Goal: Task Accomplishment & Management: Complete application form

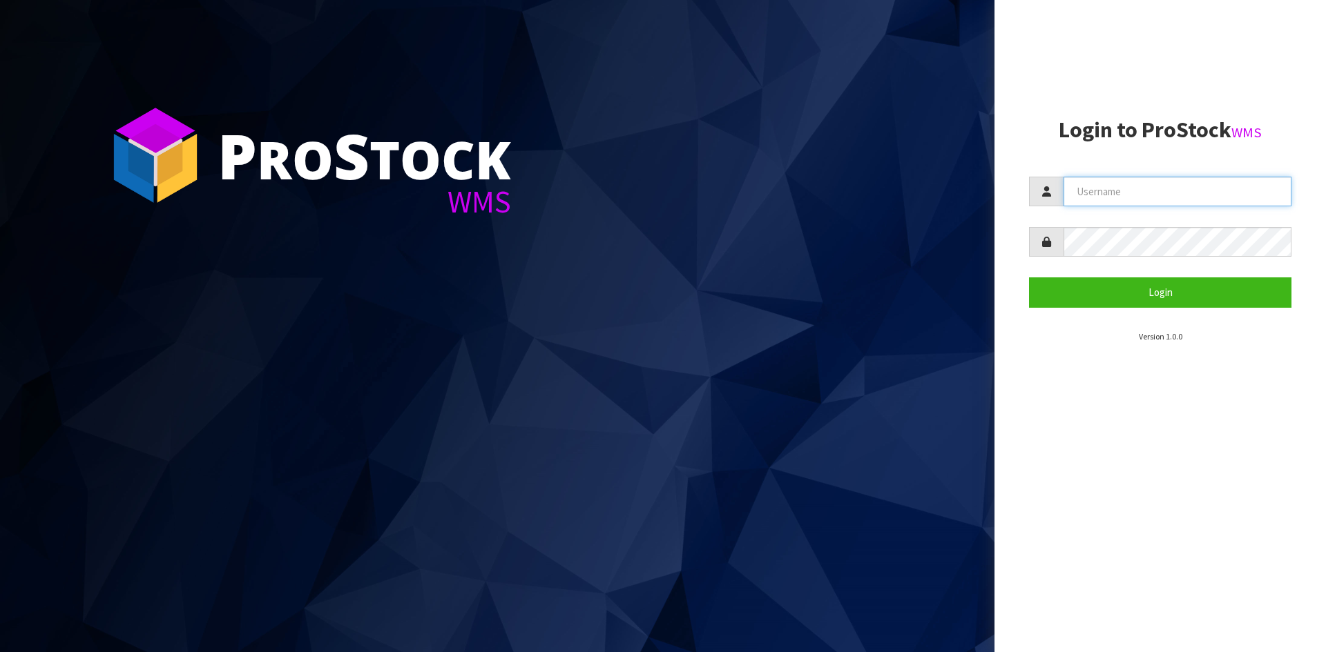
click at [1125, 194] on input "text" at bounding box center [1177, 192] width 228 height 30
type input "Hayrinna"
click at [1029, 278] on button "Login" at bounding box center [1160, 293] width 262 height 30
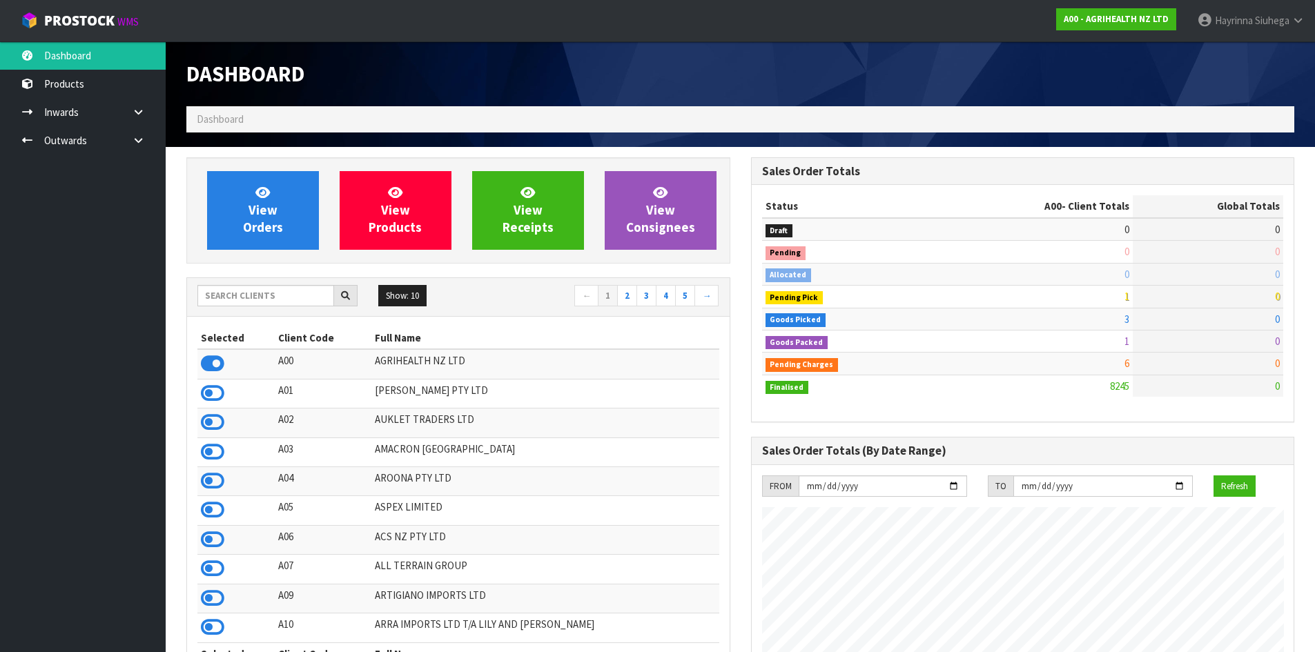
scroll to position [1046, 564]
click at [278, 300] on input "text" at bounding box center [265, 295] width 137 height 21
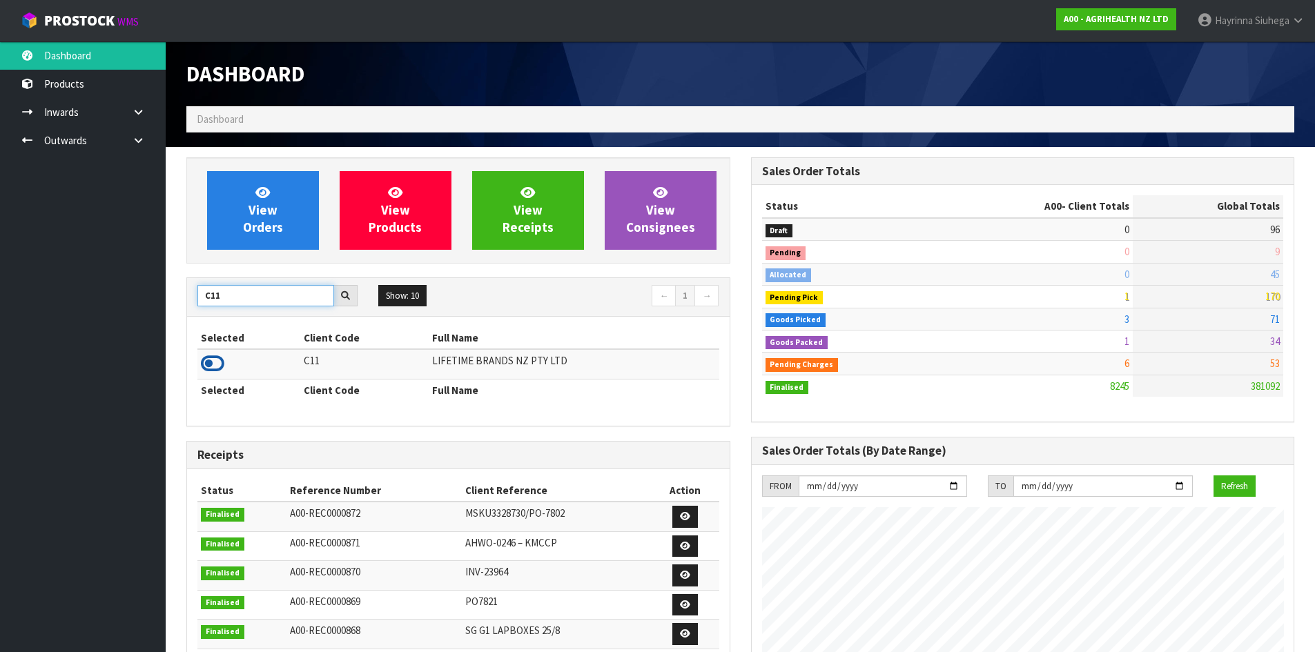
type input "C11"
click at [222, 374] on icon at bounding box center [212, 363] width 23 height 21
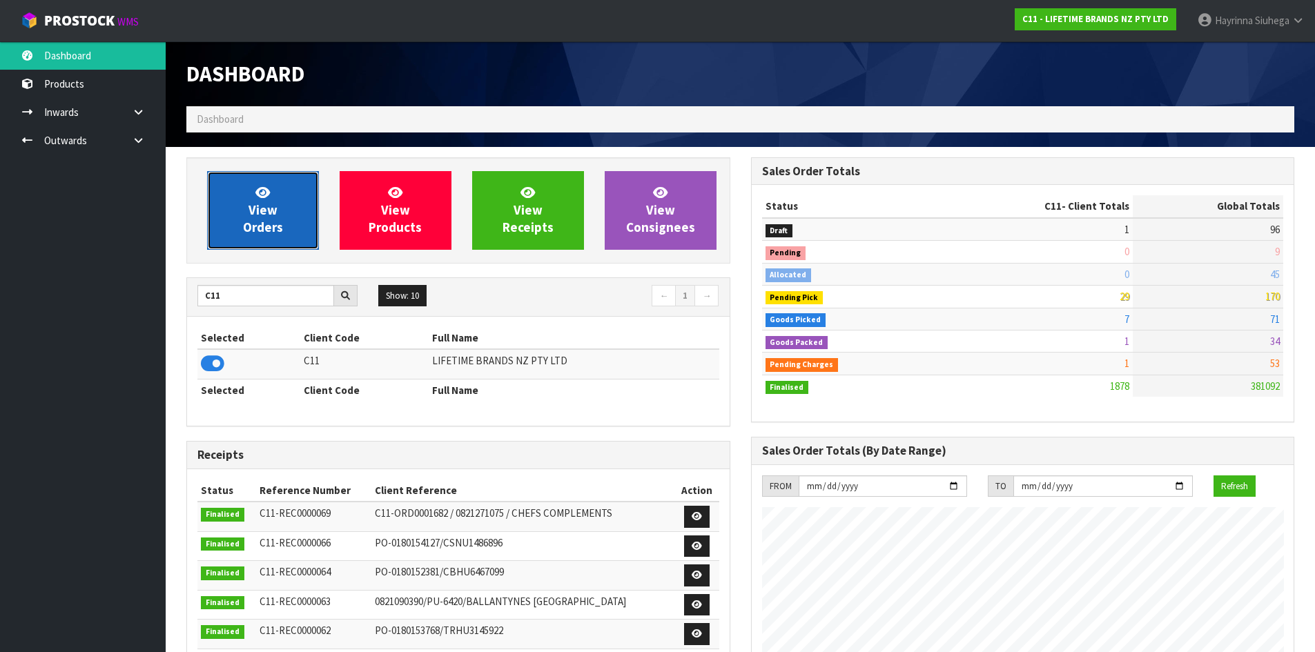
click at [274, 191] on link "View Orders" at bounding box center [263, 210] width 112 height 79
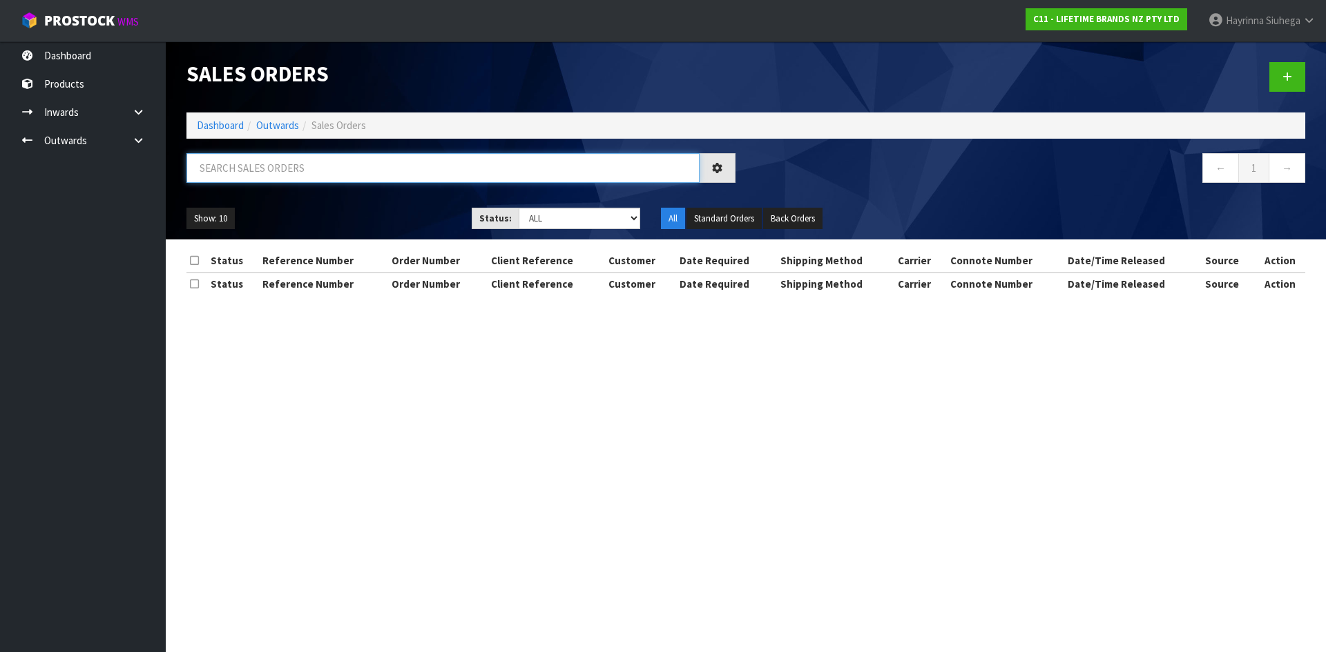
click at [298, 164] on input "text" at bounding box center [442, 168] width 513 height 30
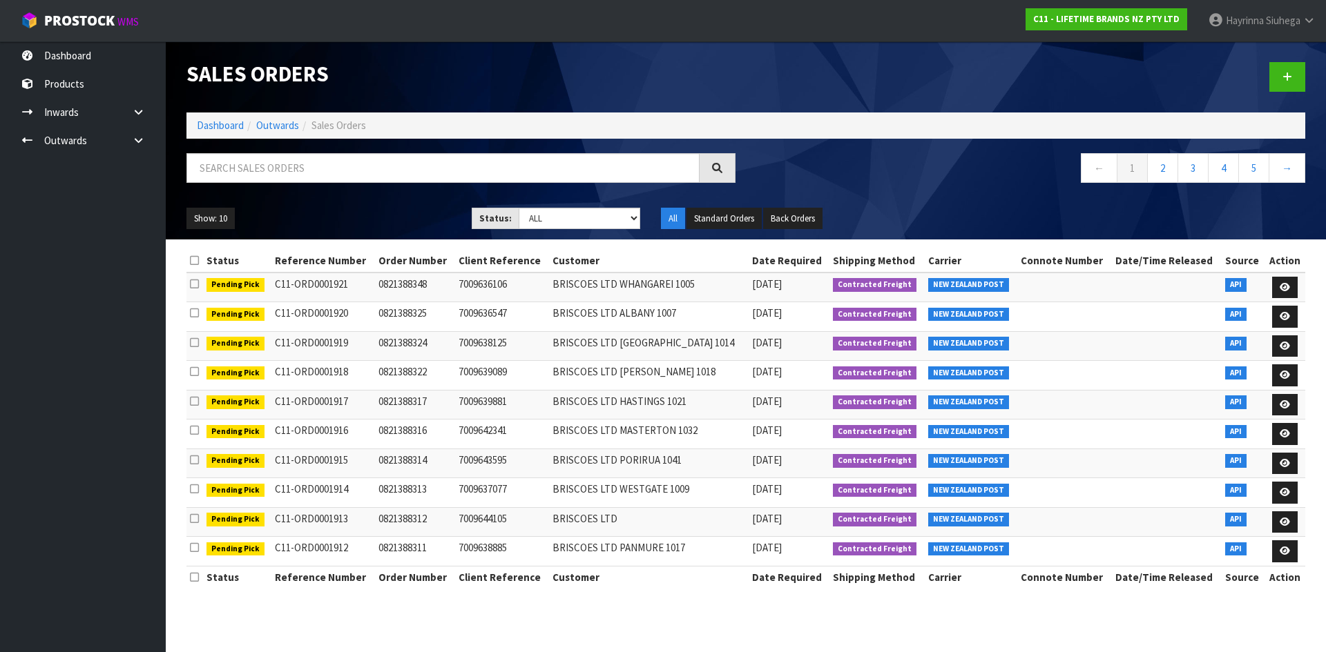
click at [217, 117] on ol "Dashboard Outwards Sales Orders" at bounding box center [745, 126] width 1118 height 26
click at [211, 125] on link "Dashboard" at bounding box center [220, 125] width 47 height 13
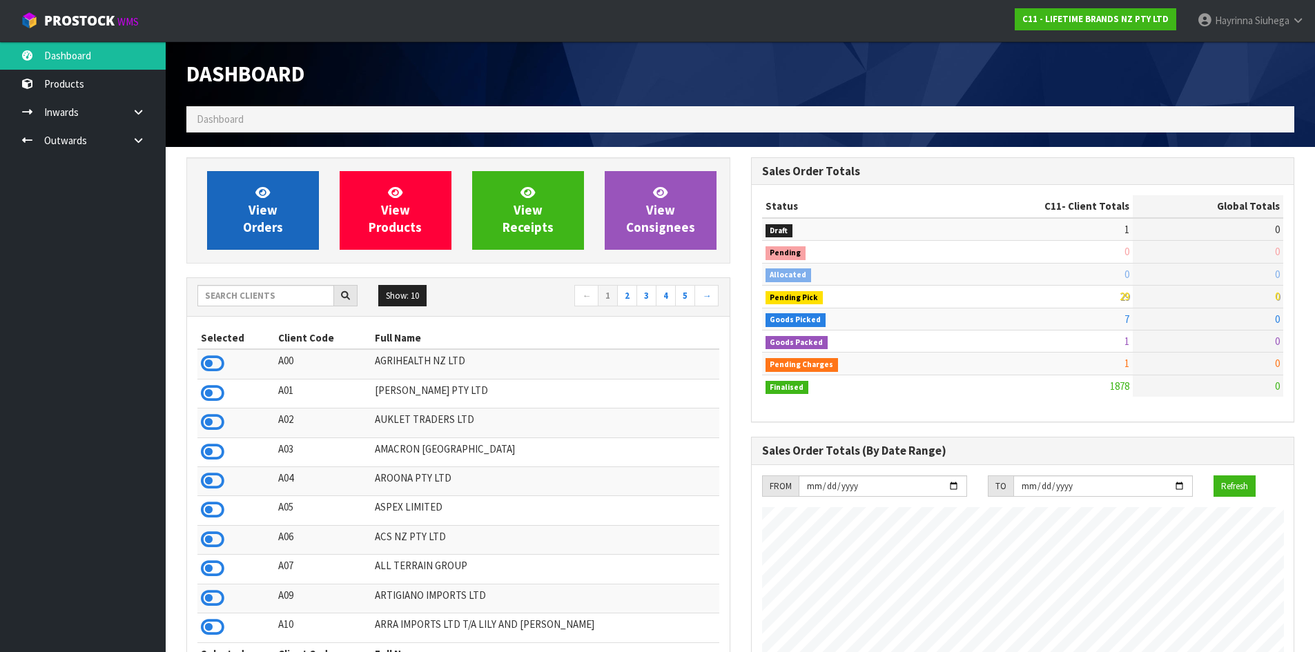
scroll to position [1046, 564]
click at [259, 212] on span "View Orders" at bounding box center [263, 210] width 40 height 52
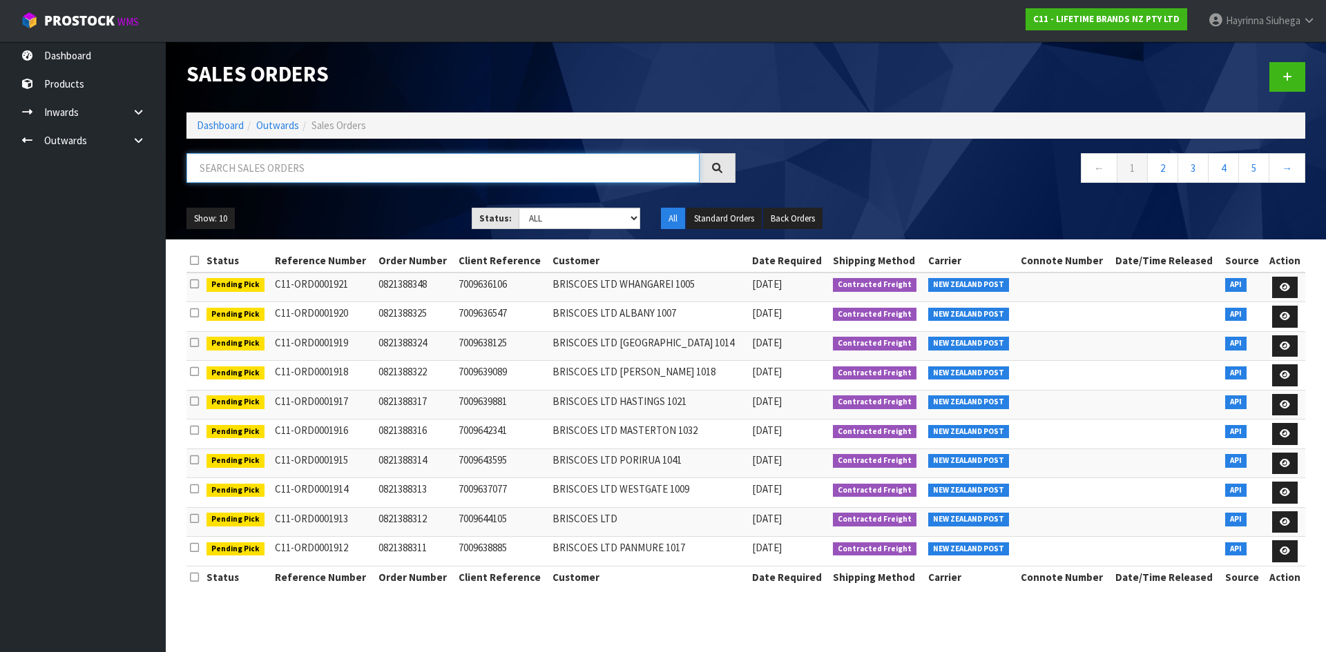
click at [311, 177] on input "text" at bounding box center [442, 168] width 513 height 30
click at [340, 168] on input "text" at bounding box center [442, 168] width 513 height 30
click at [296, 189] on div at bounding box center [461, 173] width 570 height 40
click at [293, 167] on input "text" at bounding box center [442, 168] width 513 height 30
type input "JOB-0412466"
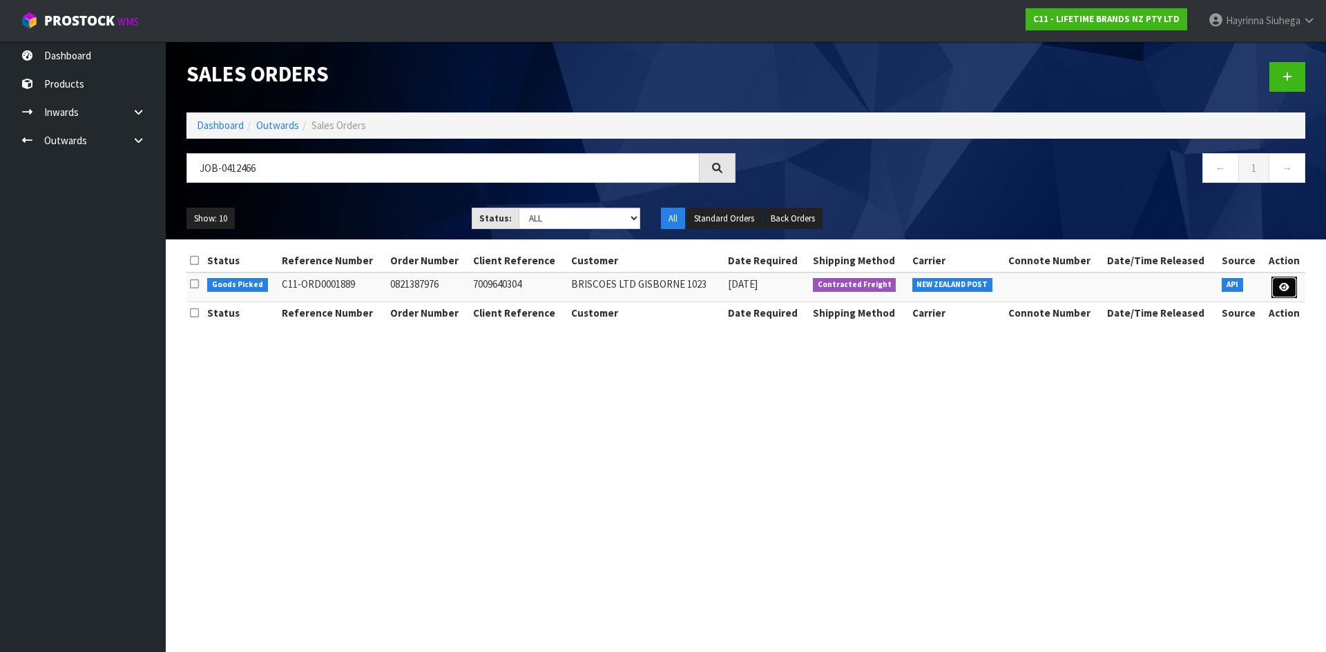
click at [1281, 287] on icon at bounding box center [1284, 287] width 10 height 9
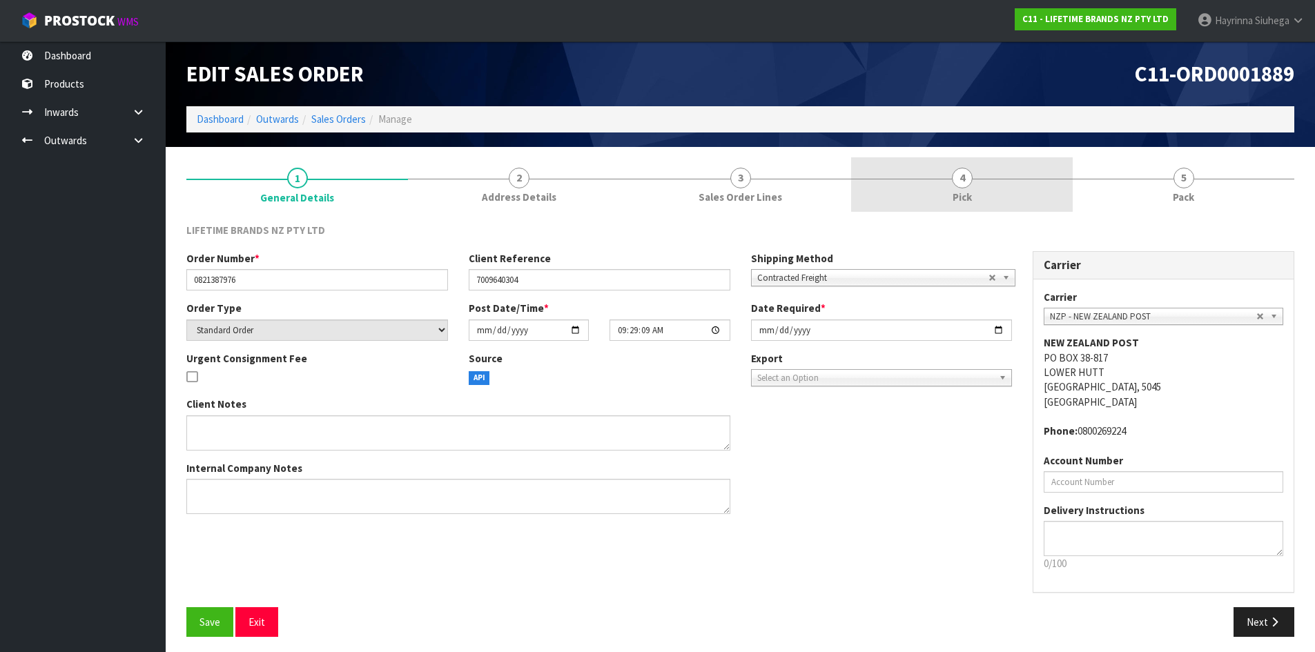
click at [988, 187] on link "4 Pick" at bounding box center [962, 184] width 222 height 55
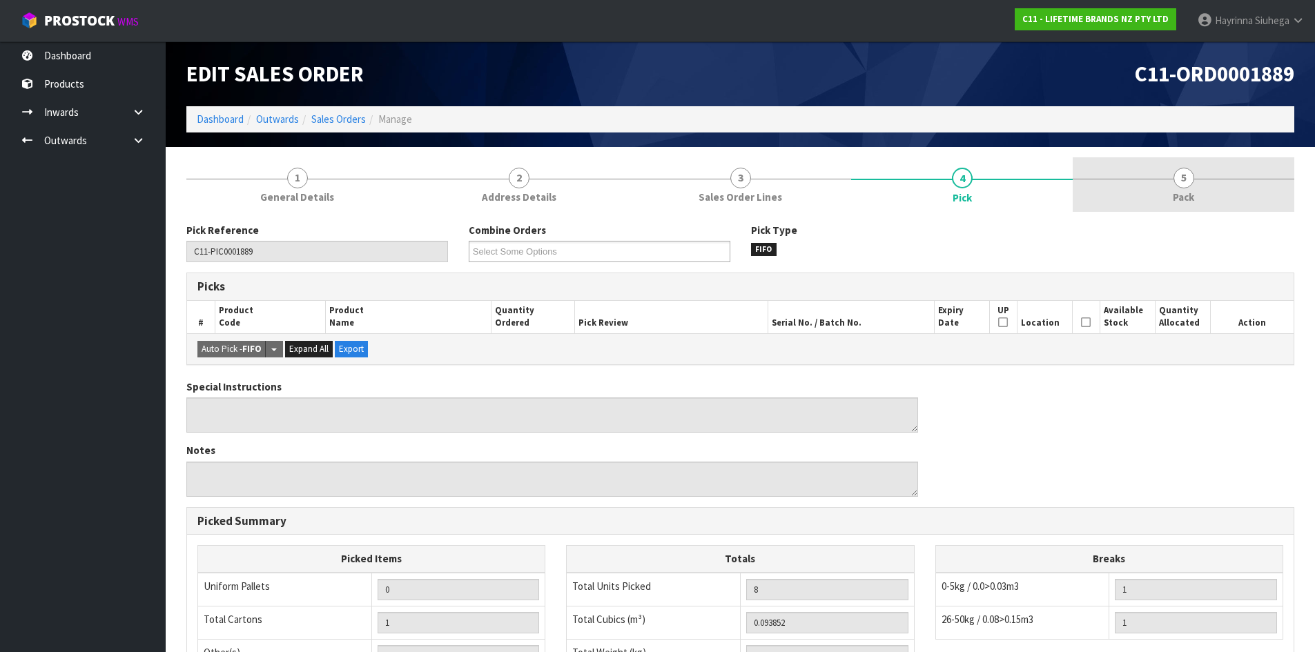
click at [1124, 185] on link "5 Pack" at bounding box center [1184, 184] width 222 height 55
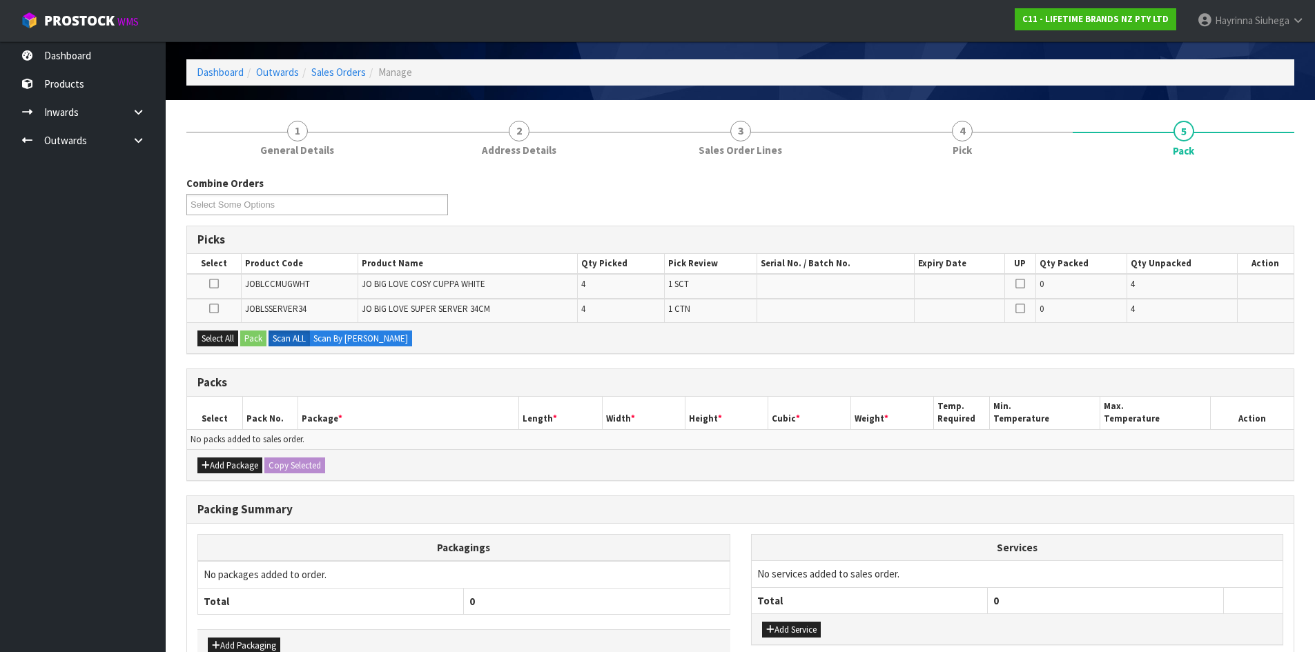
scroll to position [69, 0]
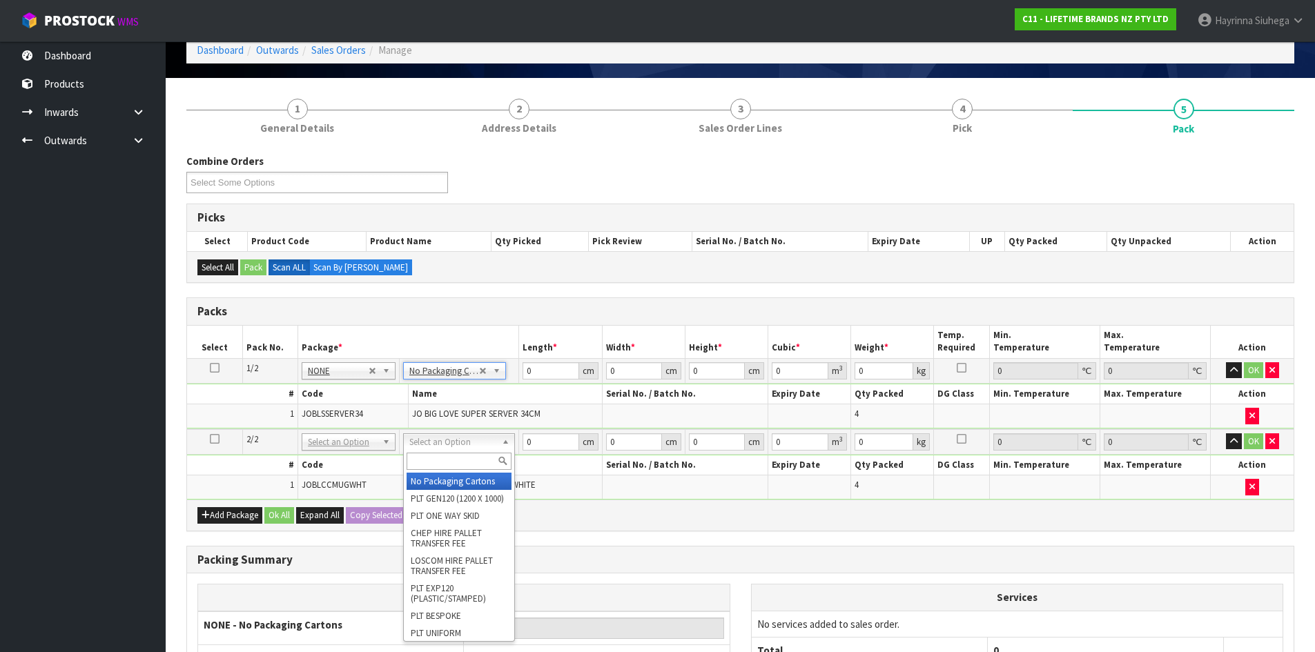
drag, startPoint x: 453, startPoint y: 485, endPoint x: 497, endPoint y: 437, distance: 65.5
type input "2"
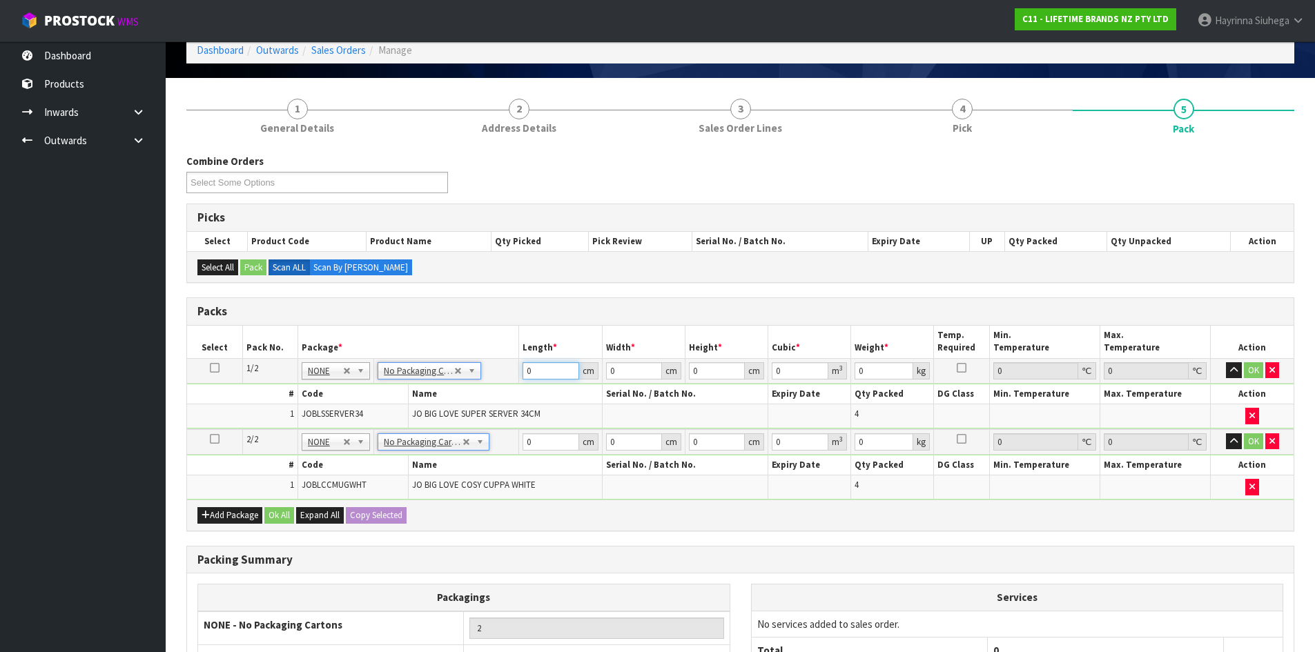
click at [524, 374] on input "0" at bounding box center [551, 370] width 56 height 17
drag, startPoint x: 524, startPoint y: 374, endPoint x: 727, endPoint y: 374, distance: 203.0
click at [530, 374] on input "0" at bounding box center [551, 370] width 56 height 17
type input "44"
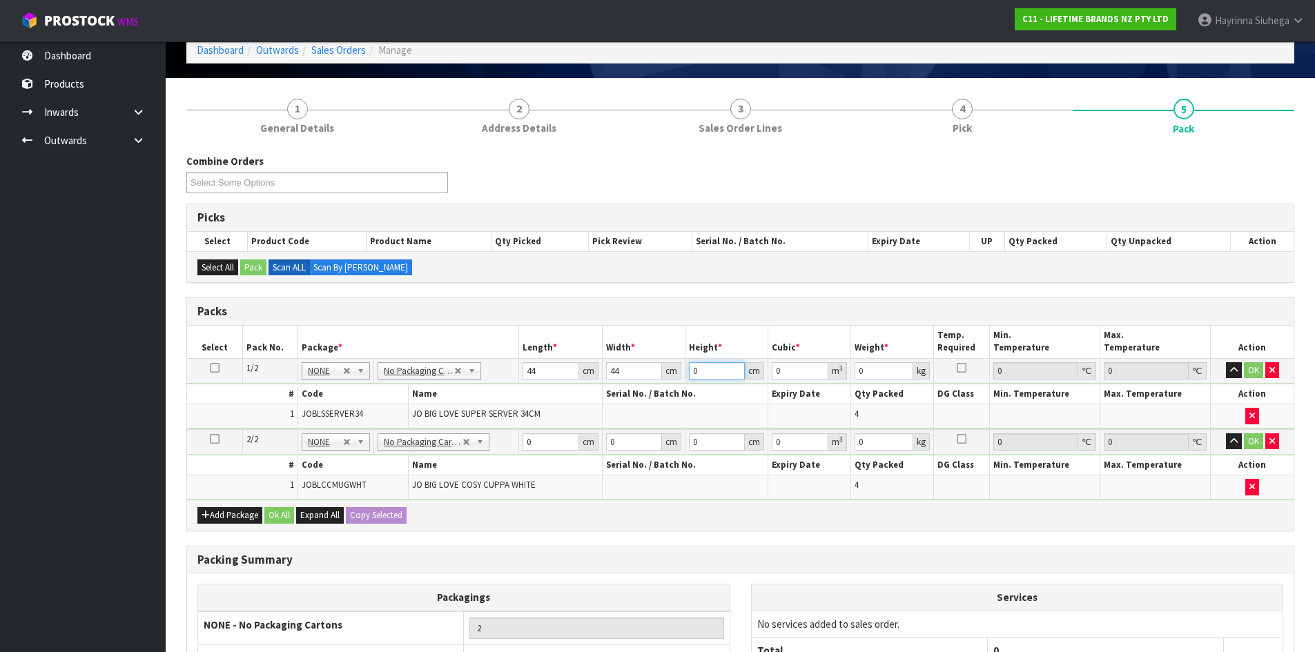
type input "4"
type input "0.007744"
type input "40"
type input "0.07744"
type input "40"
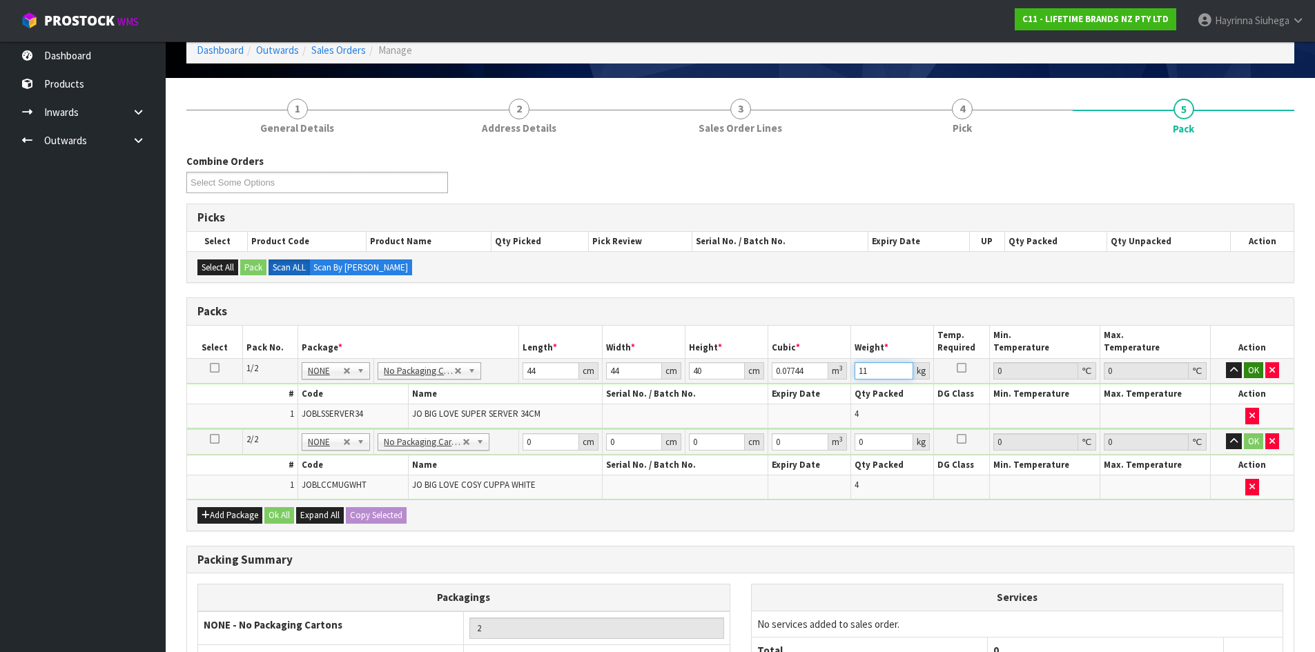
type input "11"
click button "OK" at bounding box center [1253, 370] width 19 height 17
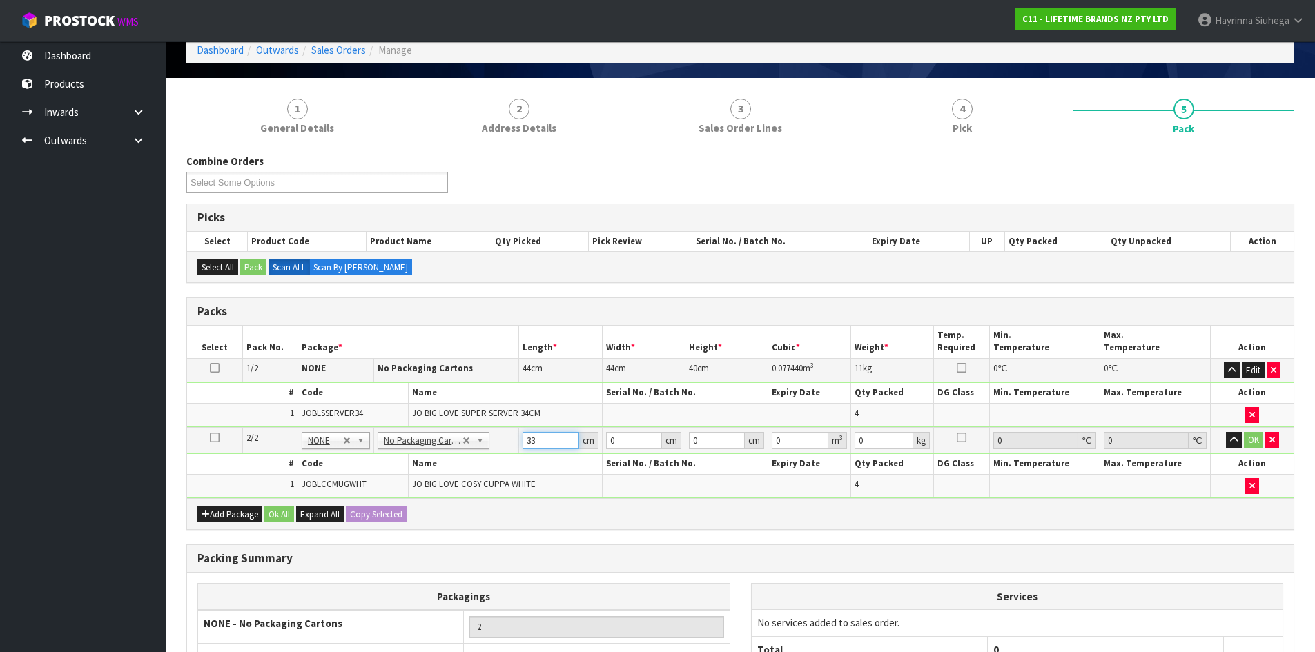
type input "33"
type input "20"
type input "2"
type input "0.00132"
type input "24"
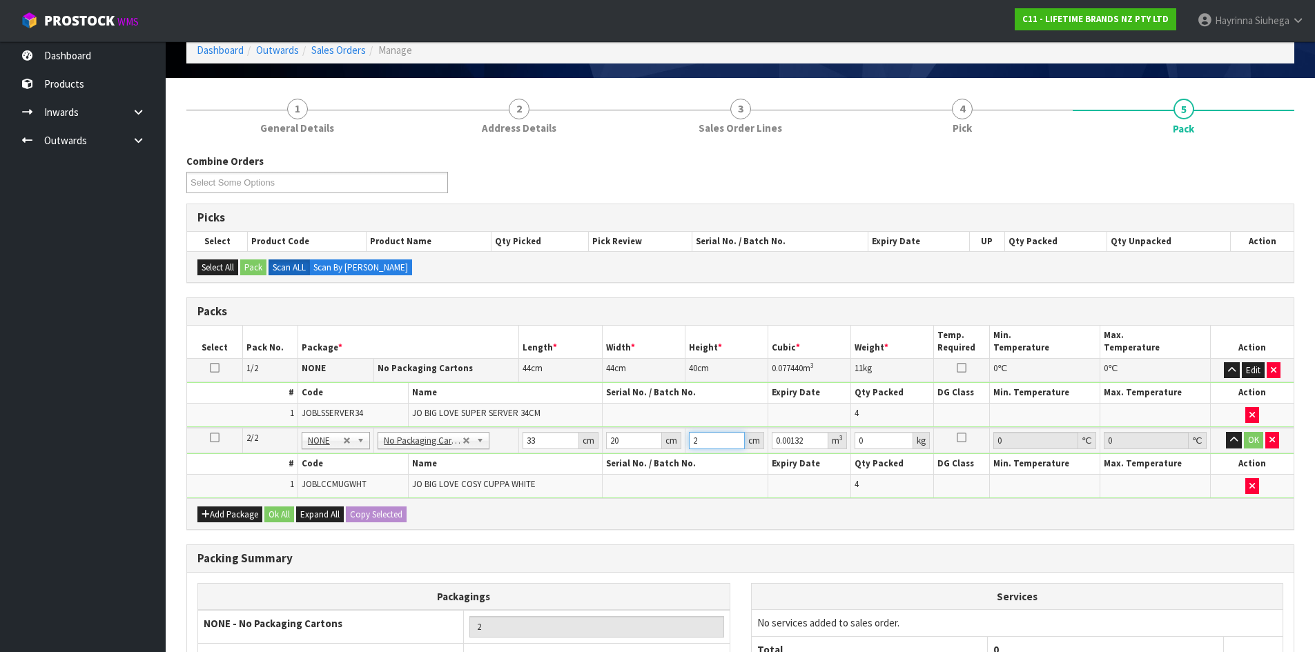
type input "0.01584"
type input "24"
type input "3"
click button "OK" at bounding box center [1253, 440] width 19 height 17
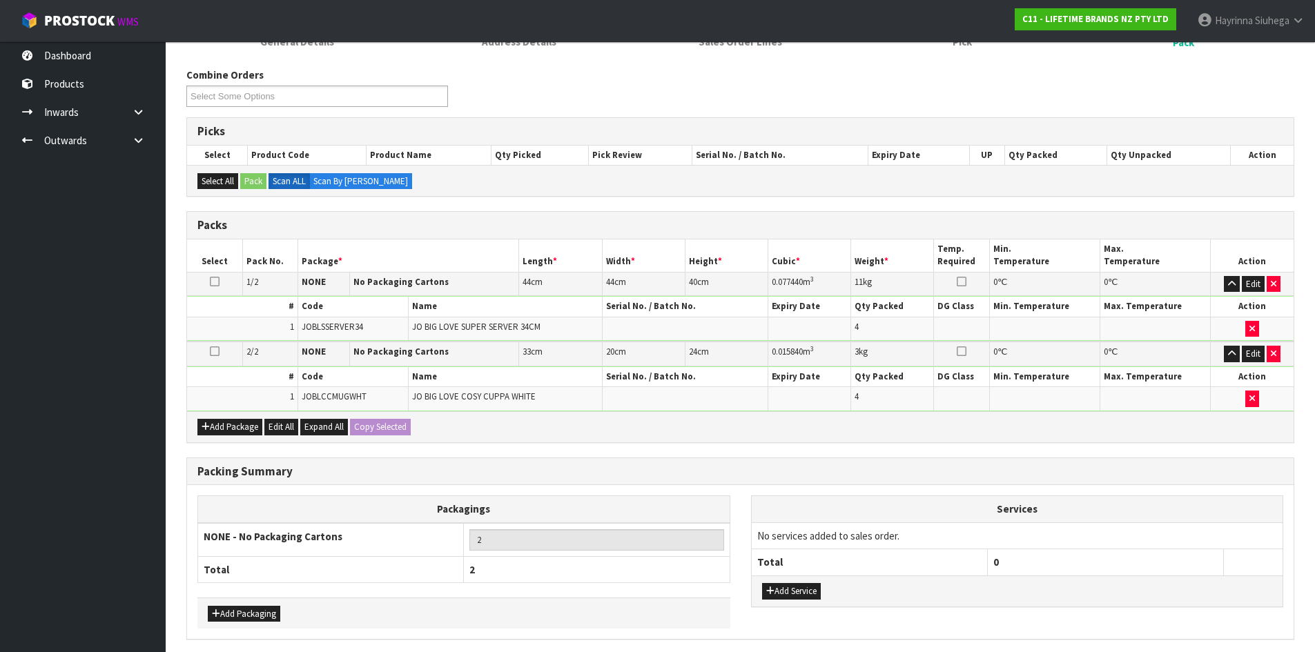
scroll to position [209, 0]
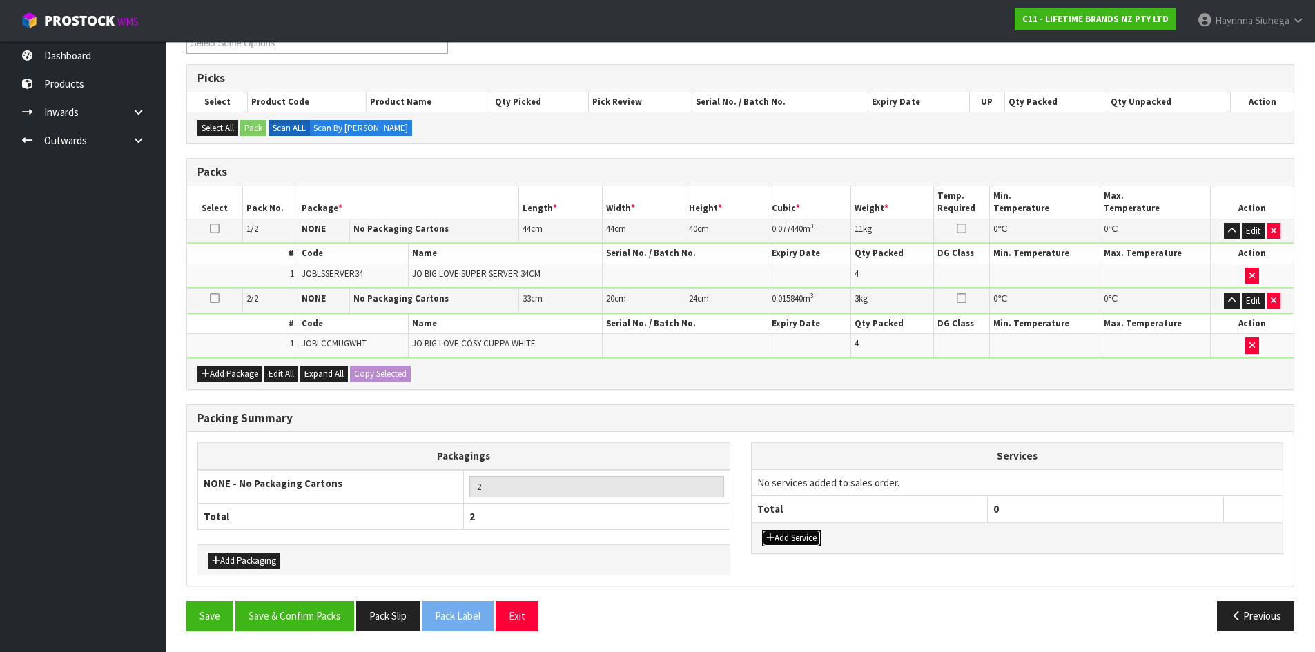
click at [808, 542] on button "Add Service" at bounding box center [791, 538] width 59 height 17
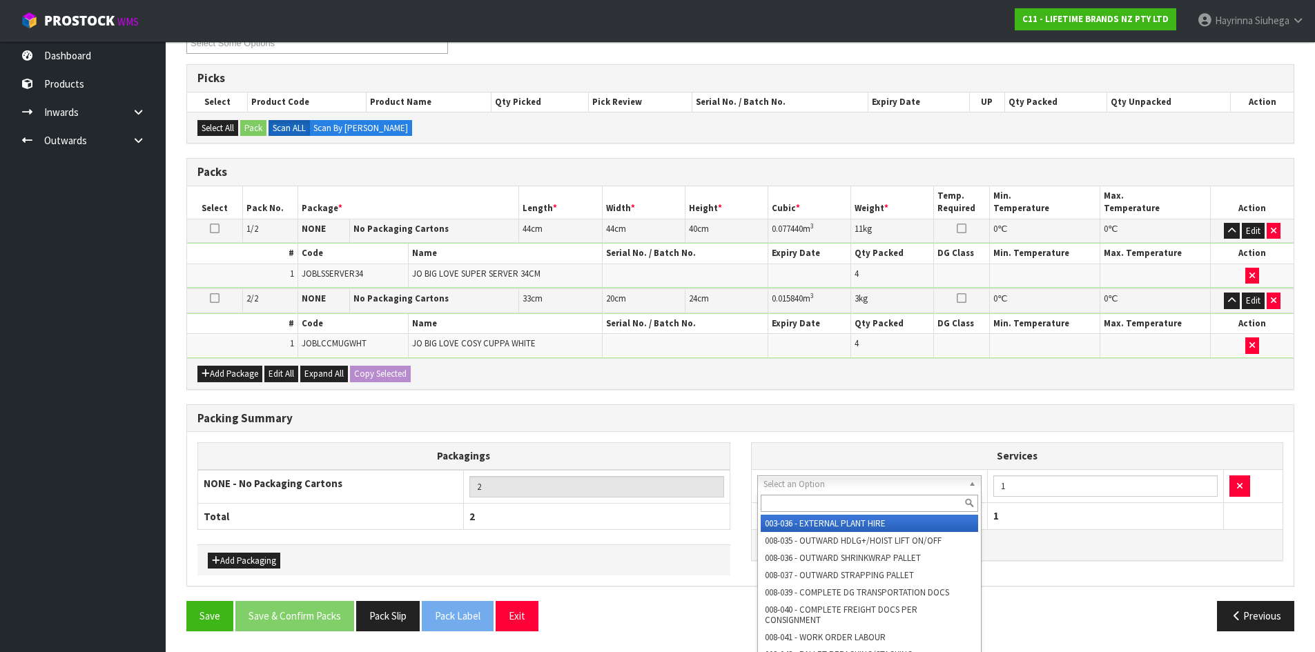
click at [817, 501] on input "text" at bounding box center [870, 503] width 218 height 17
type input "L"
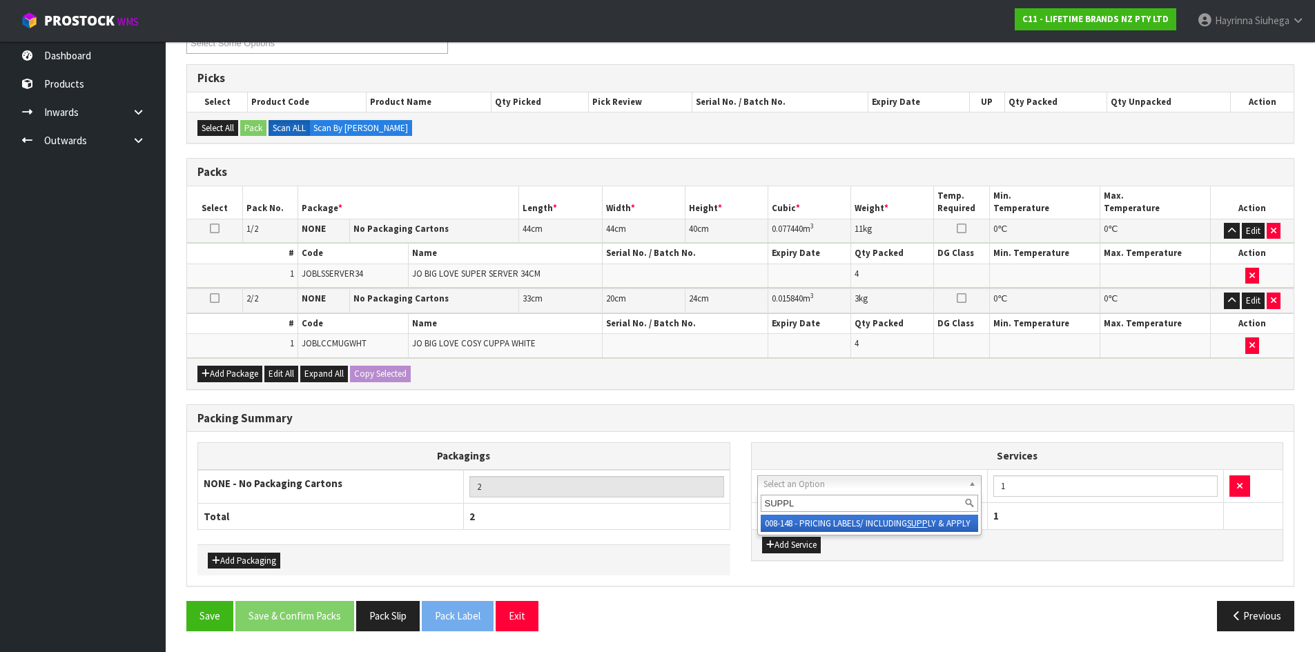
type input "SUPPLY"
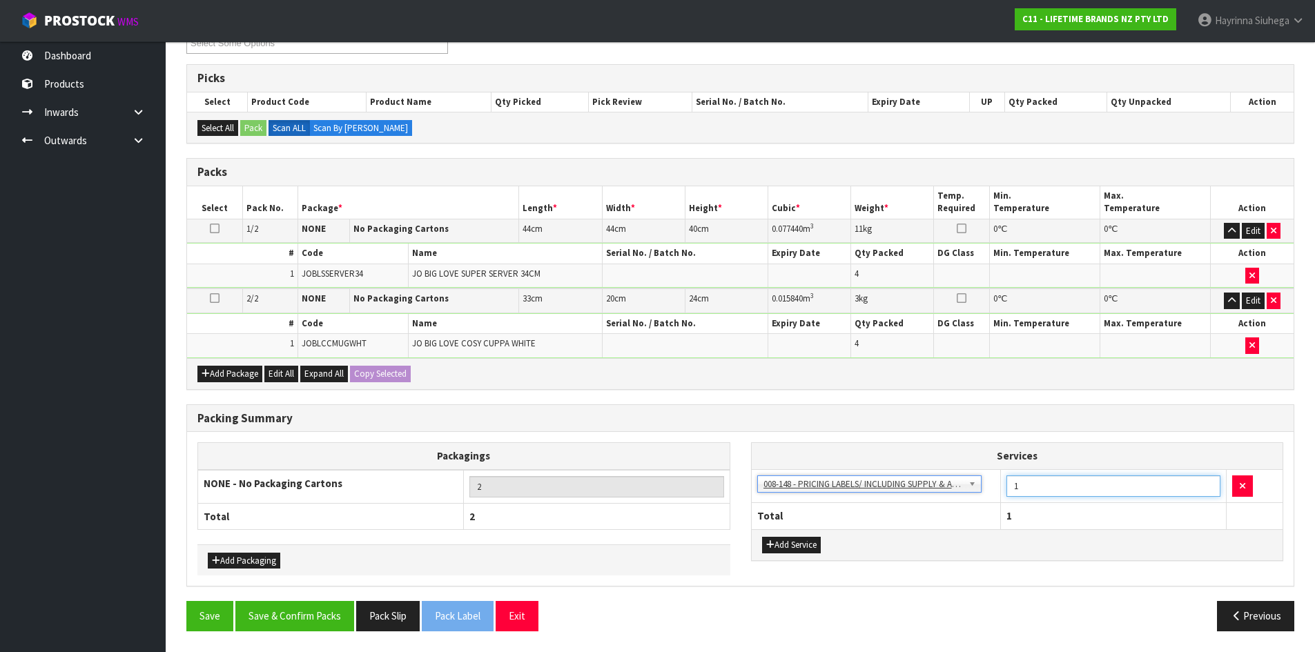
drag, startPoint x: 1028, startPoint y: 488, endPoint x: 875, endPoint y: 474, distance: 153.9
click at [882, 474] on tr "003-036 - EXTERNAL PLANT HIRE 008-035 - OUTWARD HDLG+/HOIST LIFT ON/OFF 008-036…" at bounding box center [1018, 486] width 532 height 34
type input "8"
click at [317, 617] on button "Save & Confirm Packs" at bounding box center [294, 616] width 119 height 30
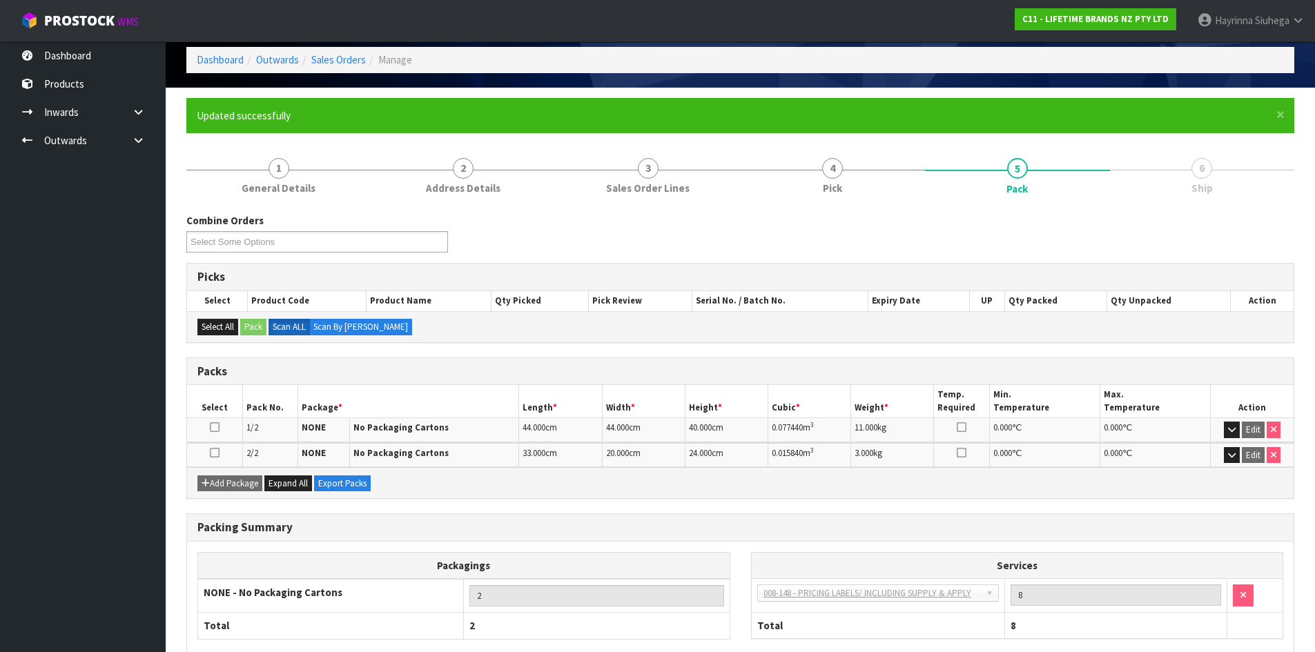
scroll to position [137, 0]
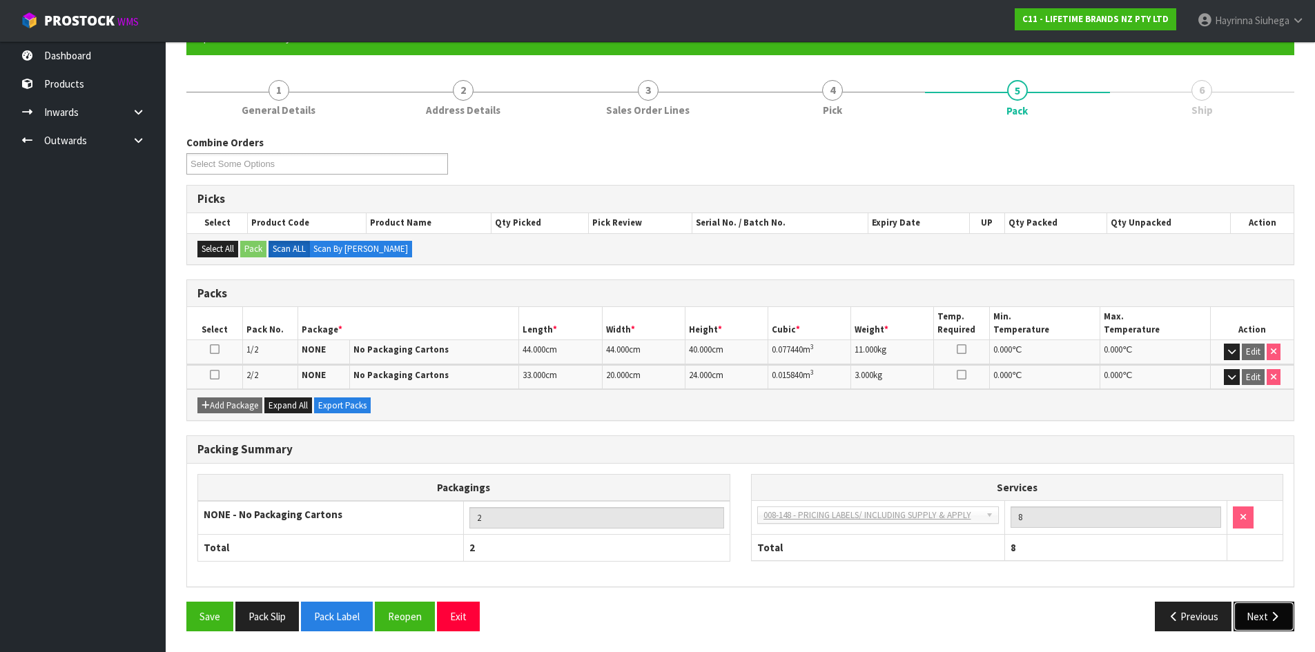
click at [1274, 619] on icon "button" at bounding box center [1274, 617] width 13 height 10
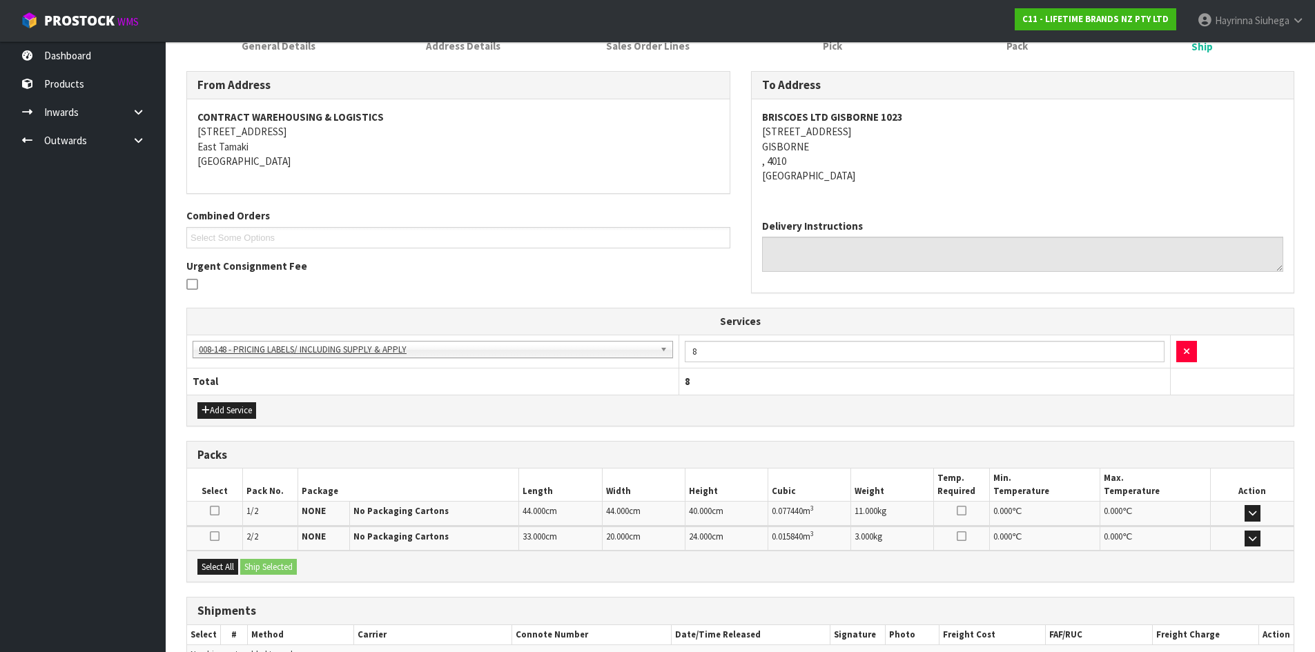
scroll to position [280, 0]
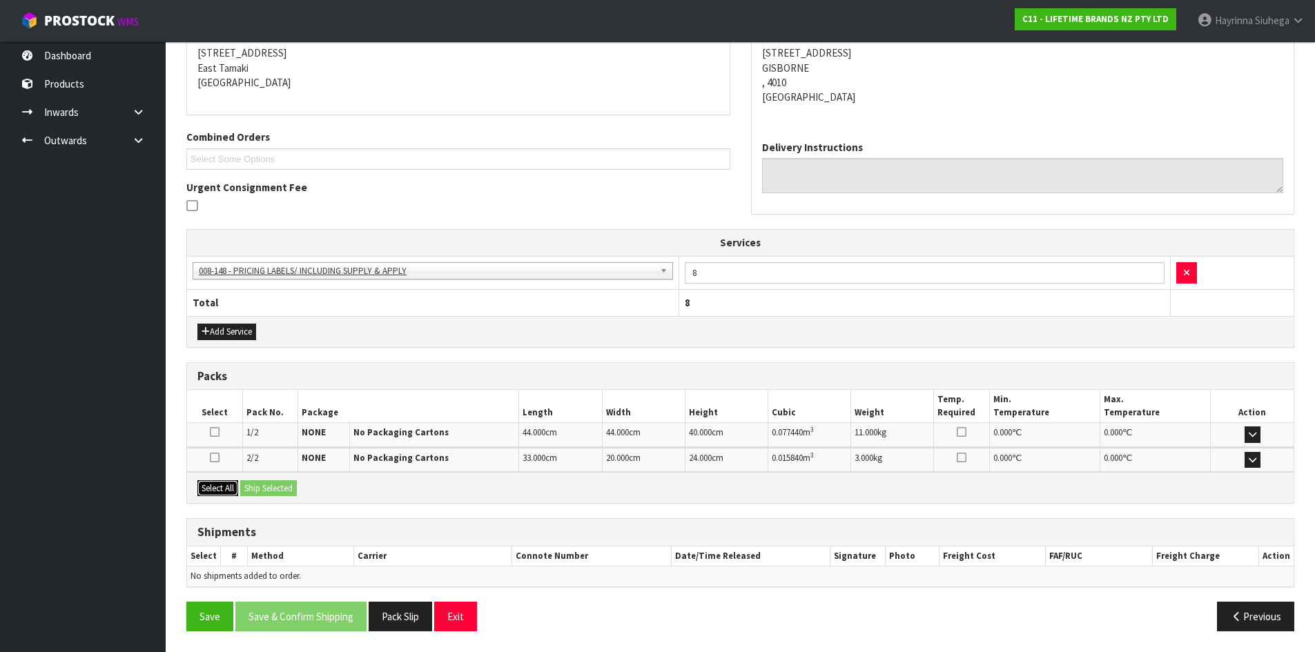
click at [211, 482] on button "Select All" at bounding box center [217, 489] width 41 height 17
click at [269, 490] on button "Ship Selected" at bounding box center [268, 489] width 57 height 17
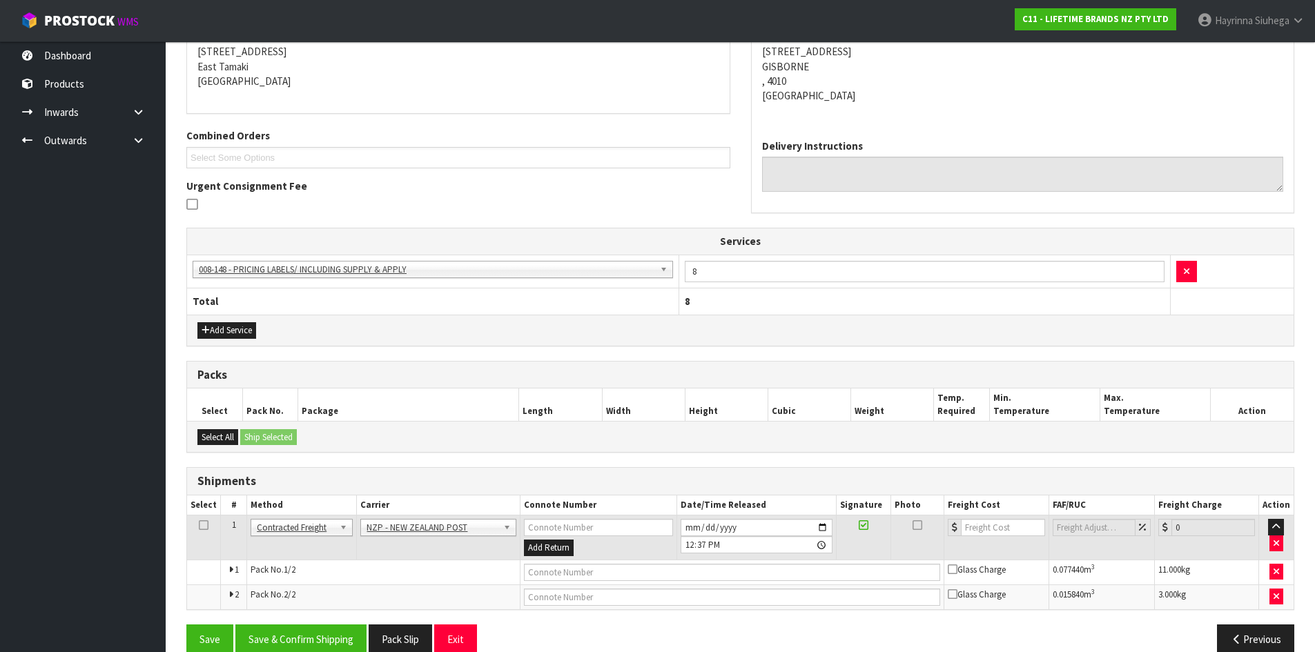
scroll to position [304, 0]
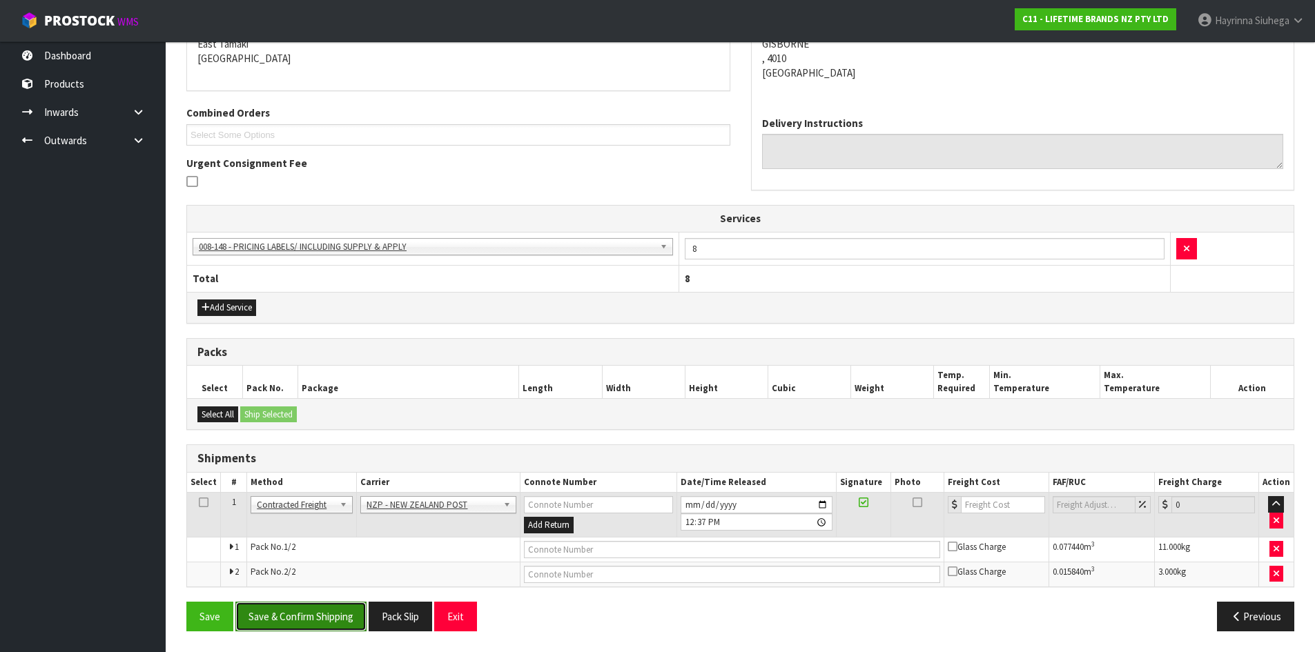
click at [327, 612] on button "Save & Confirm Shipping" at bounding box center [300, 617] width 131 height 30
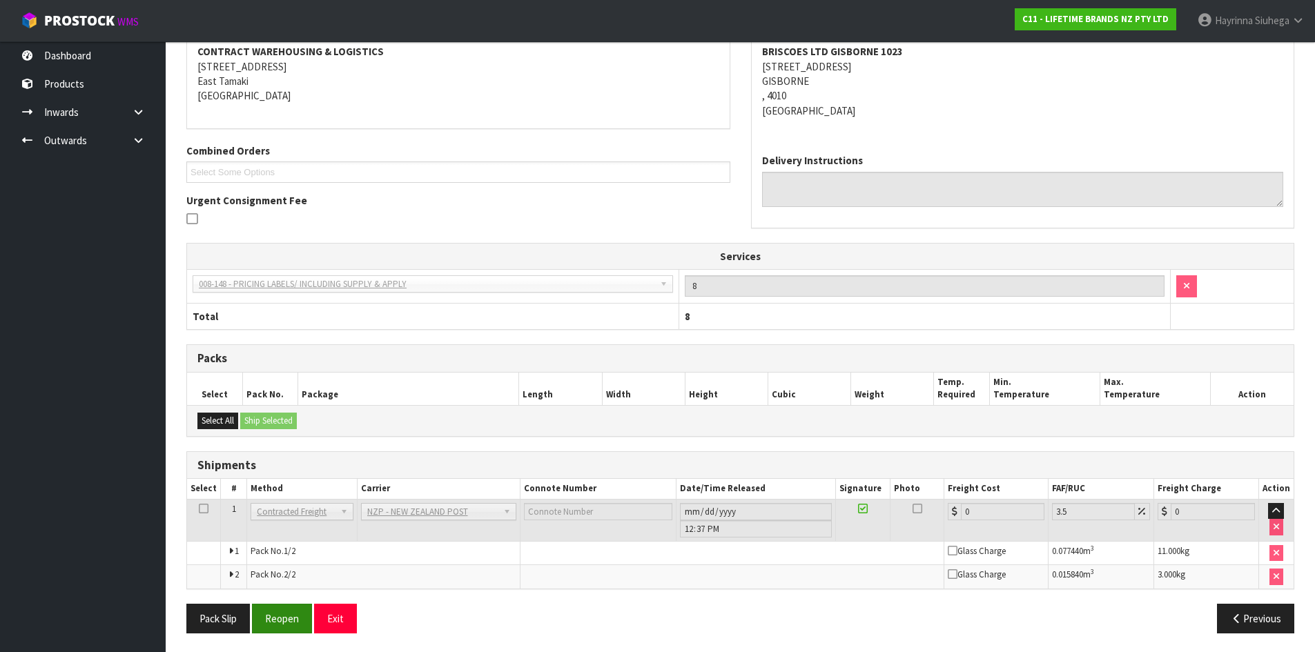
scroll to position [284, 0]
click at [294, 605] on button "Reopen" at bounding box center [282, 617] width 60 height 30
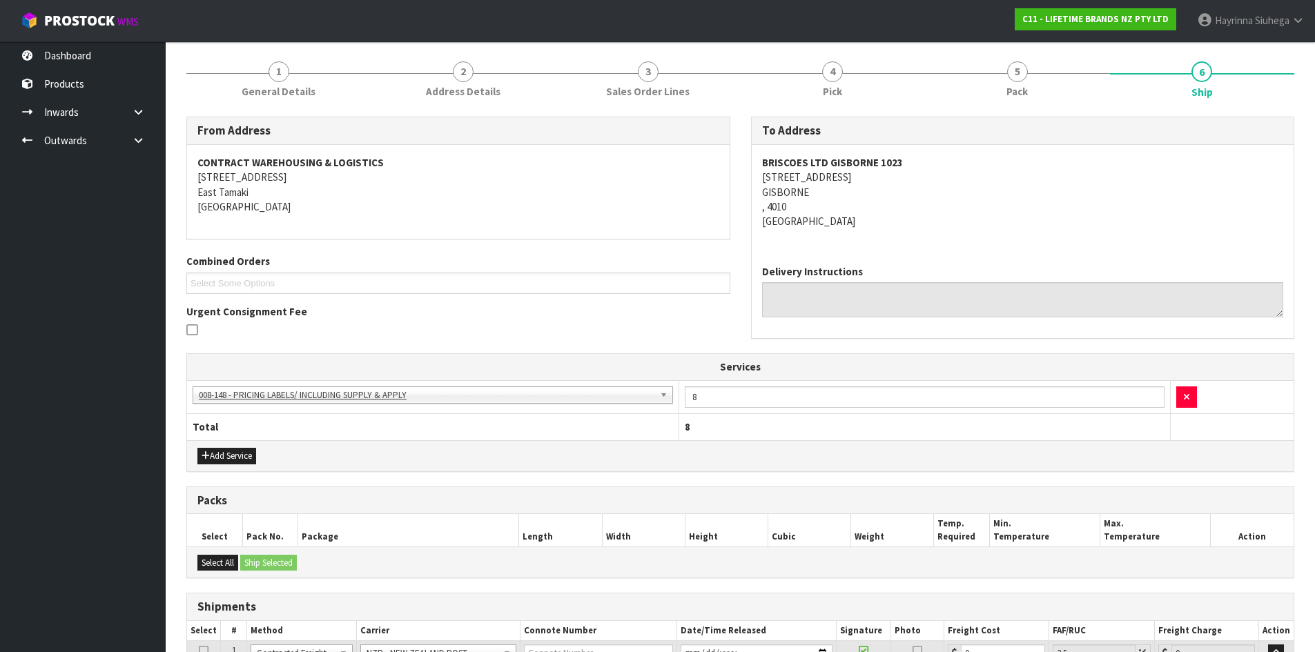
scroll to position [318, 0]
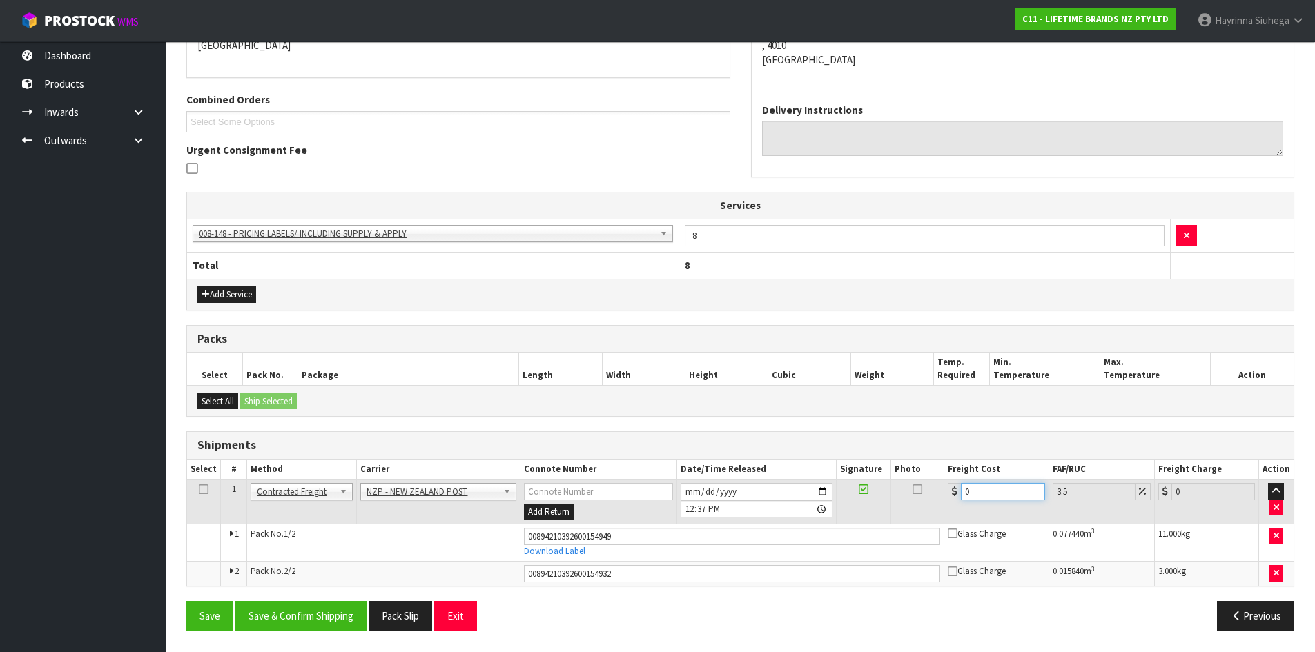
drag, startPoint x: 993, startPoint y: 492, endPoint x: 641, endPoint y: 474, distance: 352.6
click at [646, 475] on table "Select # Method Carrier Connote Number Date/Time Released Signature Photo Freig…" at bounding box center [740, 523] width 1107 height 126
type input "2"
type input "2.07"
type input "21"
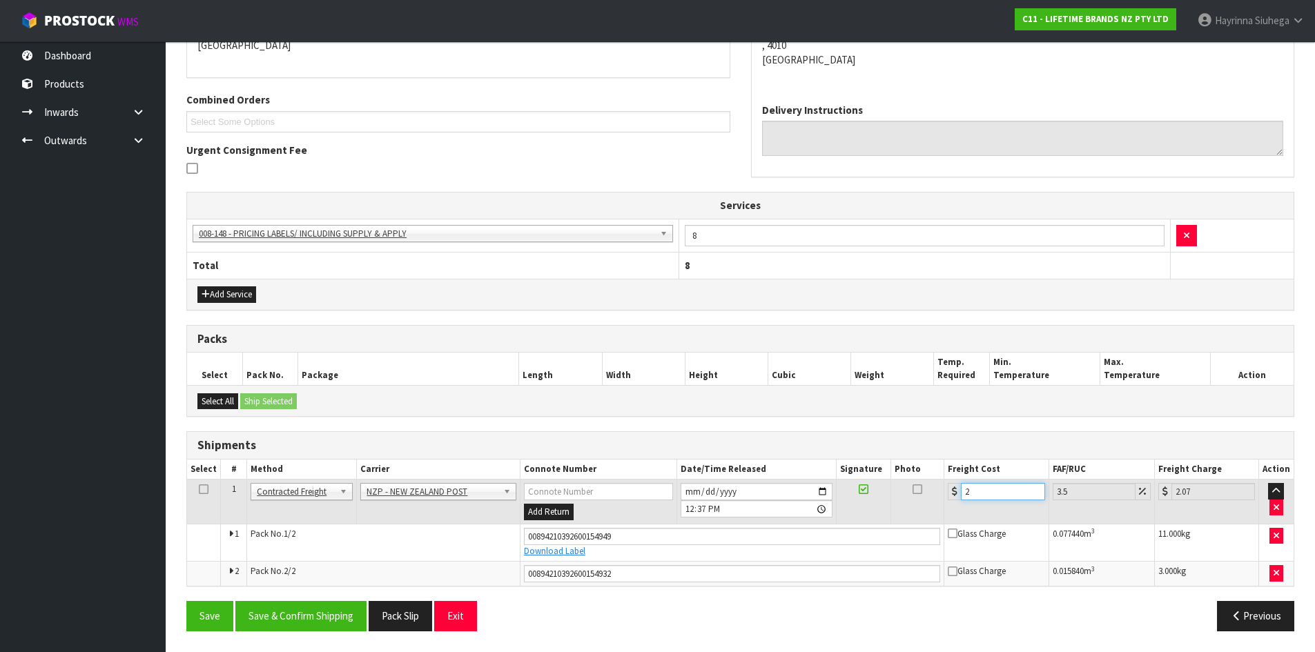
type input "21.73"
type input "21.7"
type input "22.46"
type input "21.78"
type input "22.54"
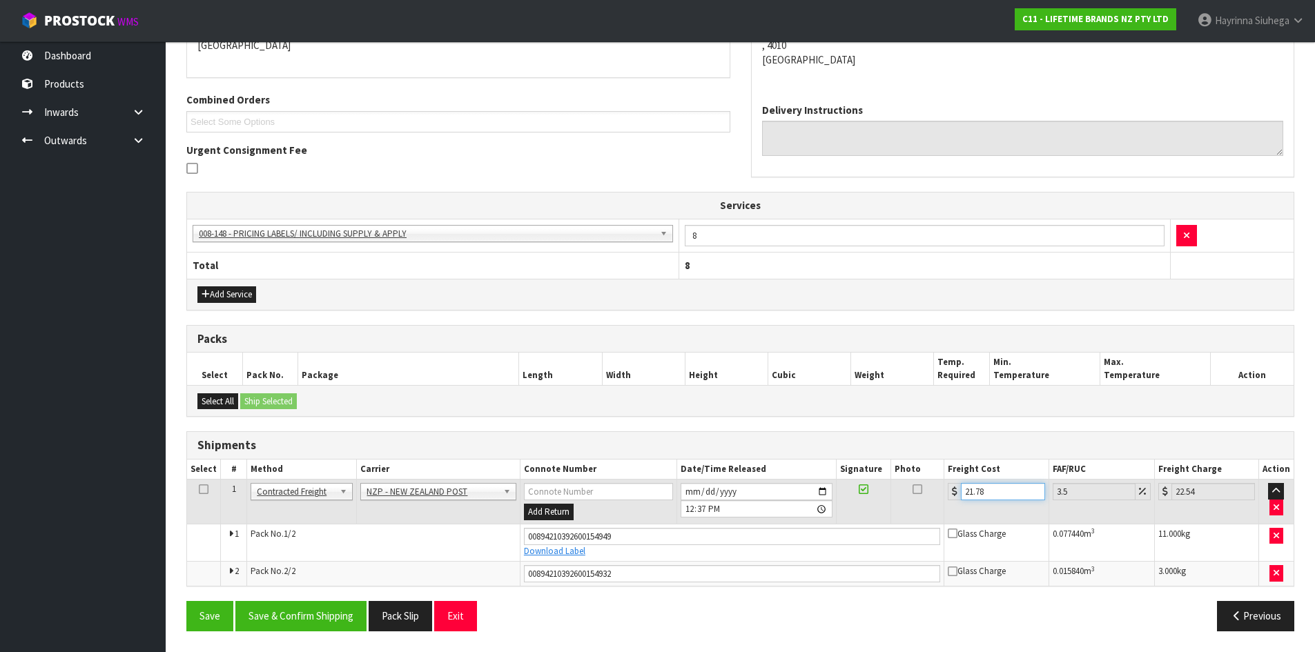
type input "21.78"
click at [186, 601] on button "Save" at bounding box center [209, 616] width 47 height 30
click at [273, 624] on button "Save & Confirm Shipping" at bounding box center [300, 616] width 131 height 30
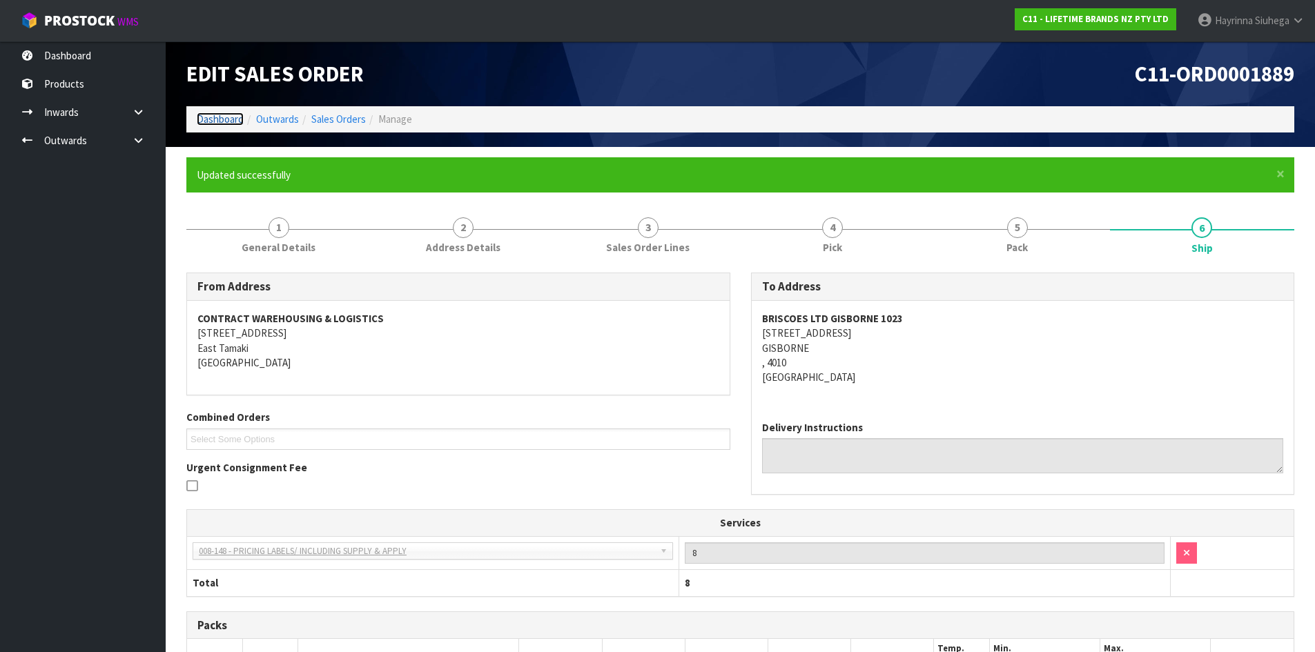
click at [220, 117] on link "Dashboard" at bounding box center [220, 119] width 47 height 13
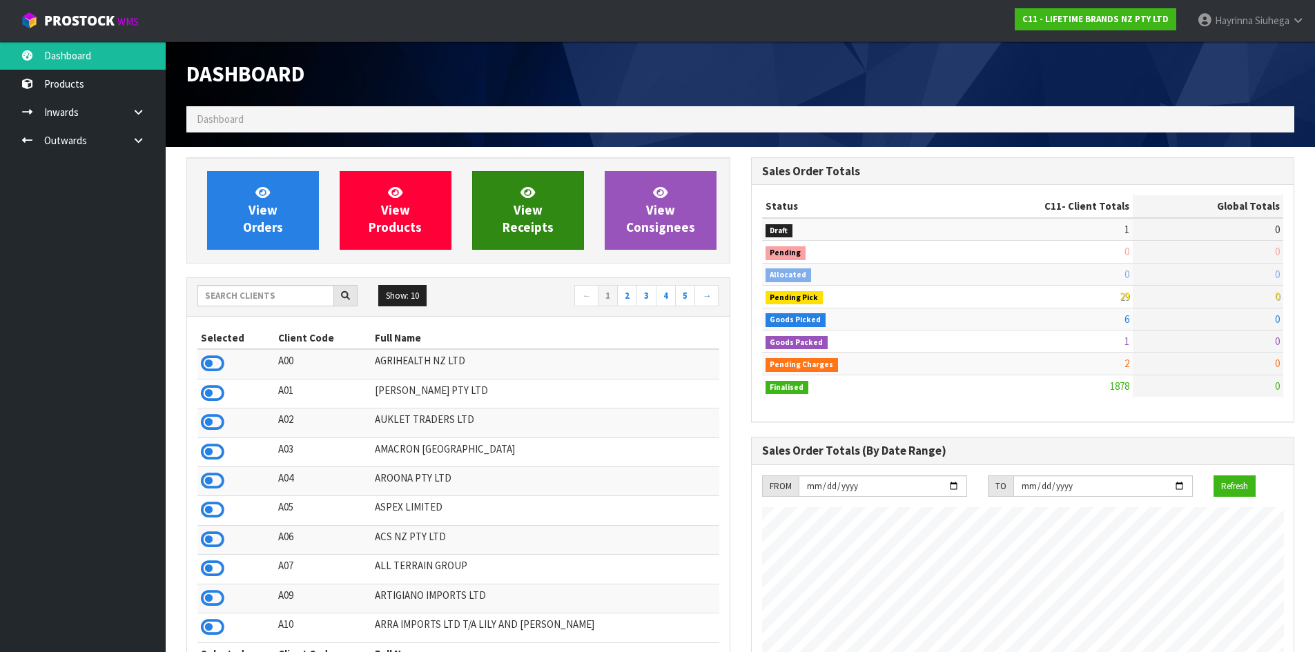
scroll to position [1046, 564]
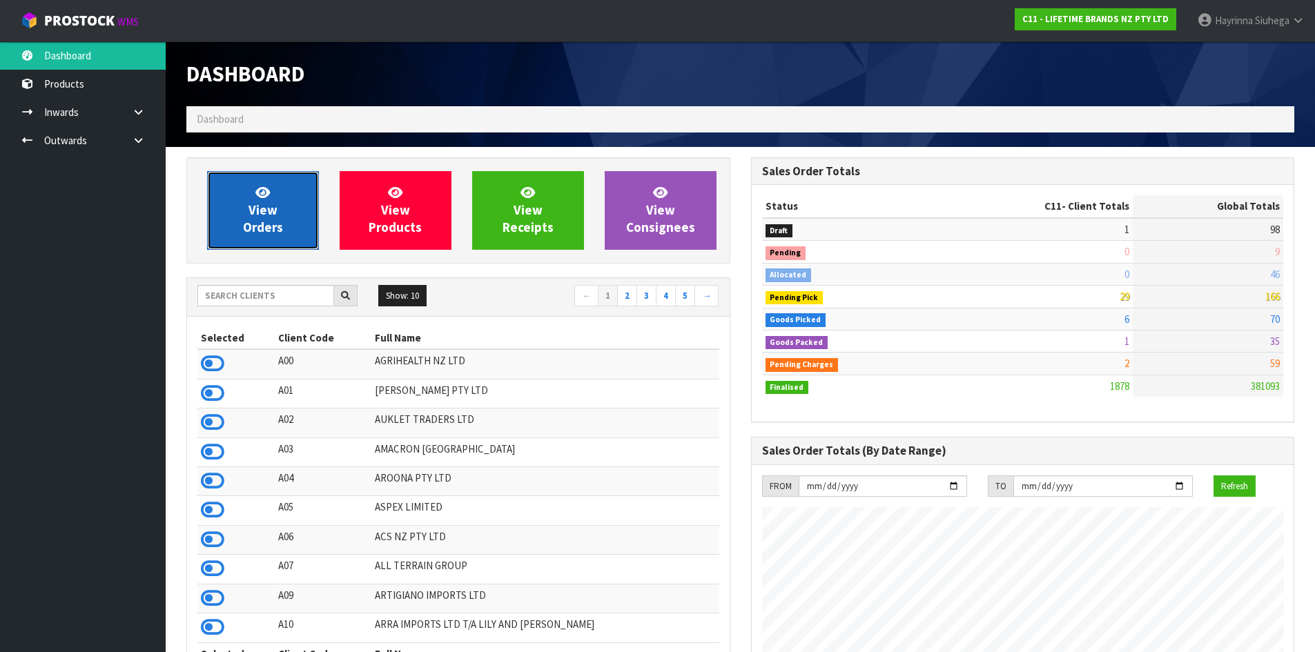
click at [263, 226] on span "View Orders" at bounding box center [263, 210] width 40 height 52
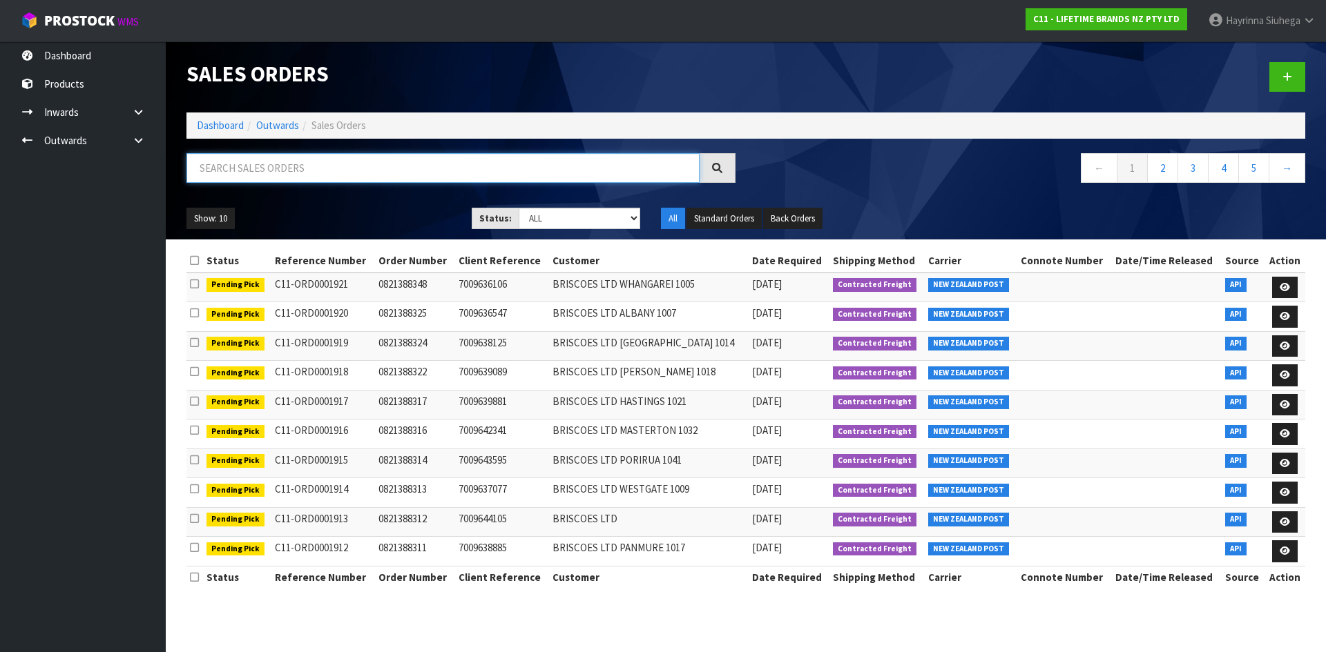
click at [267, 179] on input "text" at bounding box center [442, 168] width 513 height 30
type input "JOB-0412462"
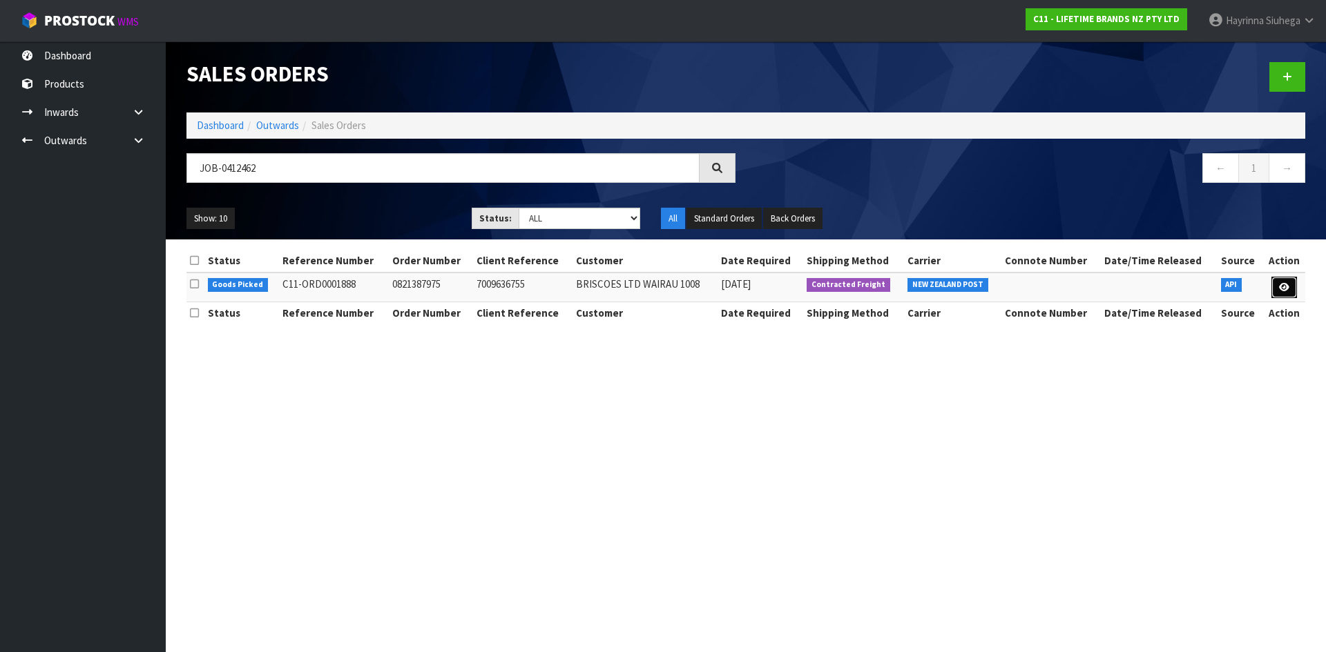
click at [1281, 289] on icon at bounding box center [1284, 287] width 10 height 9
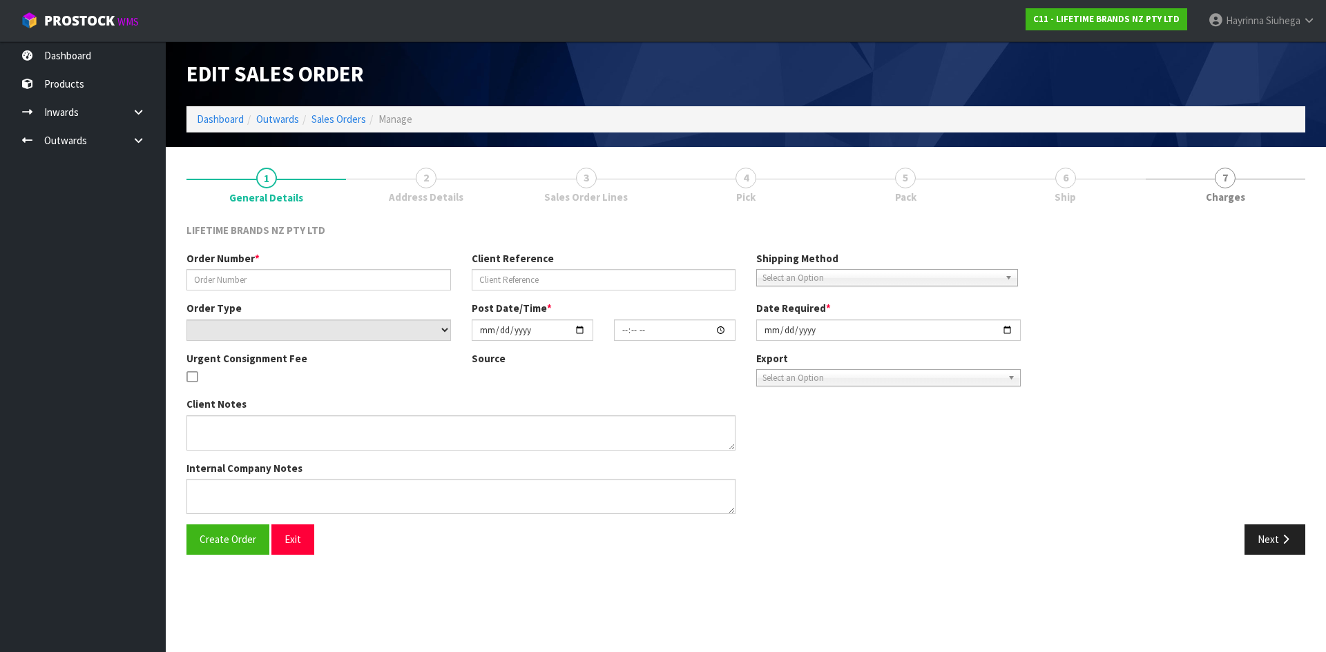
type input "0821387975"
type input "7009636755"
select select "number:0"
type input "[DATE]"
type input "09:24:06.000"
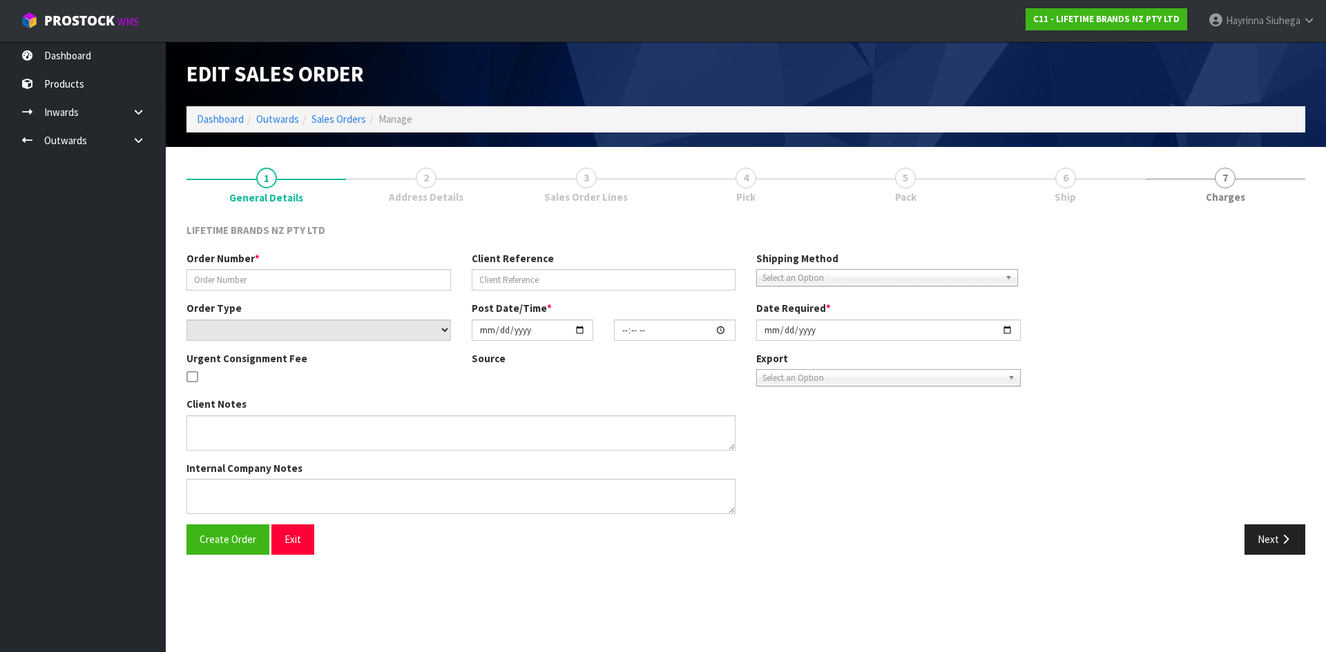
type input "[DATE]"
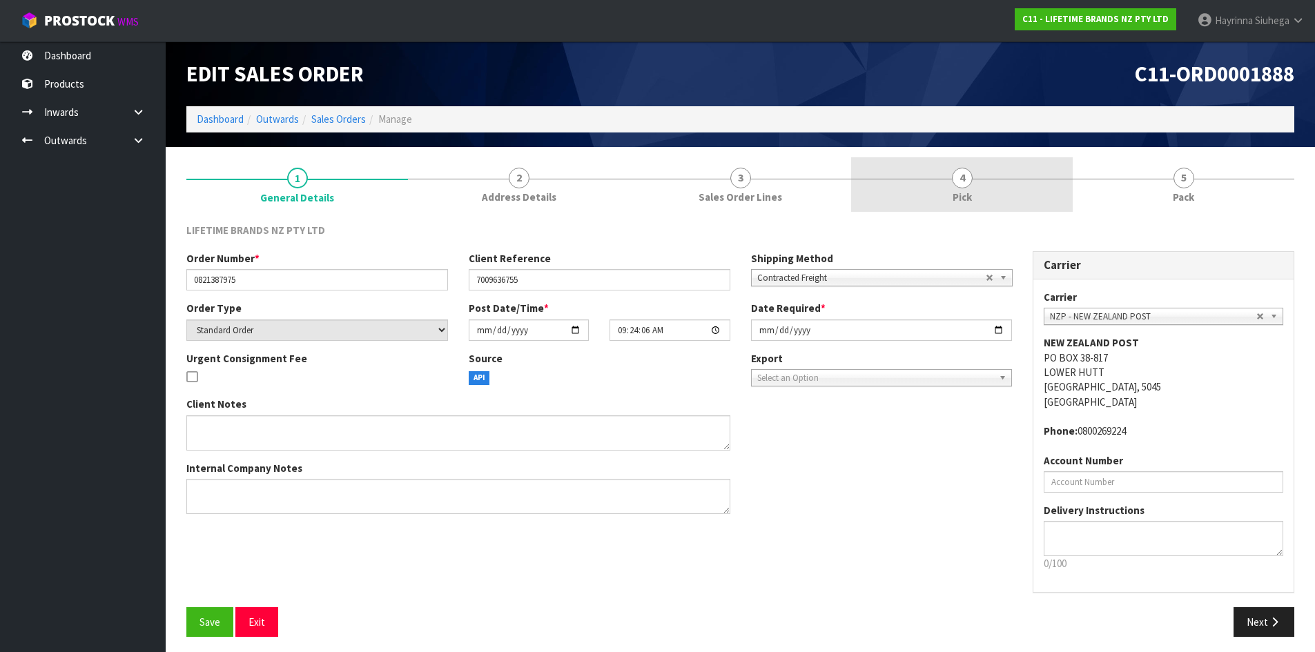
click at [966, 196] on span "Pick" at bounding box center [962, 197] width 19 height 14
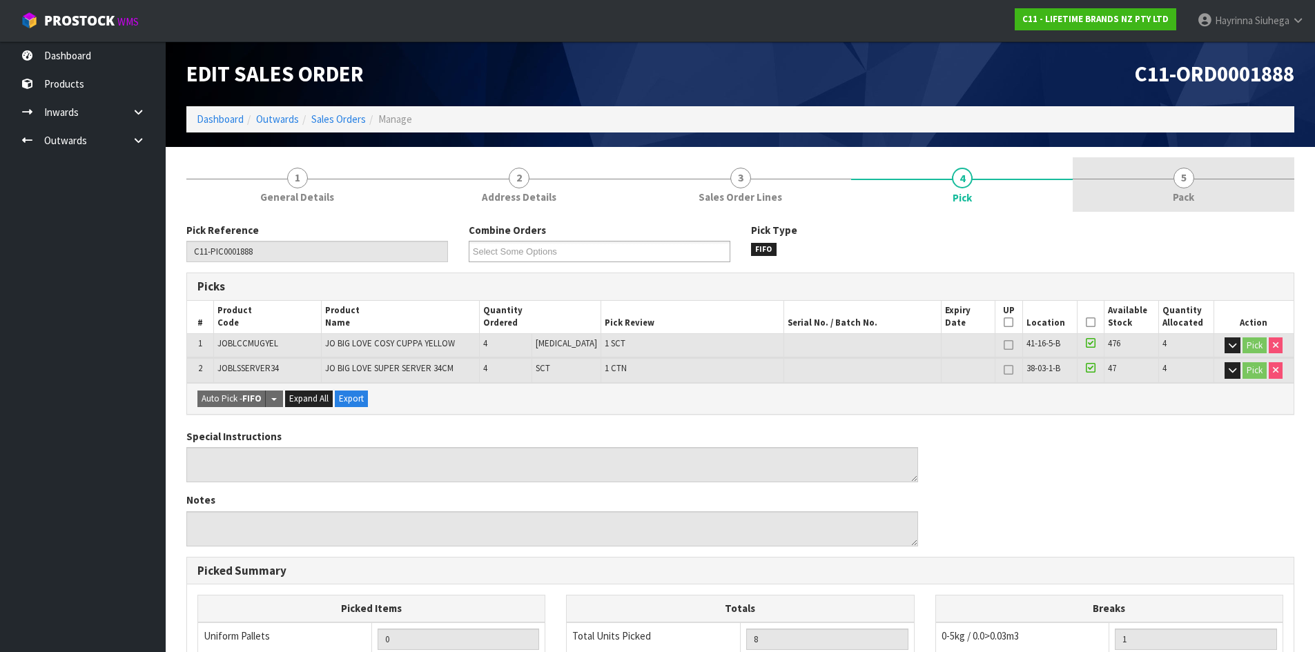
click at [1238, 175] on link "5 Pack" at bounding box center [1184, 184] width 222 height 55
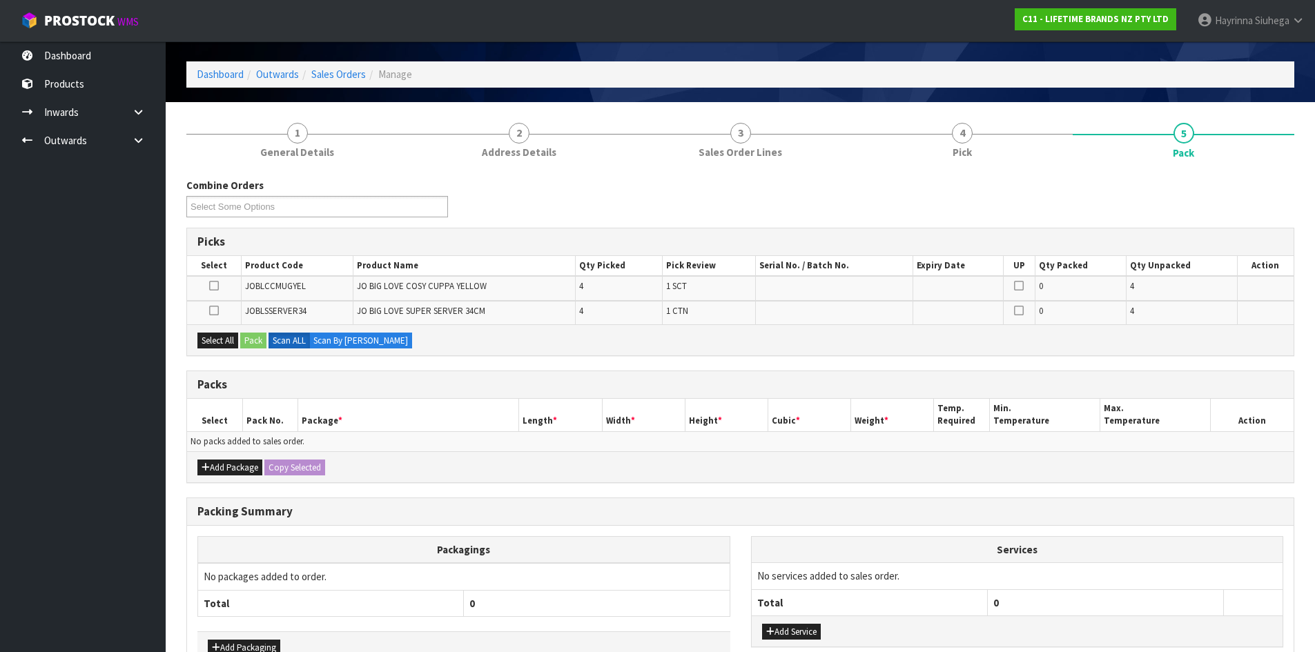
scroll to position [69, 0]
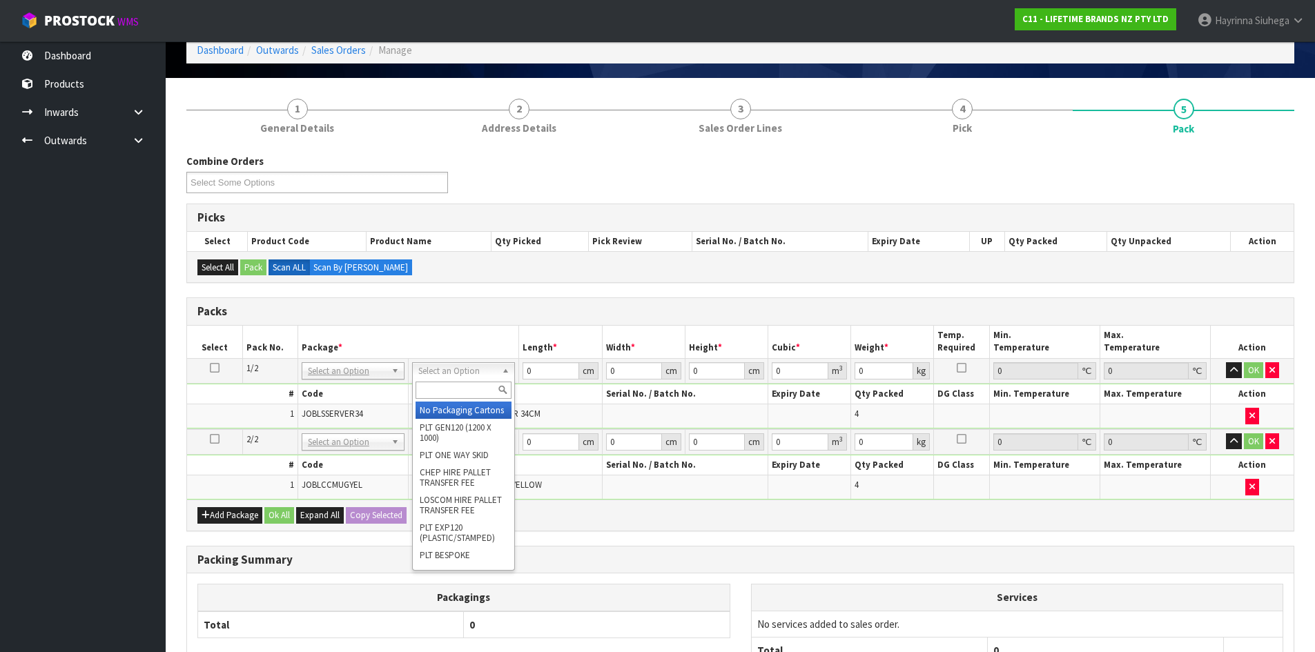
drag, startPoint x: 442, startPoint y: 405, endPoint x: 443, endPoint y: 431, distance: 25.6
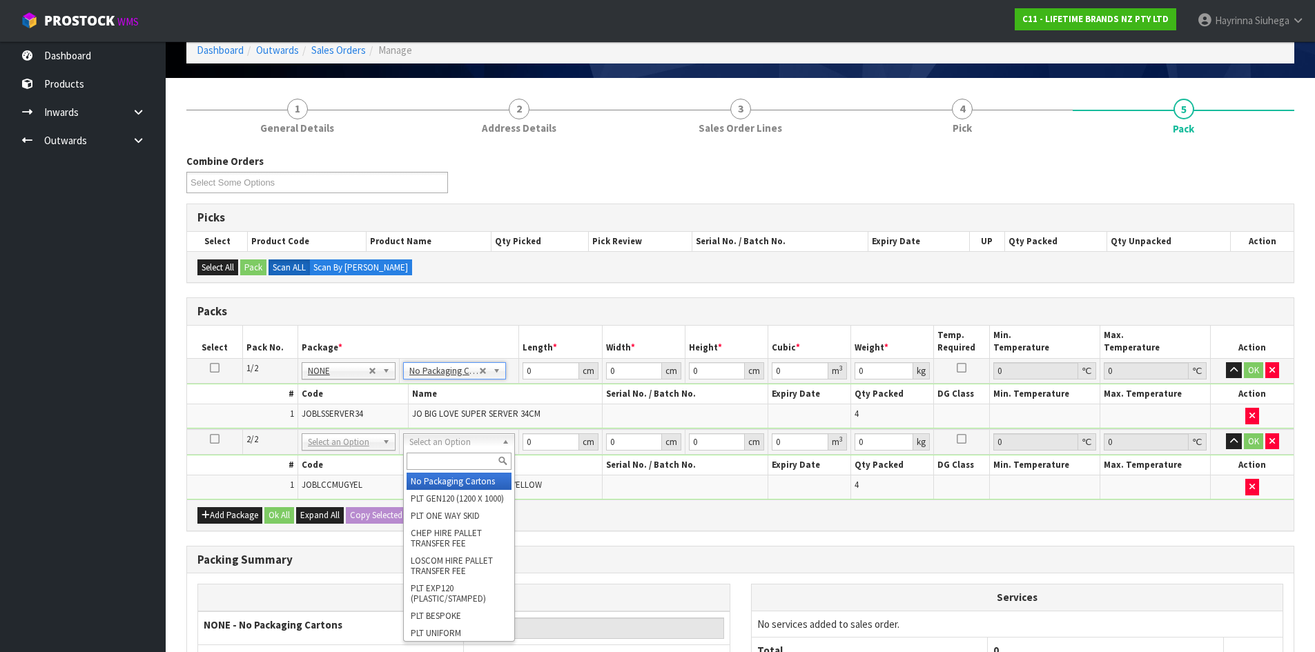
type input "2"
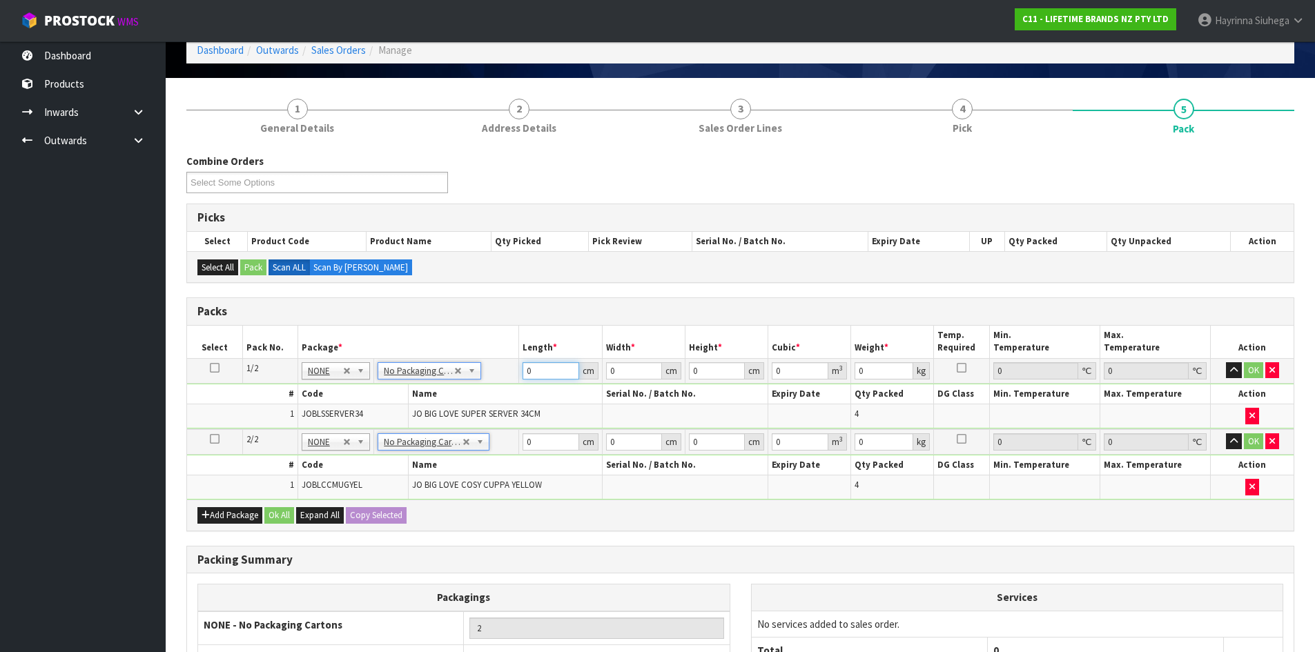
click at [530, 367] on input "0" at bounding box center [551, 370] width 56 height 17
click at [525, 372] on input "0" at bounding box center [551, 370] width 56 height 17
drag, startPoint x: 525, startPoint y: 372, endPoint x: 1312, endPoint y: 373, distance: 787.1
click at [536, 373] on input "0" at bounding box center [551, 370] width 56 height 17
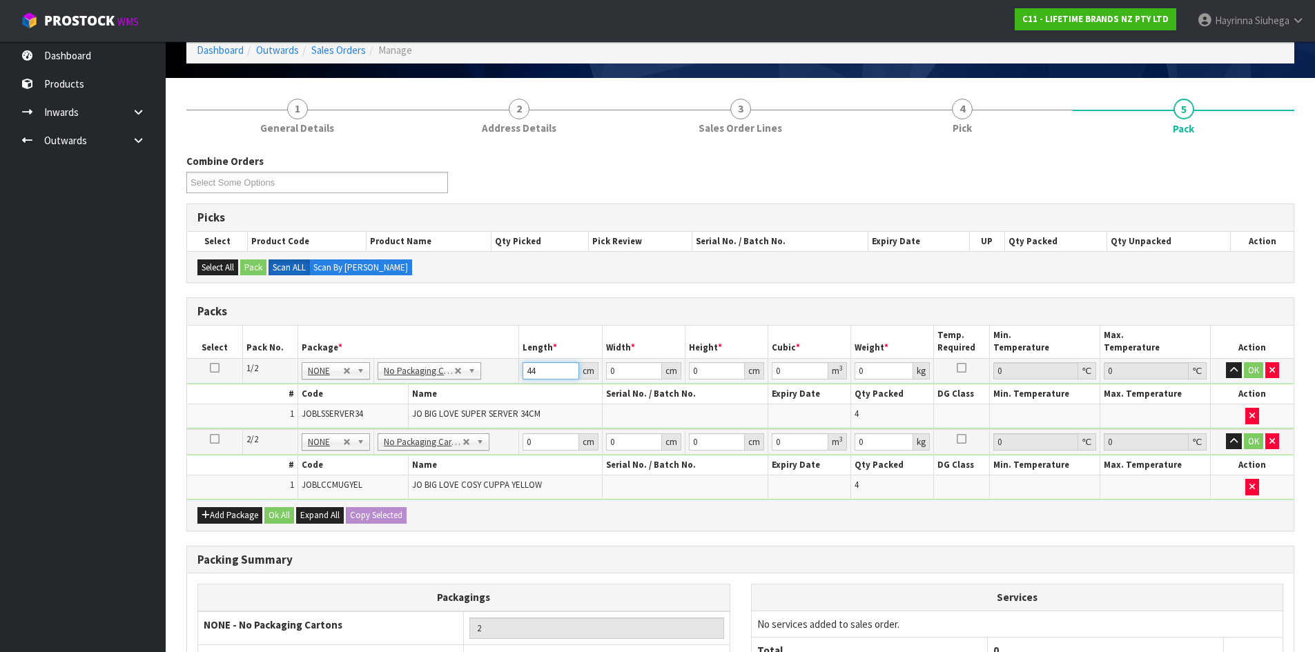
type input "44"
type input "4"
type input "0.007744"
type input "40"
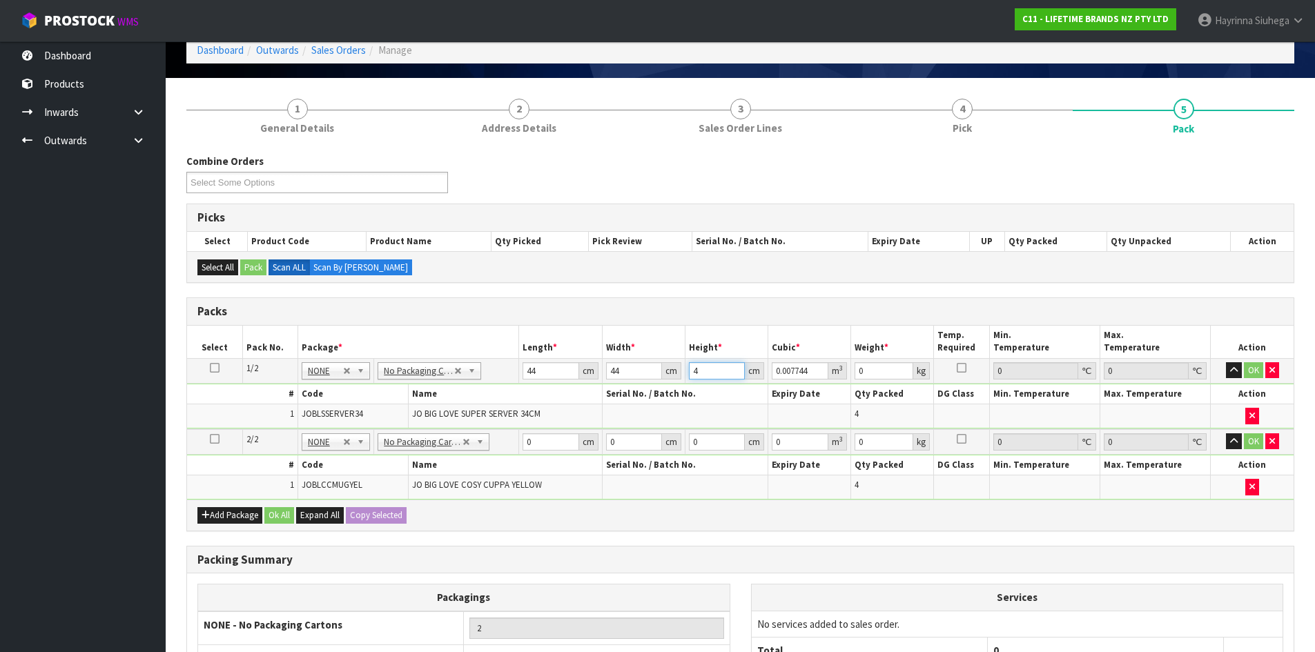
type input "0.07744"
type input "40"
type input "11"
click button "OK" at bounding box center [1253, 370] width 19 height 17
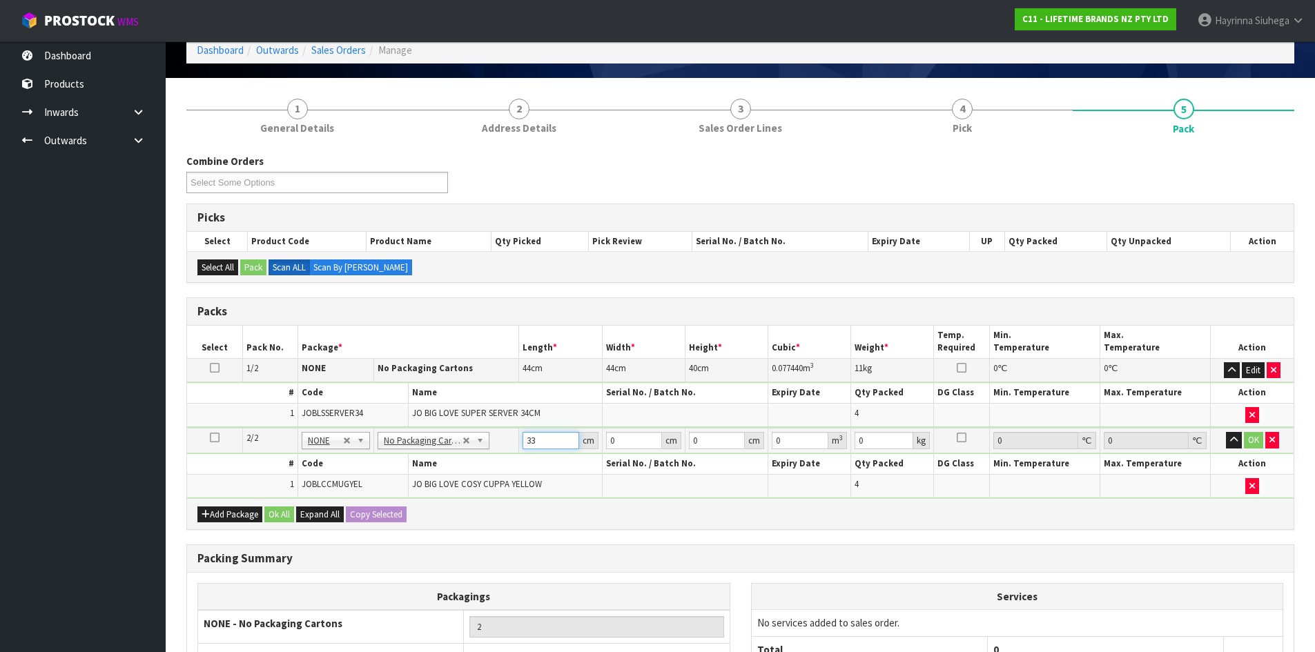
type input "33"
type input "20"
type input "2"
type input "0.00132"
type input "23"
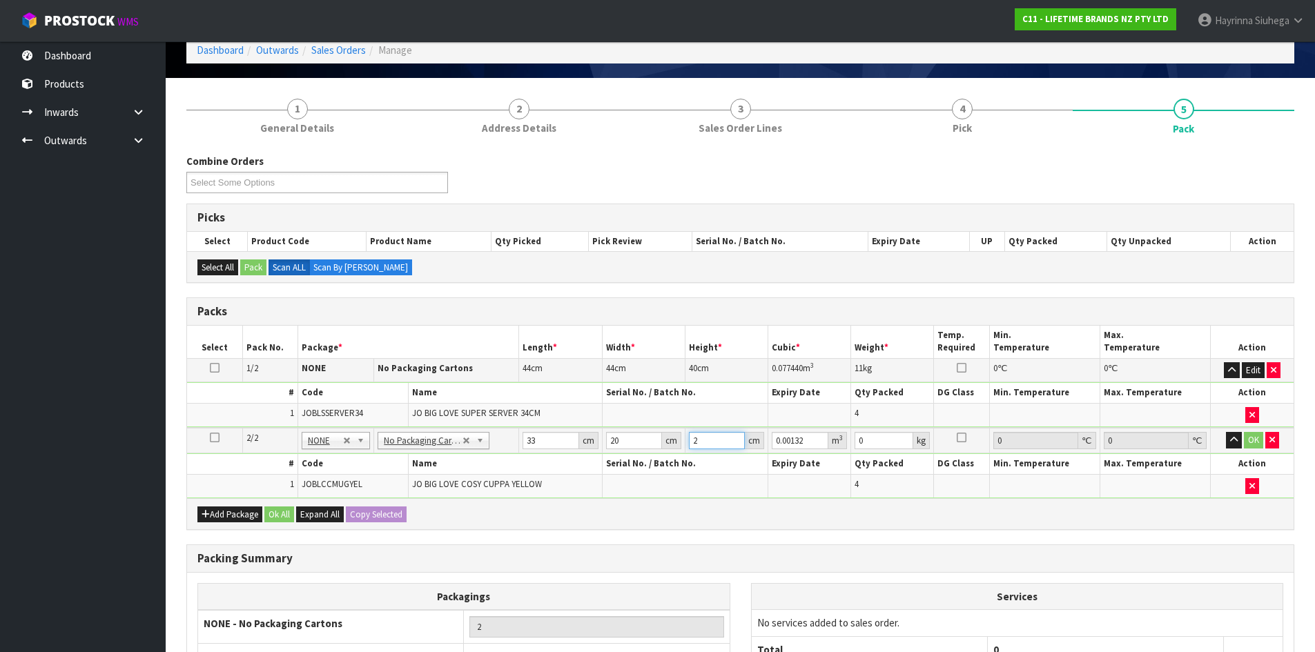
type input "0.01518"
type input "23"
type input "3"
click button "OK" at bounding box center [1253, 440] width 19 height 17
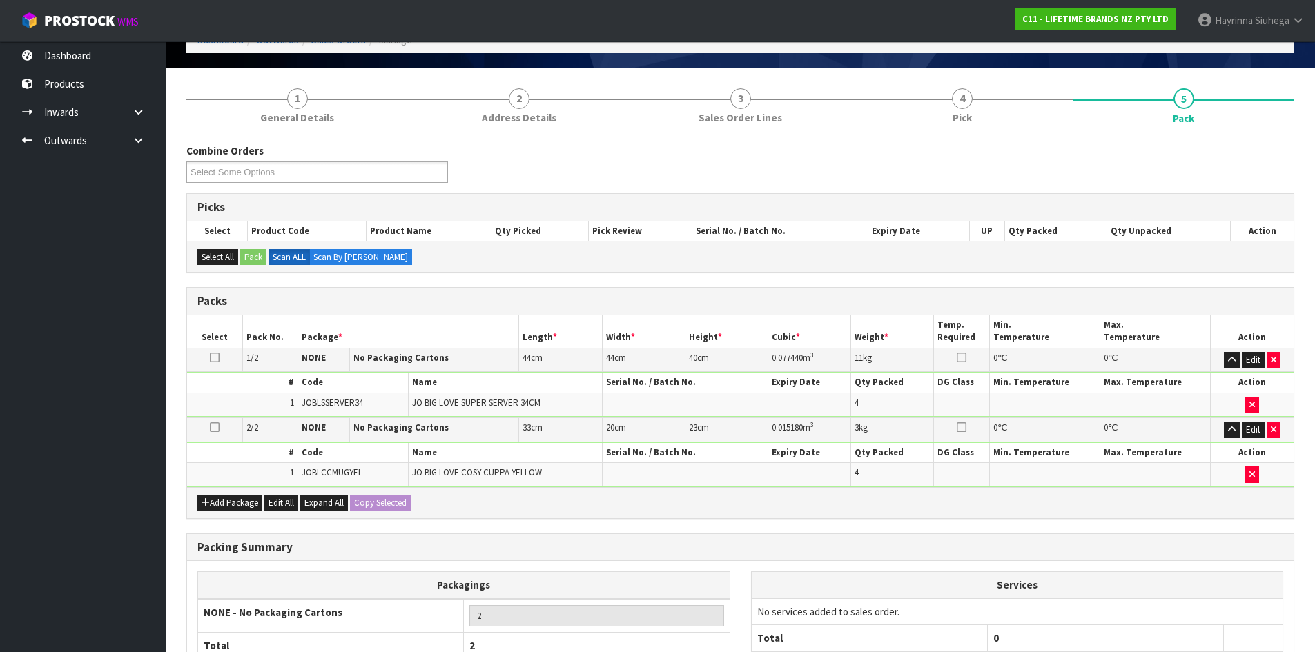
scroll to position [209, 0]
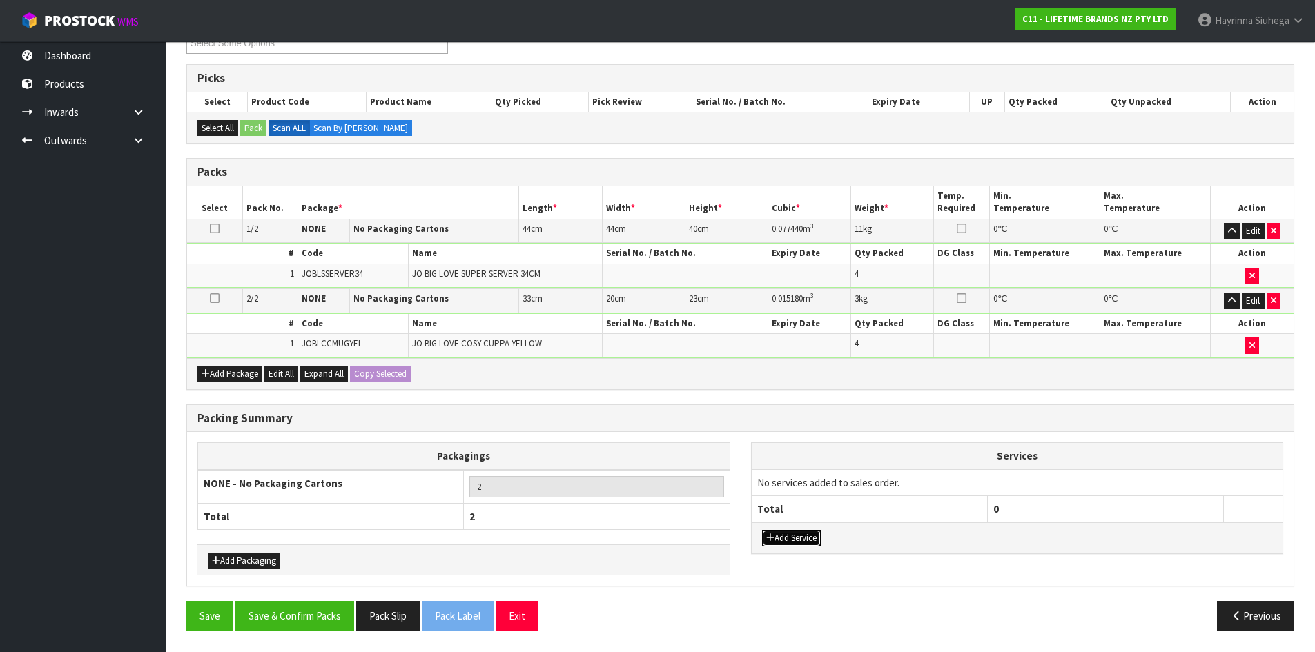
click at [782, 541] on button "Add Service" at bounding box center [791, 538] width 59 height 17
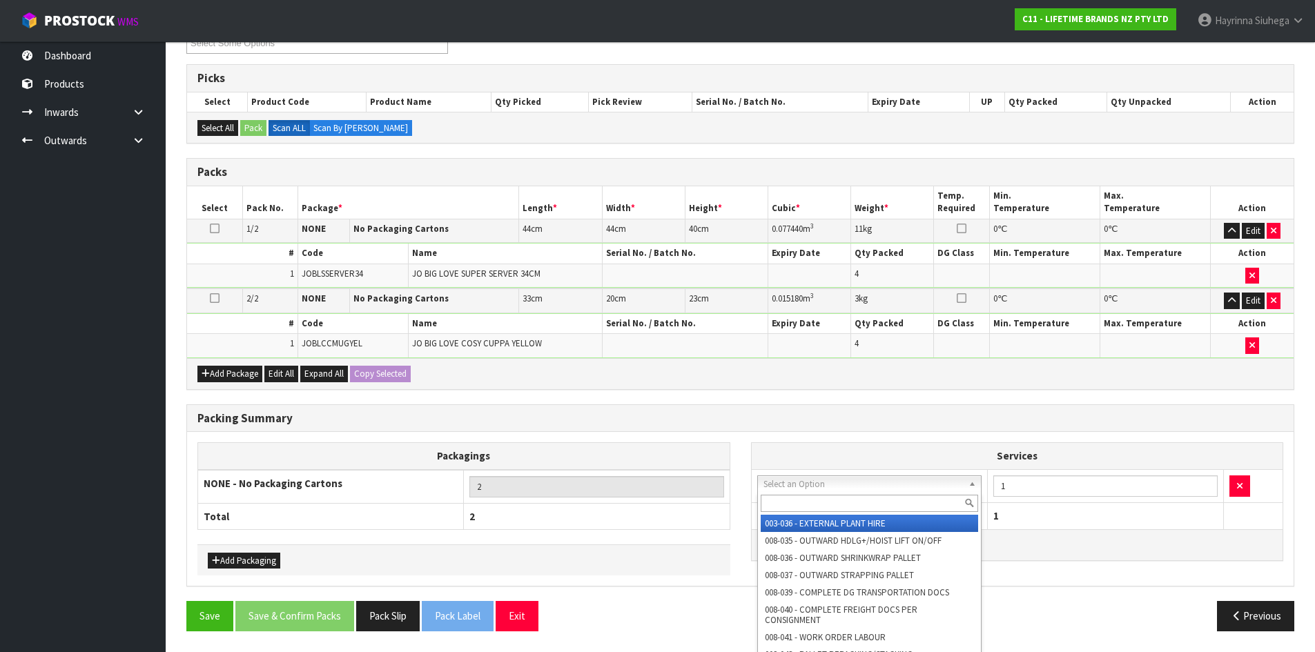
click at [786, 502] on input "text" at bounding box center [870, 503] width 218 height 17
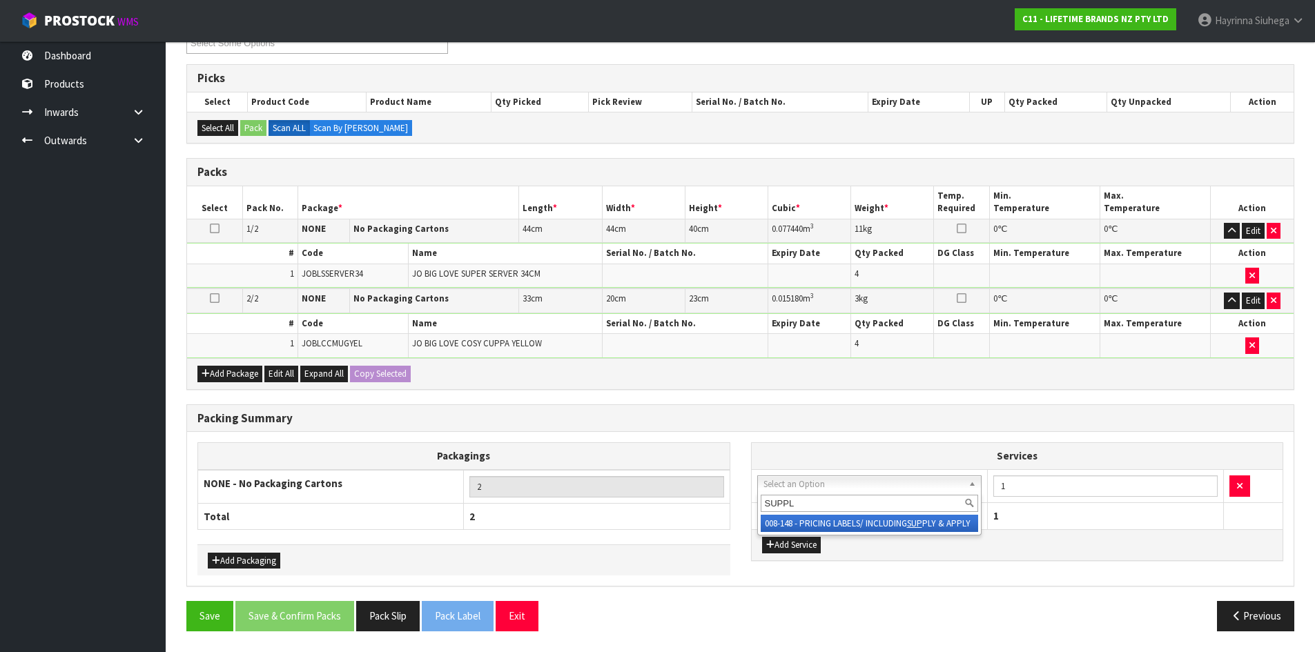
type input "SUPPLY"
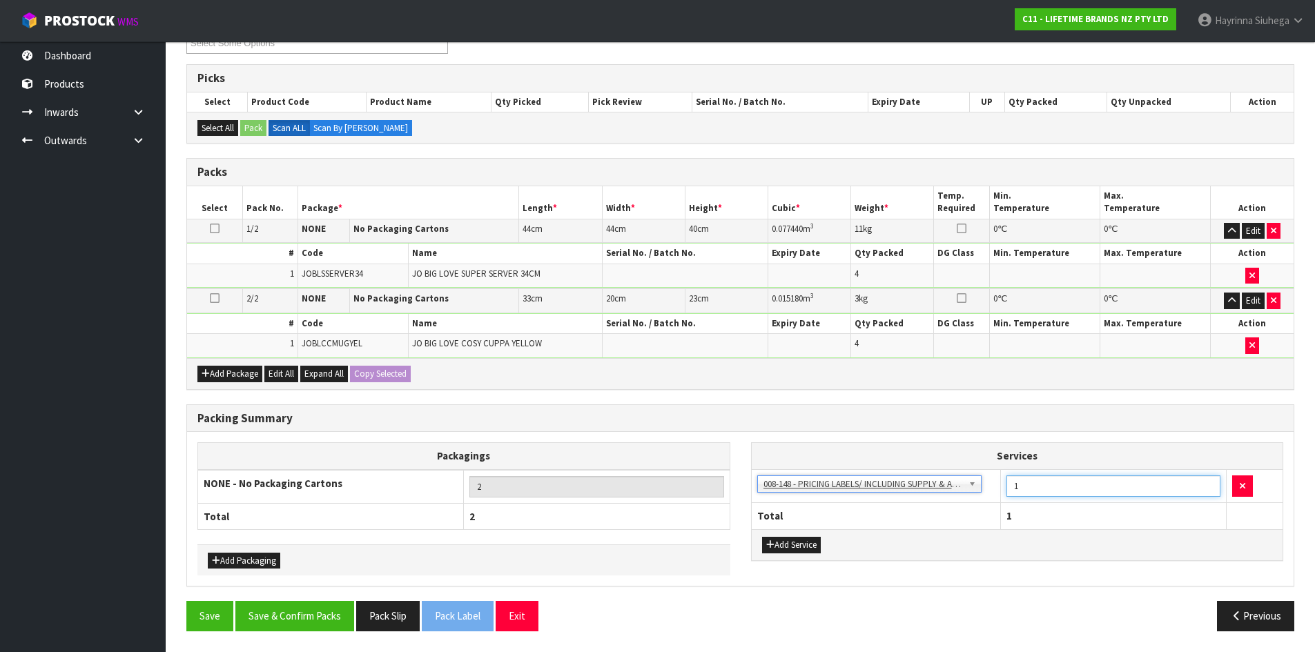
drag, startPoint x: 1079, startPoint y: 492, endPoint x: 777, endPoint y: 472, distance: 303.1
click at [787, 473] on tr "003-036 - EXTERNAL PLANT HIRE 008-035 - OUTWARD HDLG+/HOIST LIFT ON/OFF 008-036…" at bounding box center [1018, 486] width 532 height 34
type input "8"
click at [304, 611] on button "Save & Confirm Packs" at bounding box center [294, 616] width 119 height 30
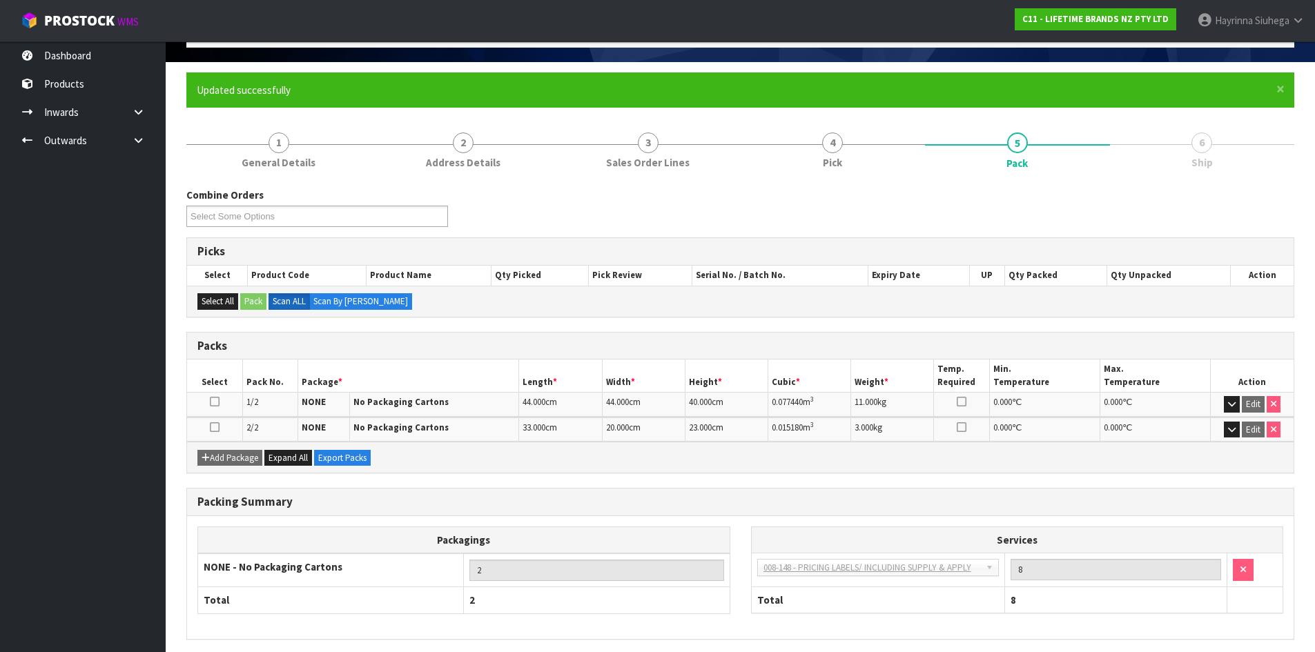
scroll to position [137, 0]
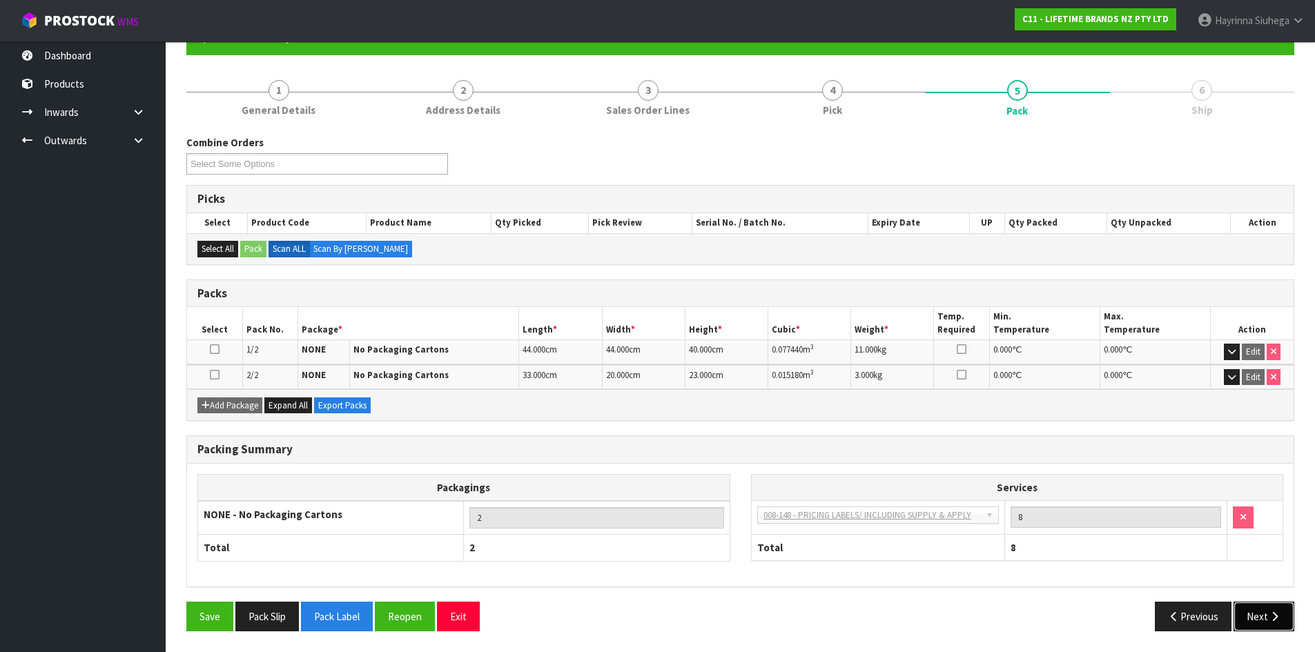
click at [1290, 618] on button "Next" at bounding box center [1264, 617] width 61 height 30
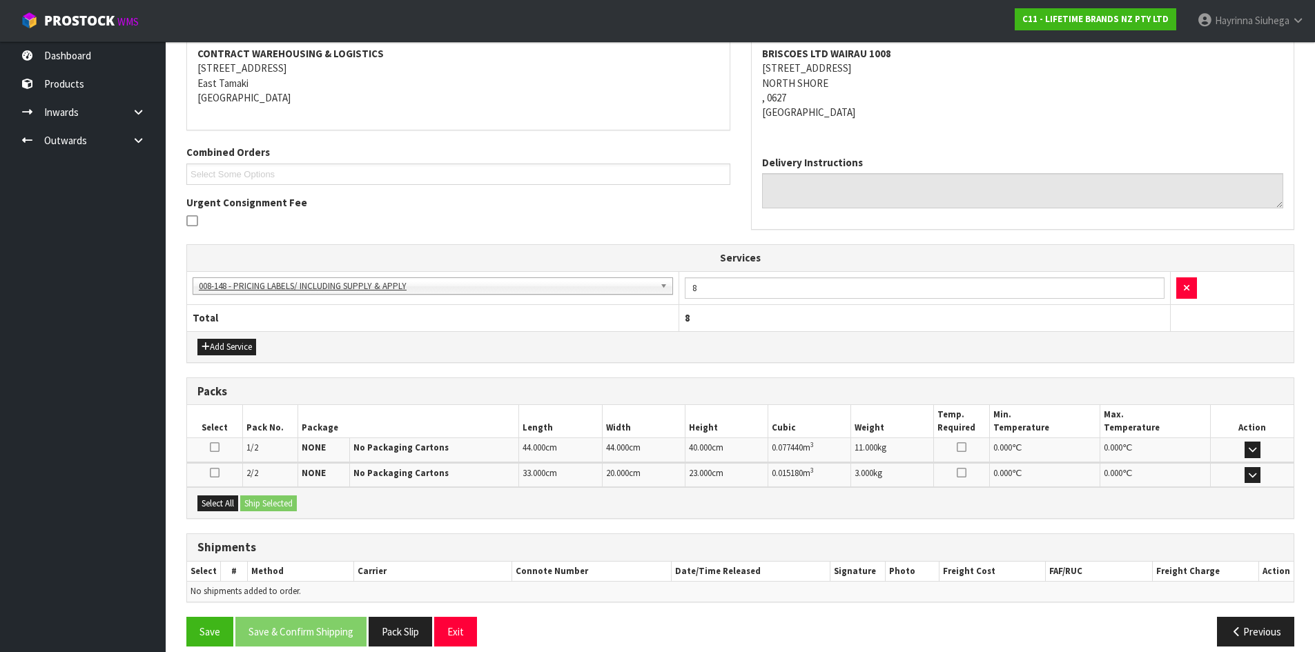
scroll to position [280, 0]
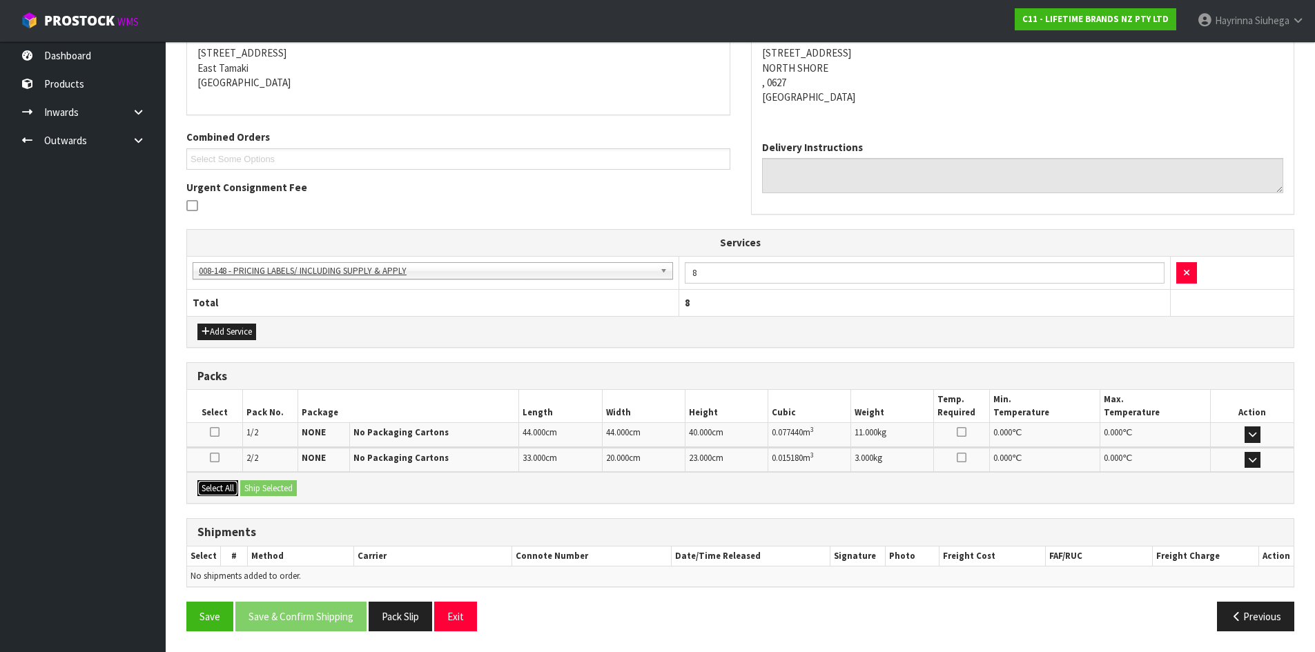
drag, startPoint x: 224, startPoint y: 487, endPoint x: 282, endPoint y: 488, distance: 58.7
click at [224, 487] on button "Select All" at bounding box center [217, 489] width 41 height 17
click at [282, 488] on button "Ship Selected" at bounding box center [268, 489] width 57 height 17
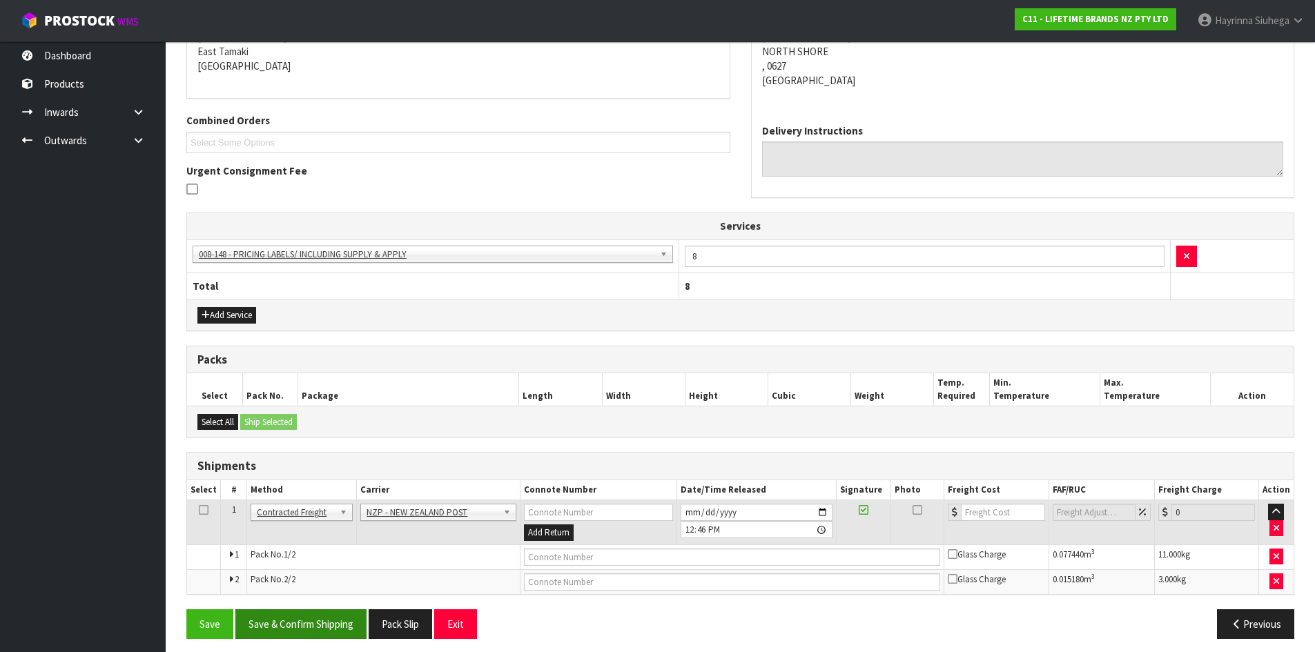
scroll to position [304, 0]
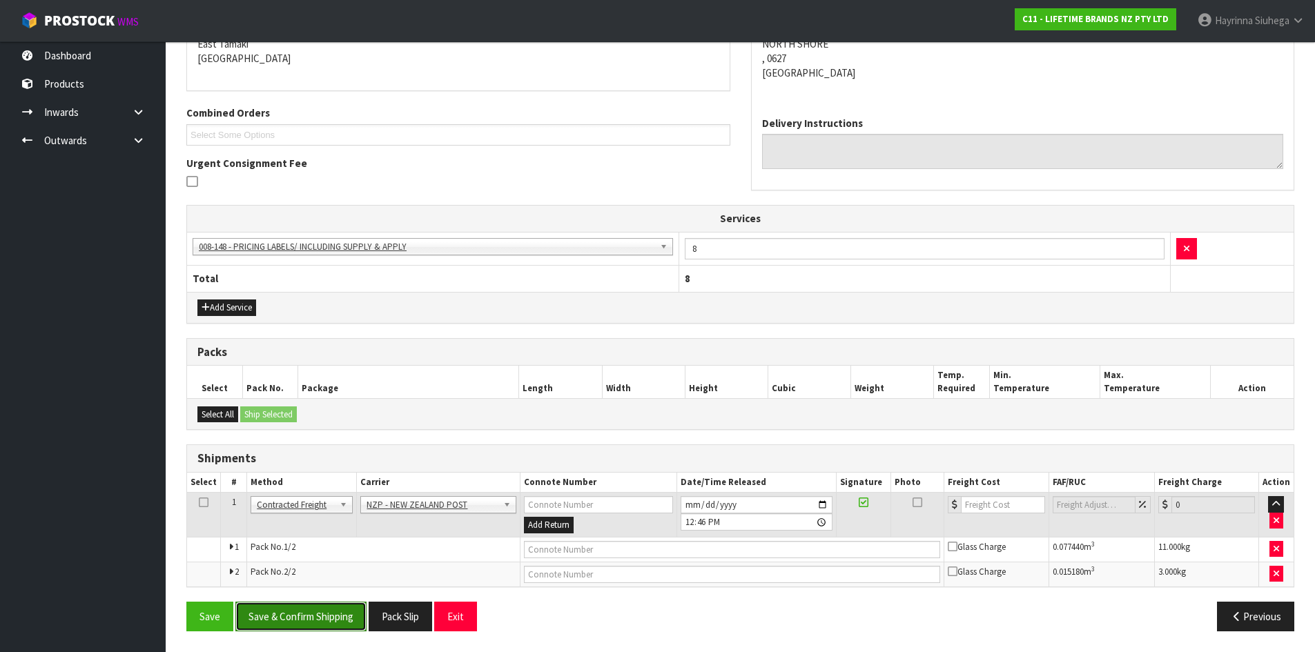
click at [329, 623] on button "Save & Confirm Shipping" at bounding box center [300, 617] width 131 height 30
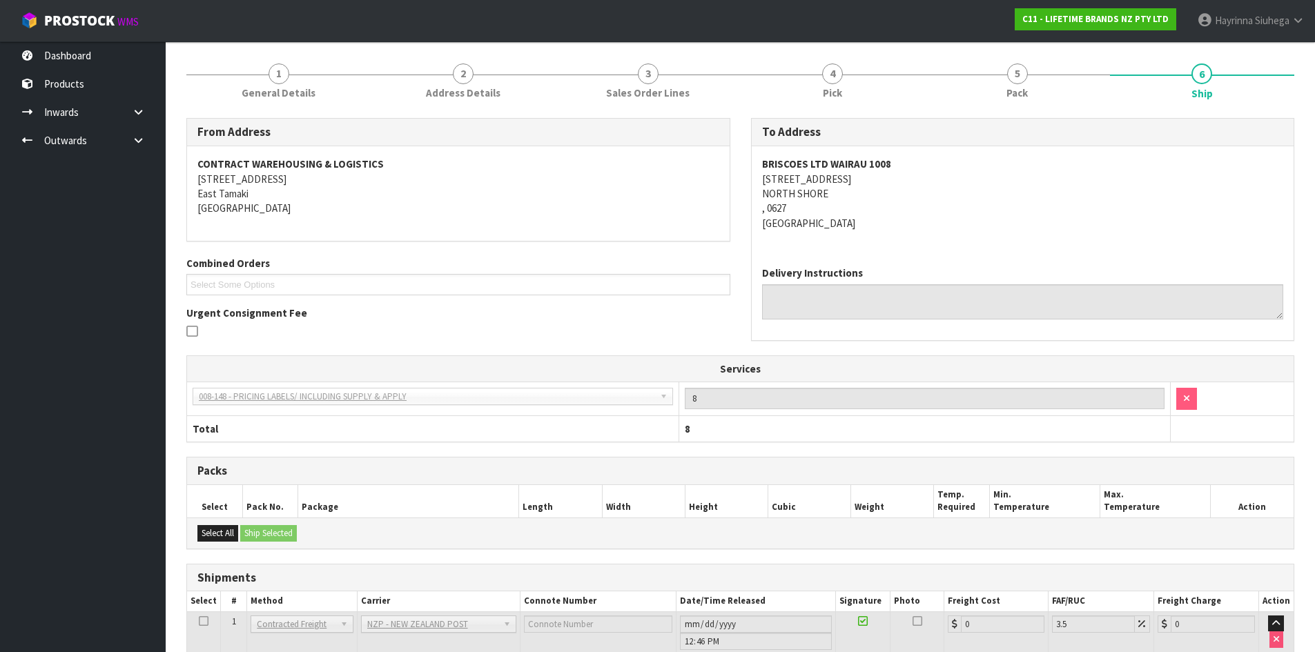
scroll to position [284, 0]
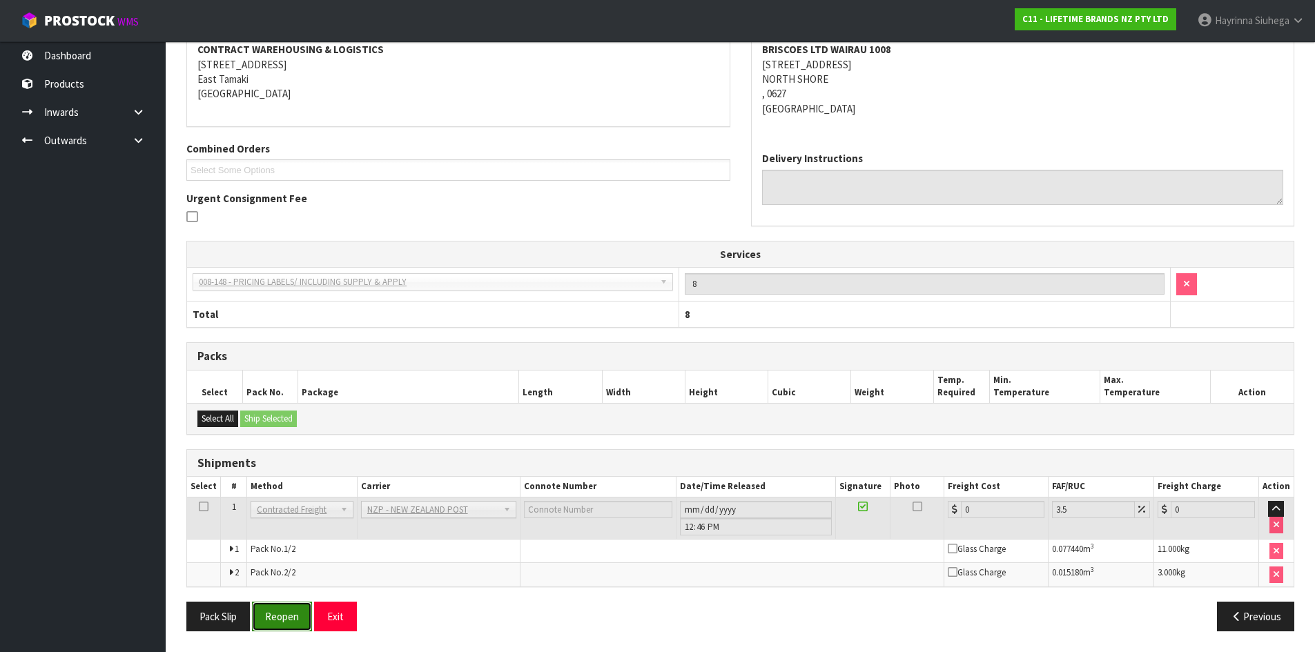
click at [296, 614] on button "Reopen" at bounding box center [282, 617] width 60 height 30
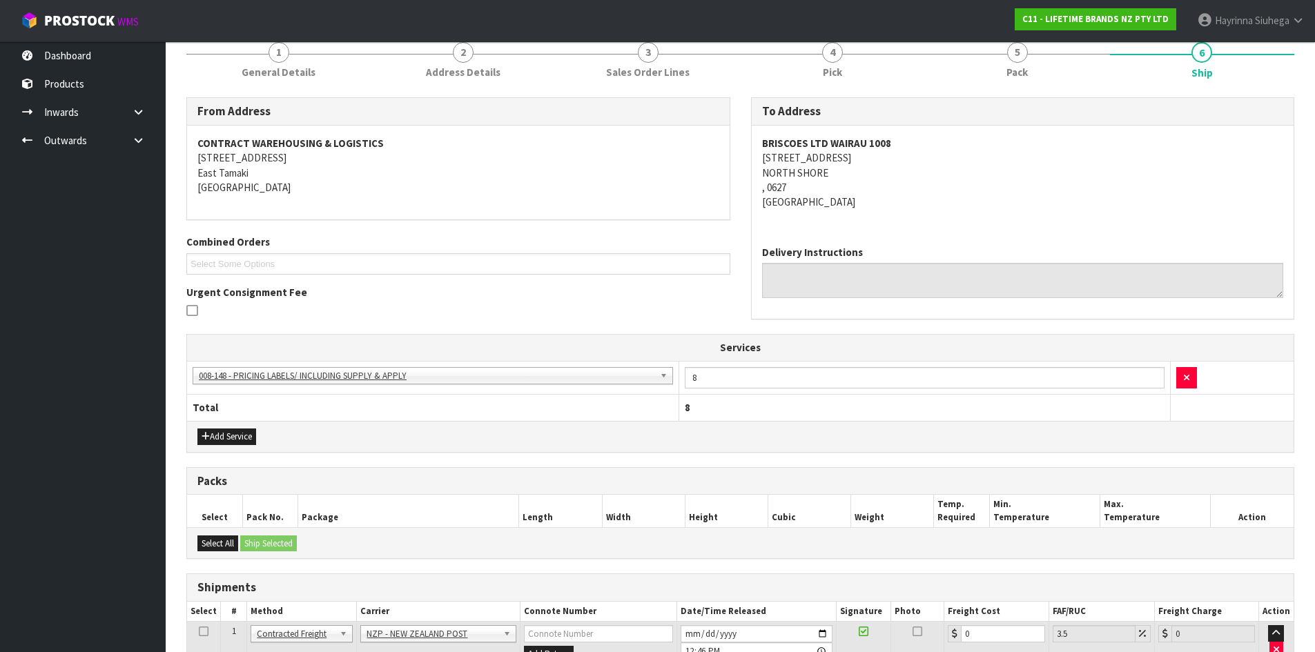
scroll to position [318, 0]
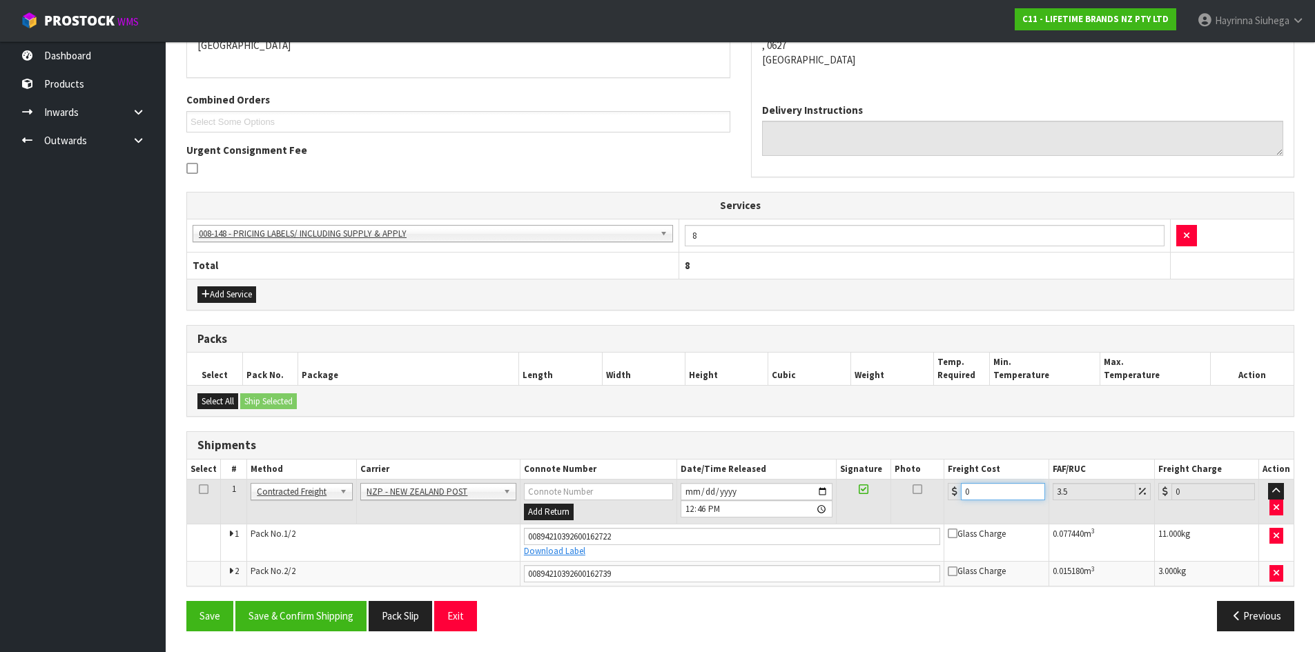
drag, startPoint x: 989, startPoint y: 494, endPoint x: 817, endPoint y: 495, distance: 172.6
click at [823, 494] on tr "1 Client Local Pickup Customer Local Pickup Company Freight Contracted Freight …" at bounding box center [740, 502] width 1107 height 45
type input "8"
type input "8.28"
type input "8.6"
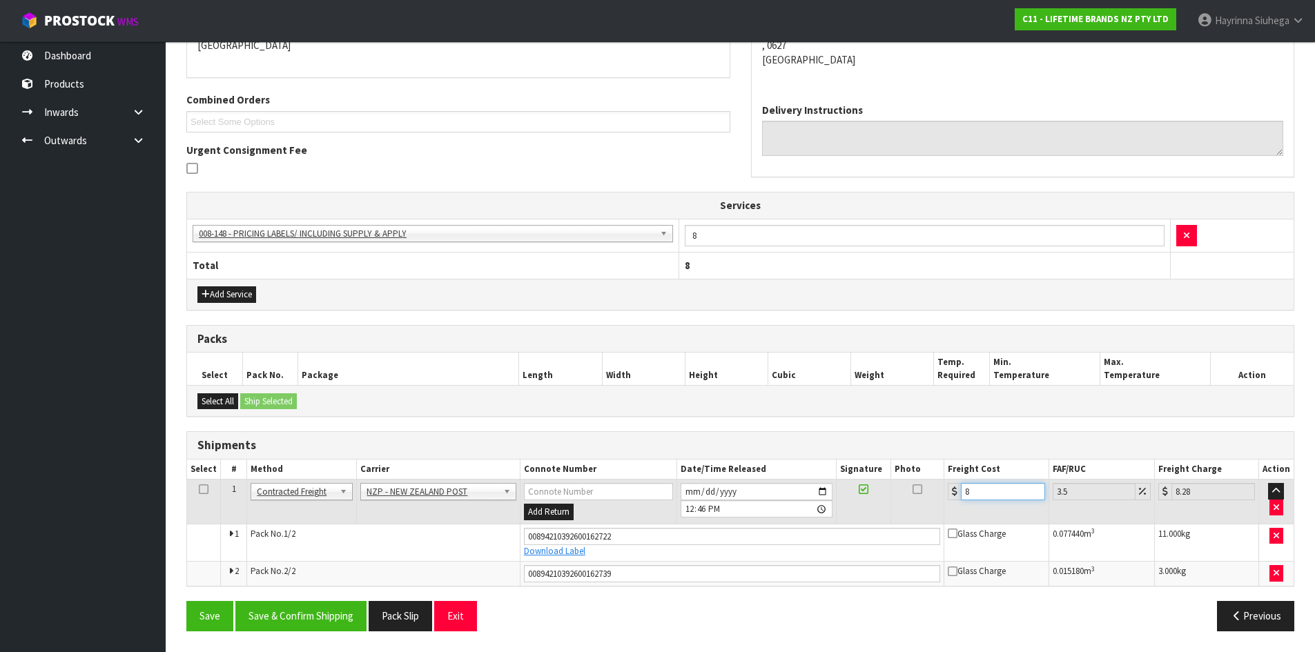
type input "8.9"
type input "8.66"
type input "8.96"
type input "8.66"
click at [186, 601] on button "Save" at bounding box center [209, 616] width 47 height 30
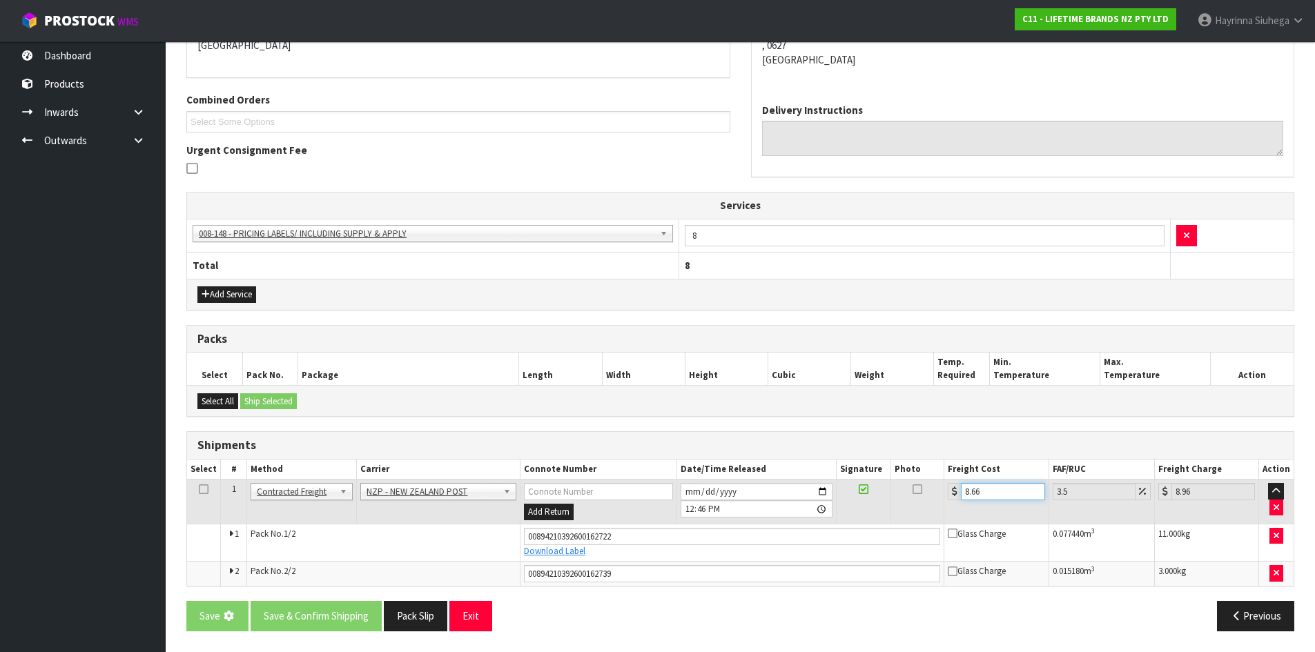
scroll to position [0, 0]
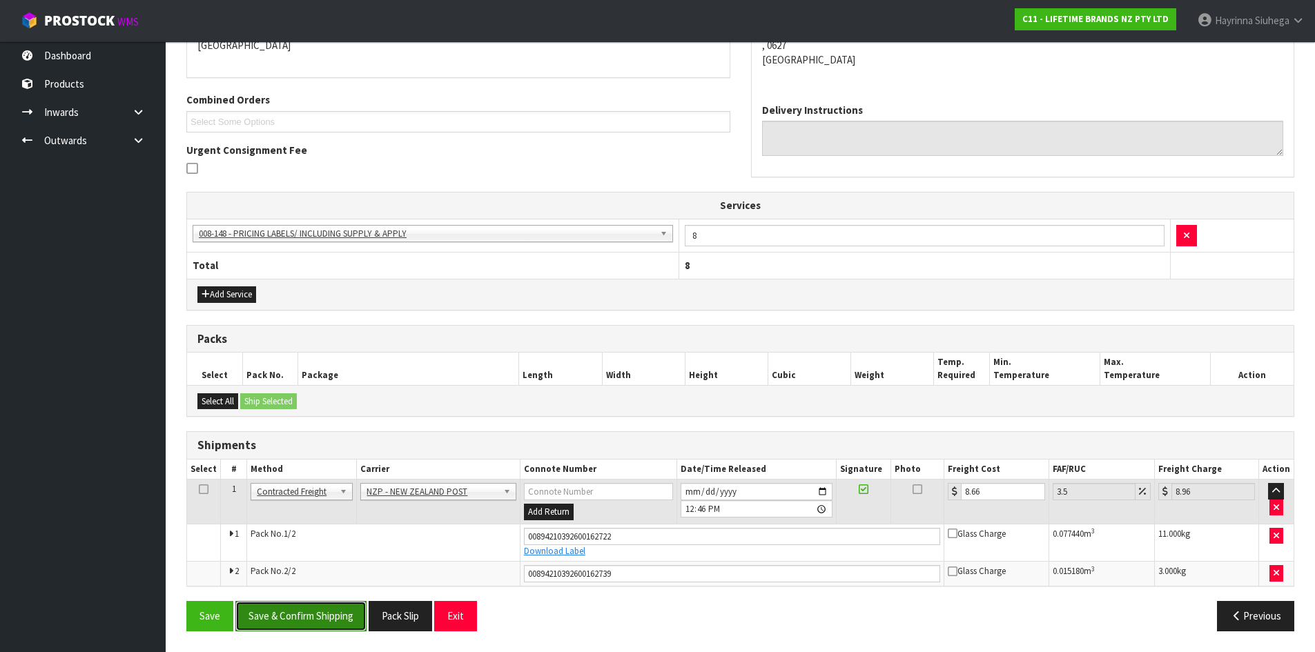
click at [320, 615] on button "Save & Confirm Shipping" at bounding box center [300, 616] width 131 height 30
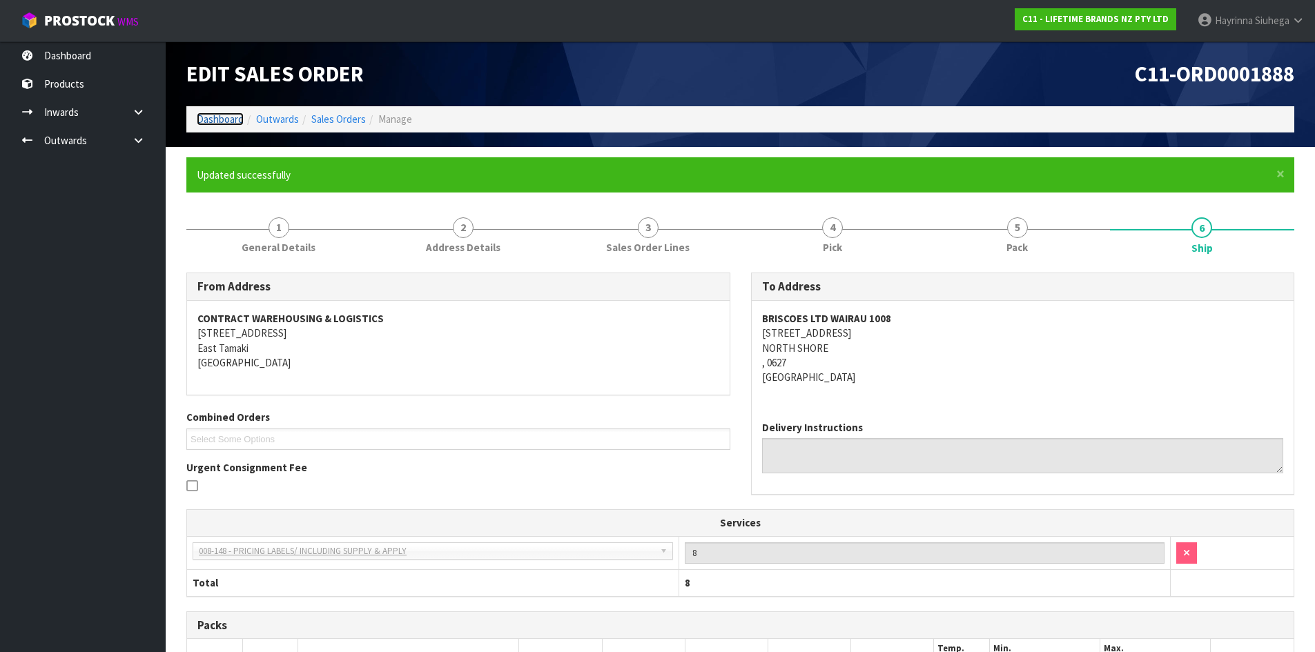
click at [233, 113] on link "Dashboard" at bounding box center [220, 119] width 47 height 13
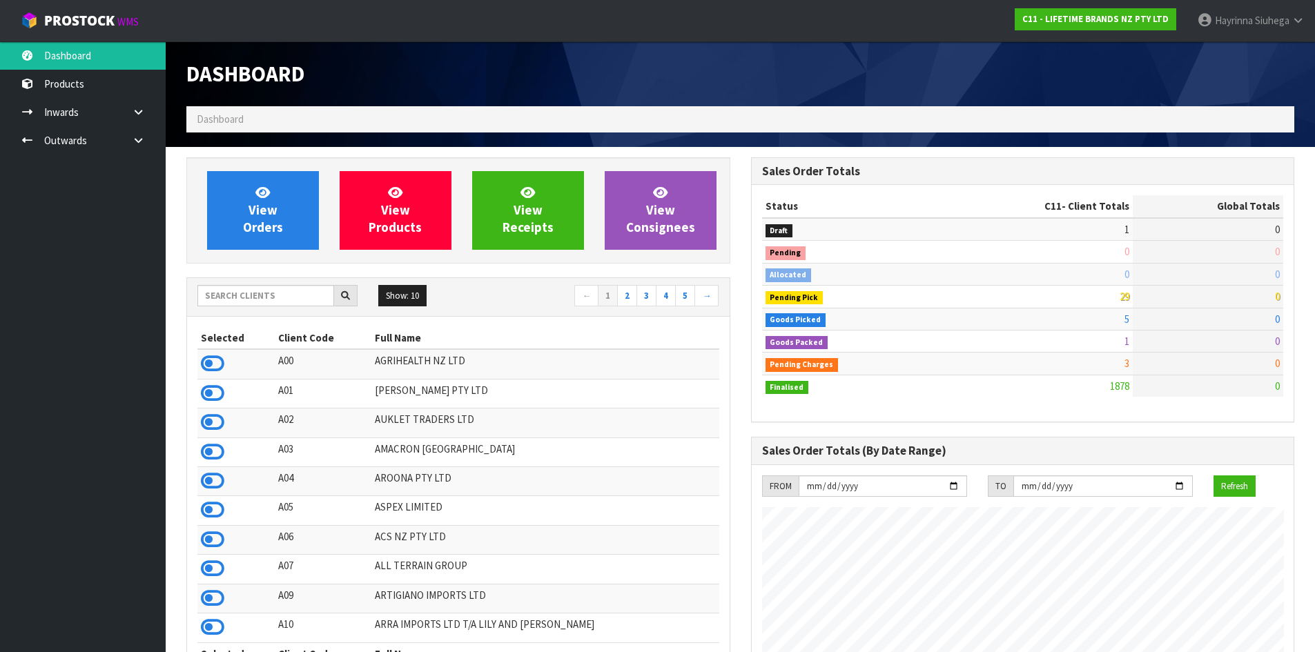
scroll to position [1046, 564]
click at [269, 206] on span "View Orders" at bounding box center [263, 210] width 40 height 52
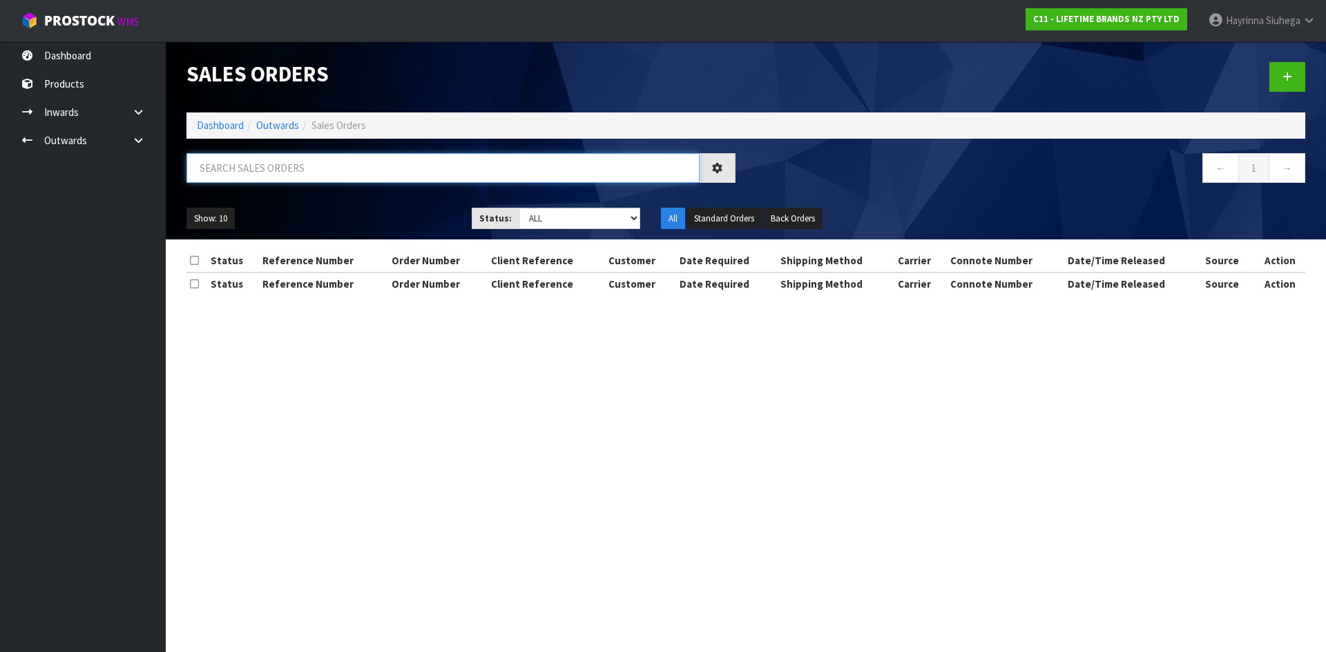
click at [280, 171] on input "text" at bounding box center [442, 168] width 513 height 30
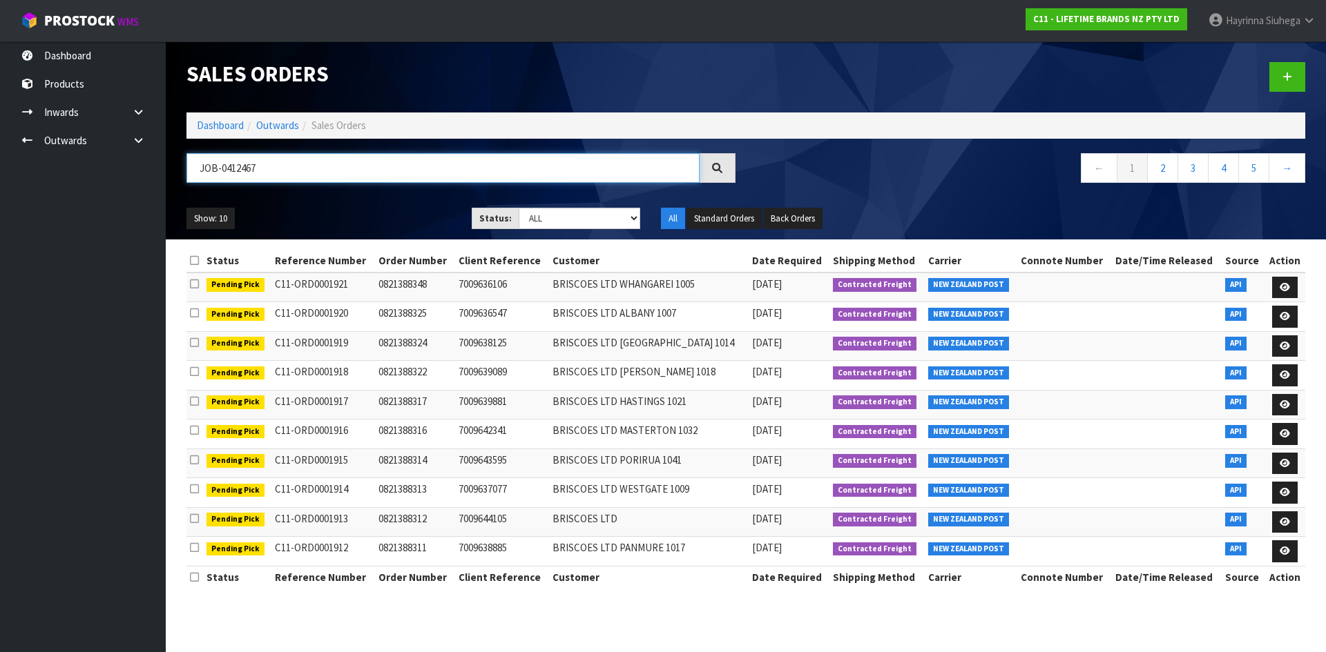
type input "JOB-0412467"
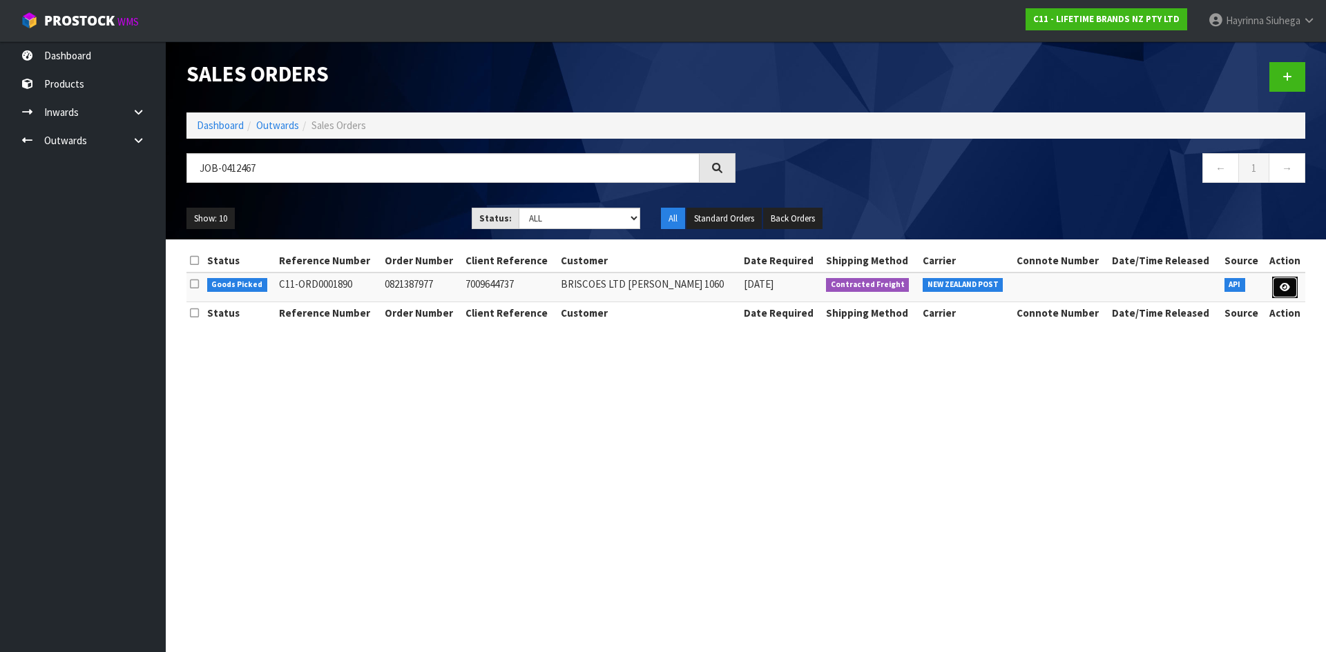
click at [1282, 282] on link at bounding box center [1285, 288] width 26 height 22
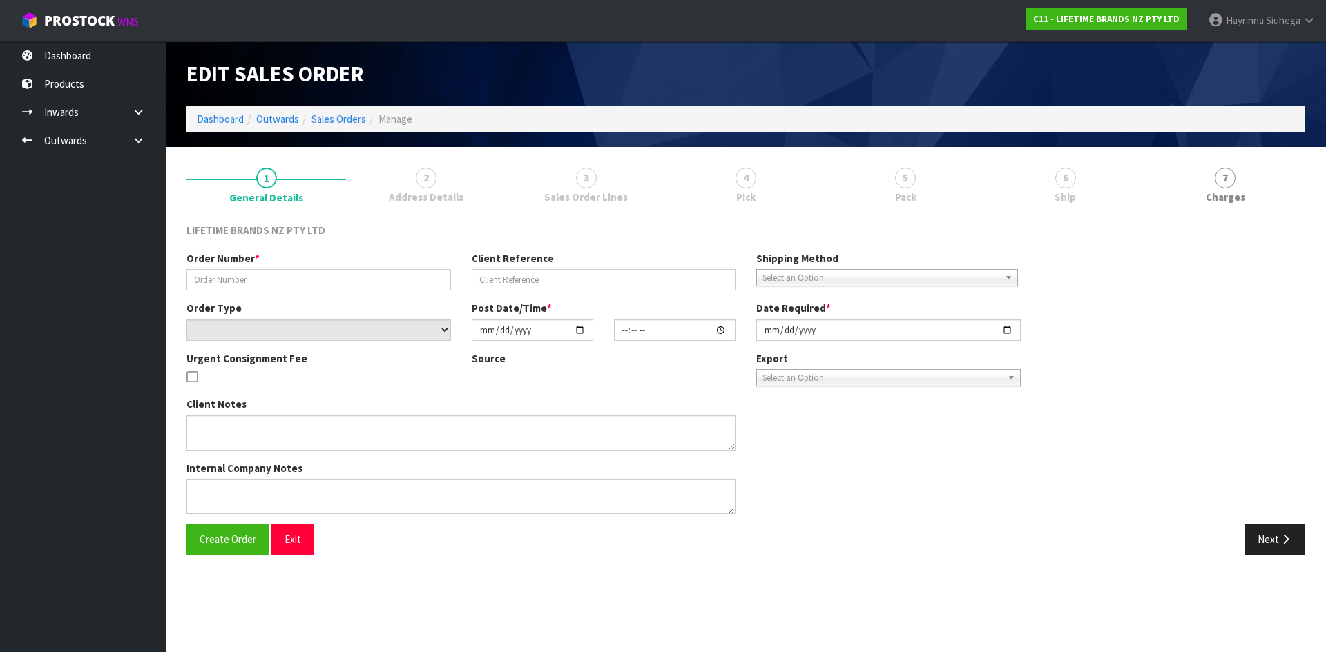
type input "0821387977"
type input "7009644737"
select select "number:0"
type input "[DATE]"
type input "09:29:10.000"
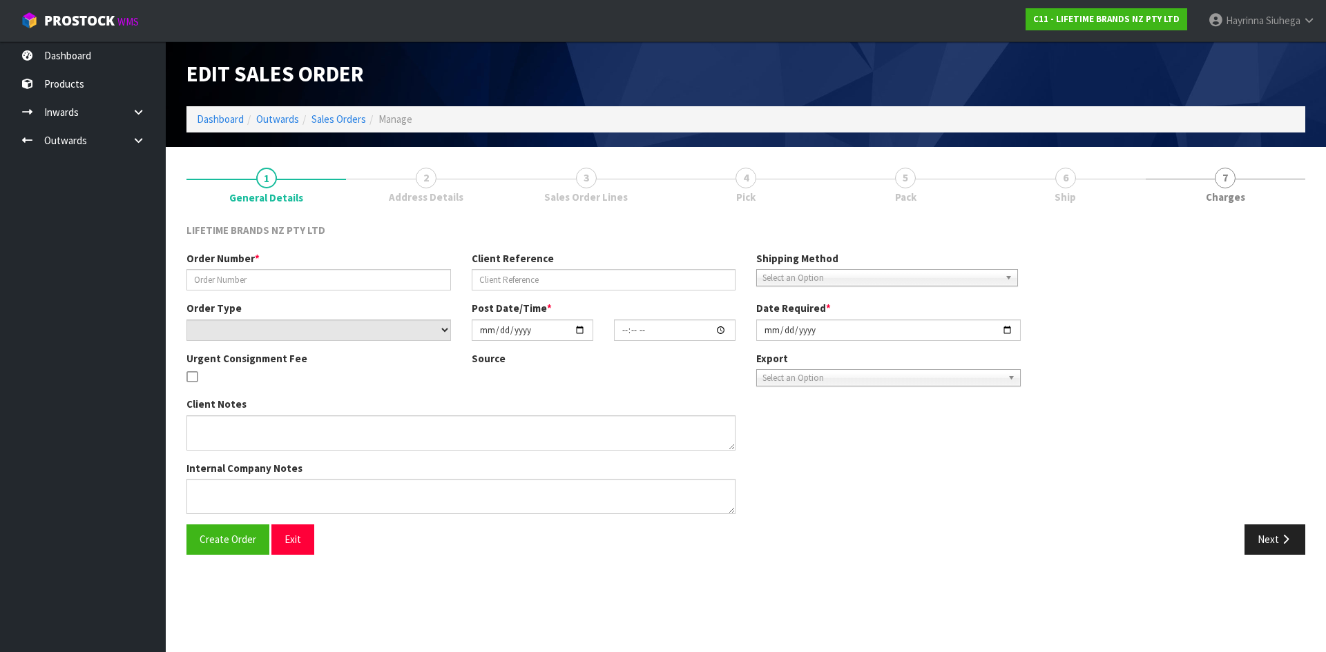
type input "[DATE]"
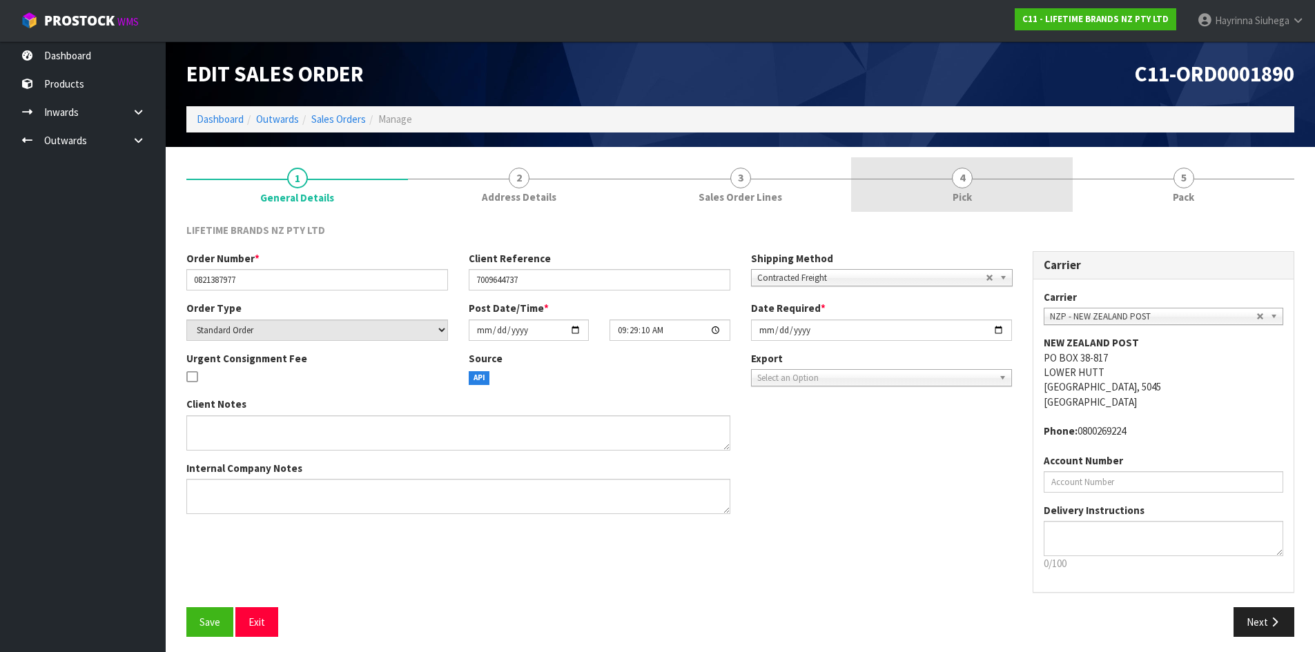
click at [961, 171] on span "4" at bounding box center [962, 178] width 21 height 21
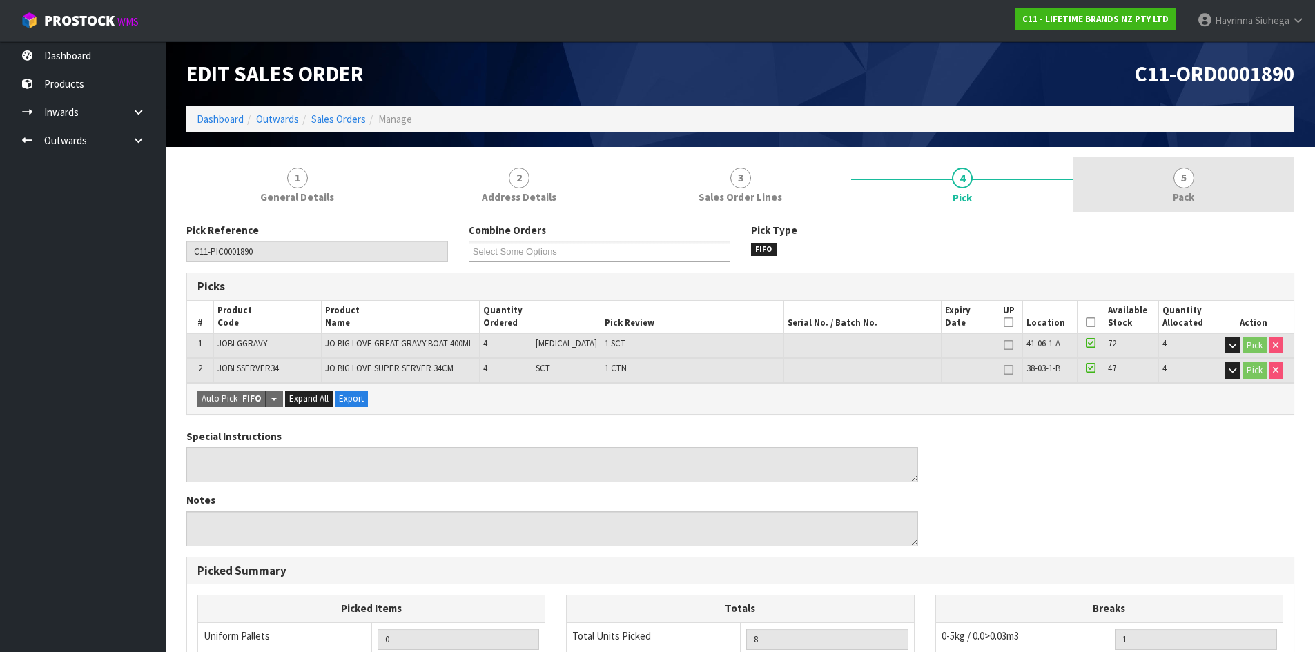
click at [1107, 168] on link "5 Pack" at bounding box center [1184, 184] width 222 height 55
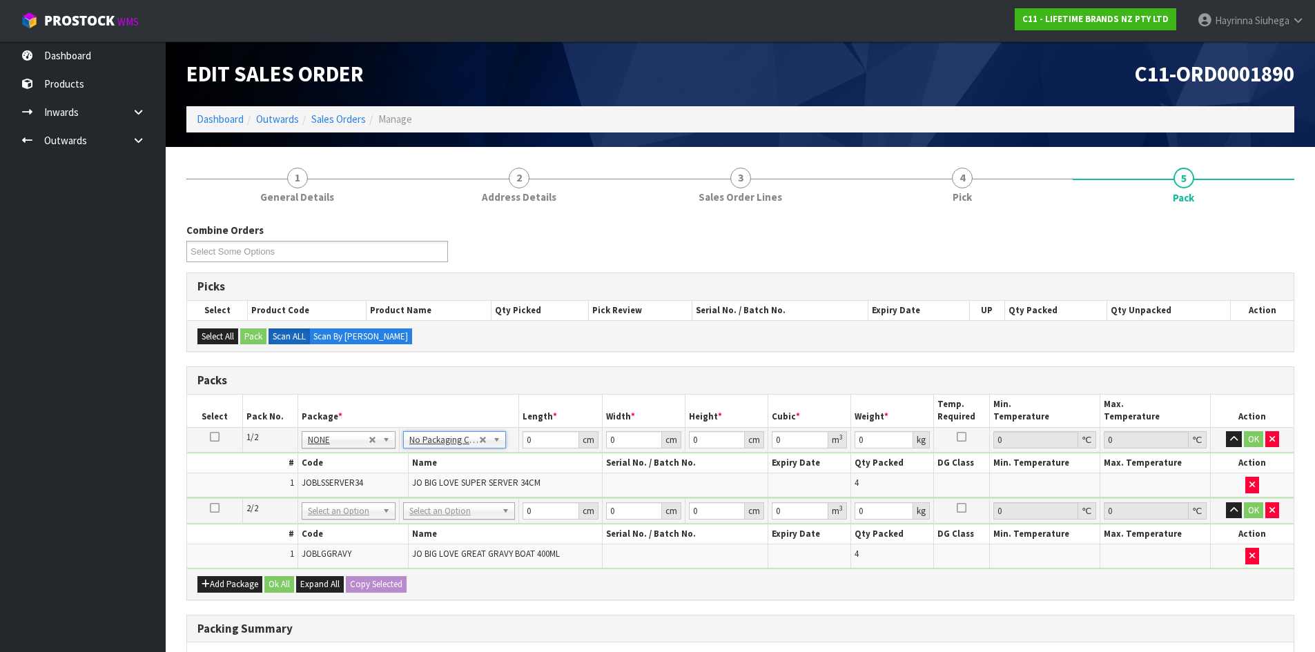
drag, startPoint x: 456, startPoint y: 511, endPoint x: 463, endPoint y: 521, distance: 11.9
click at [461, 541] on div at bounding box center [459, 530] width 110 height 23
click at [456, 541] on div at bounding box center [459, 530] width 110 height 23
type input "2"
click at [527, 445] on input "0" at bounding box center [551, 440] width 56 height 17
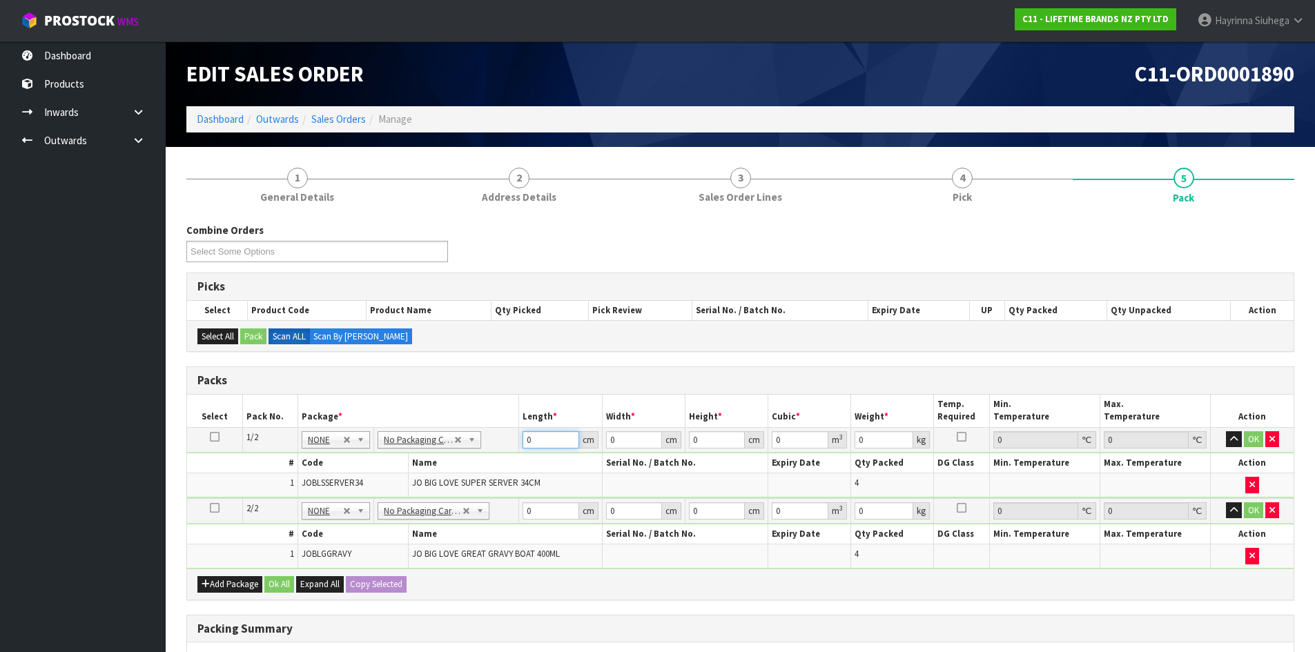
click at [527, 445] on input "0" at bounding box center [551, 440] width 56 height 17
type input "44"
type input "4"
type input "0.007744"
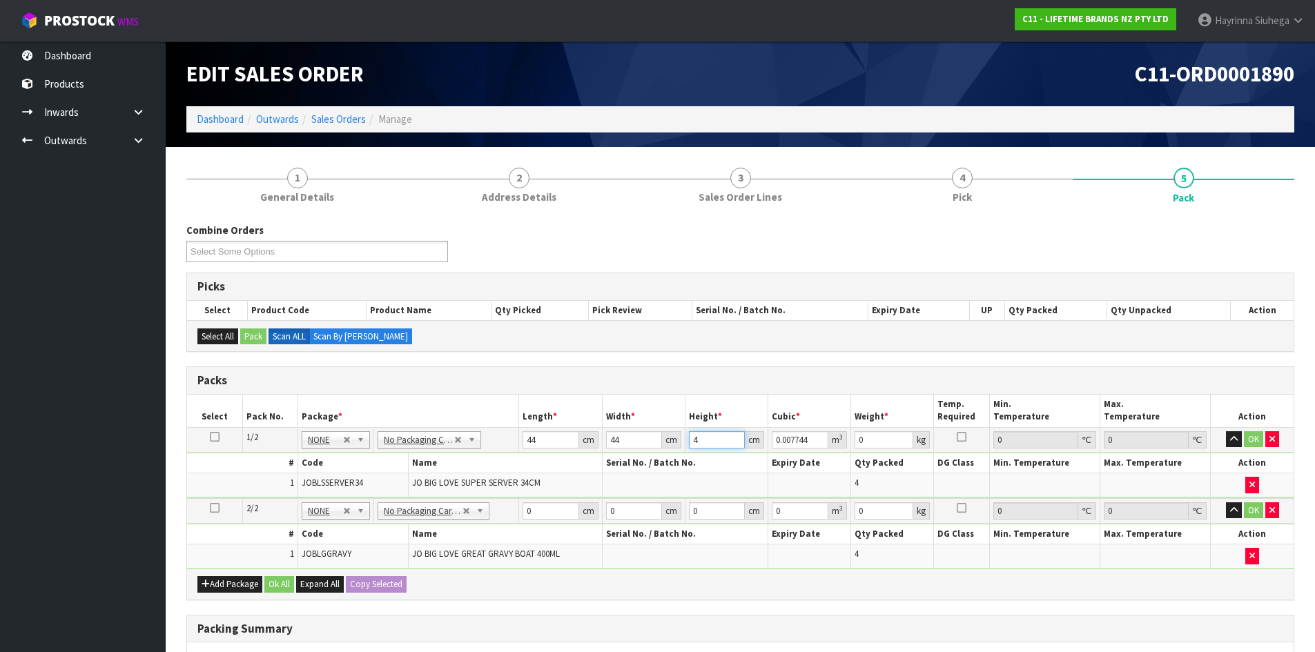
type input "40"
type input "0.07744"
type input "40"
type input "11"
click button "OK" at bounding box center [1253, 440] width 19 height 17
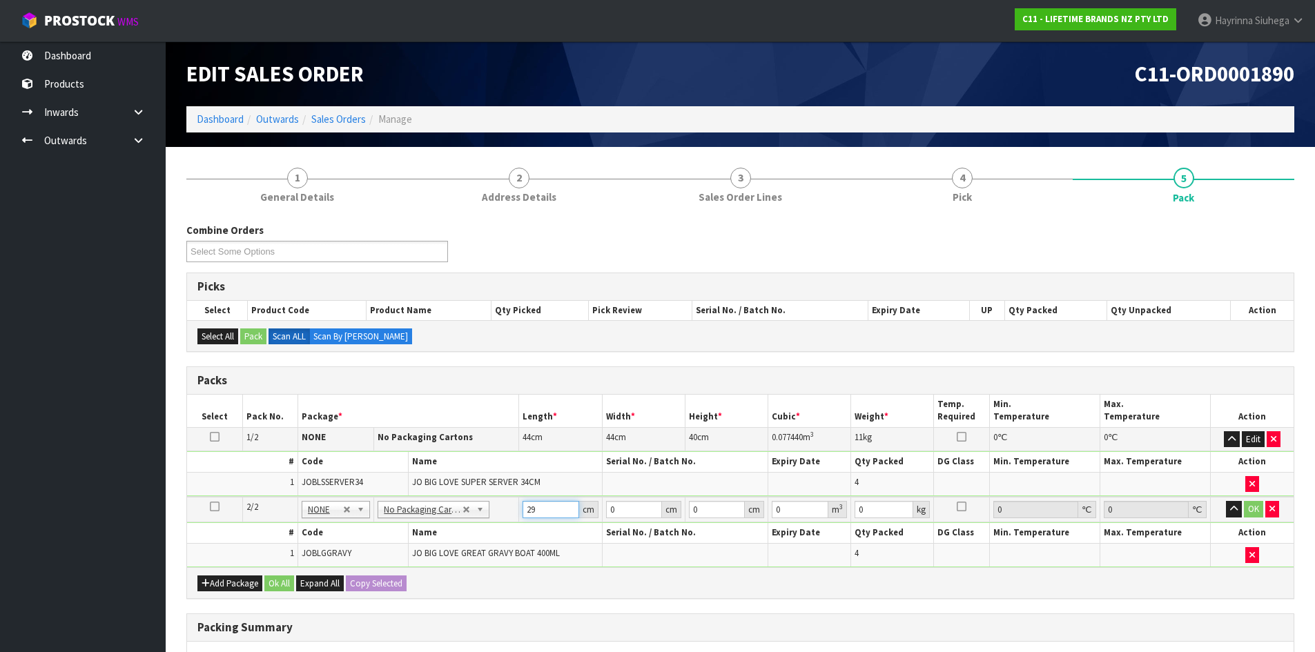
type input "29"
type input "2"
type input "0.001682"
type input "28"
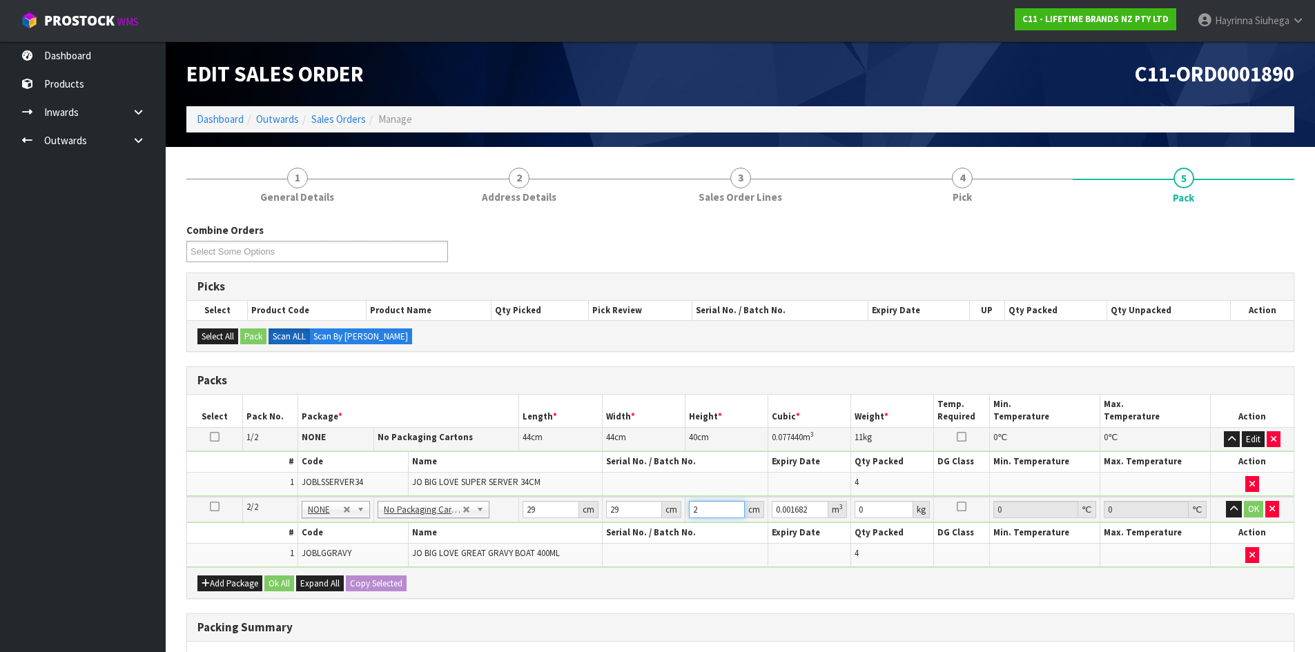
type input "0.023548"
type input "28"
type input "3"
click button "OK" at bounding box center [1253, 509] width 19 height 17
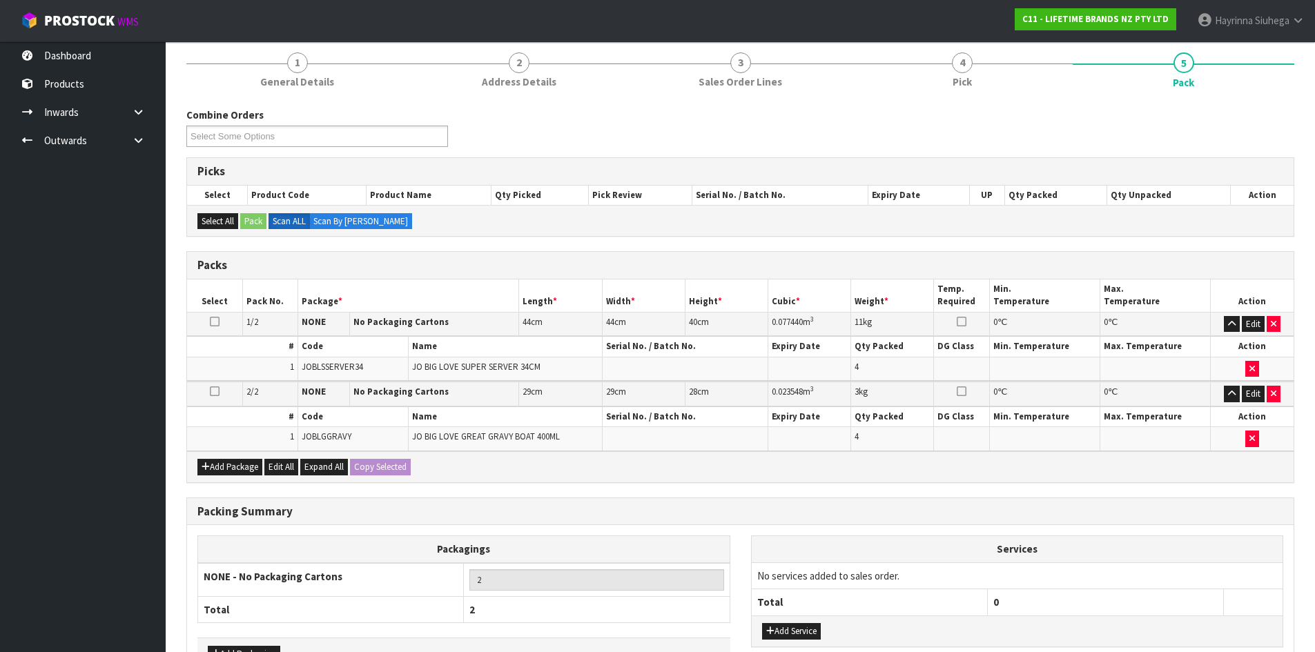
scroll to position [209, 0]
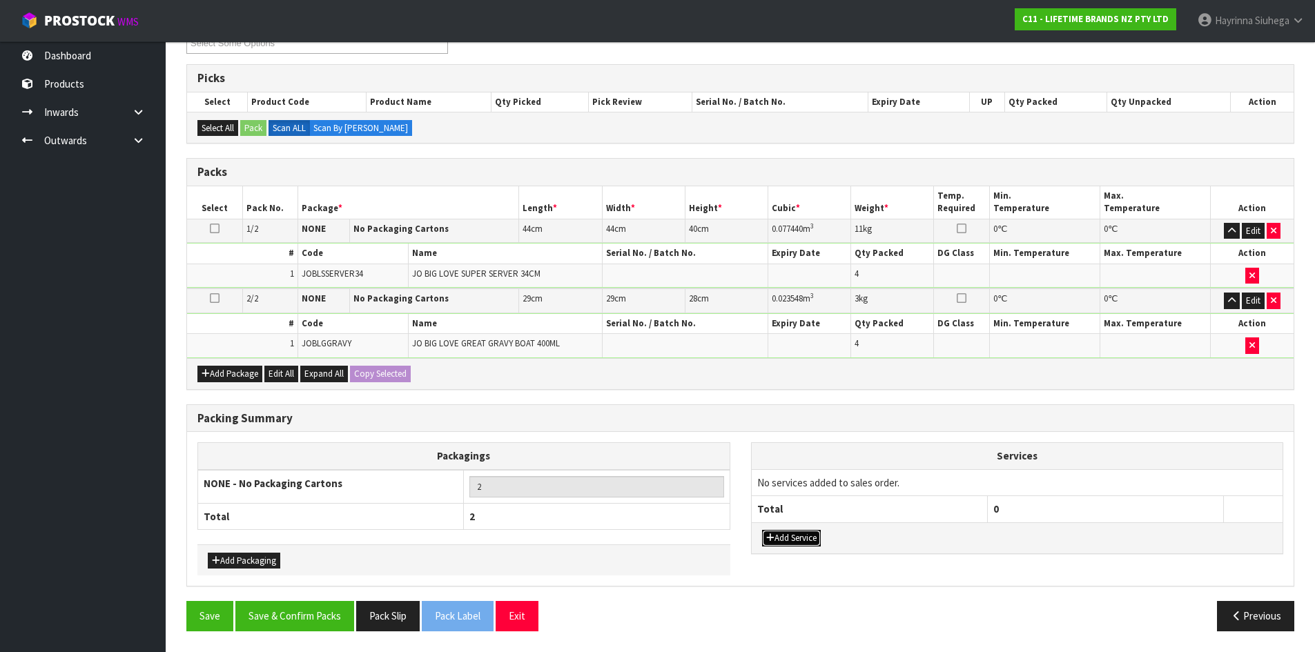
click at [782, 534] on button "Add Service" at bounding box center [791, 538] width 59 height 17
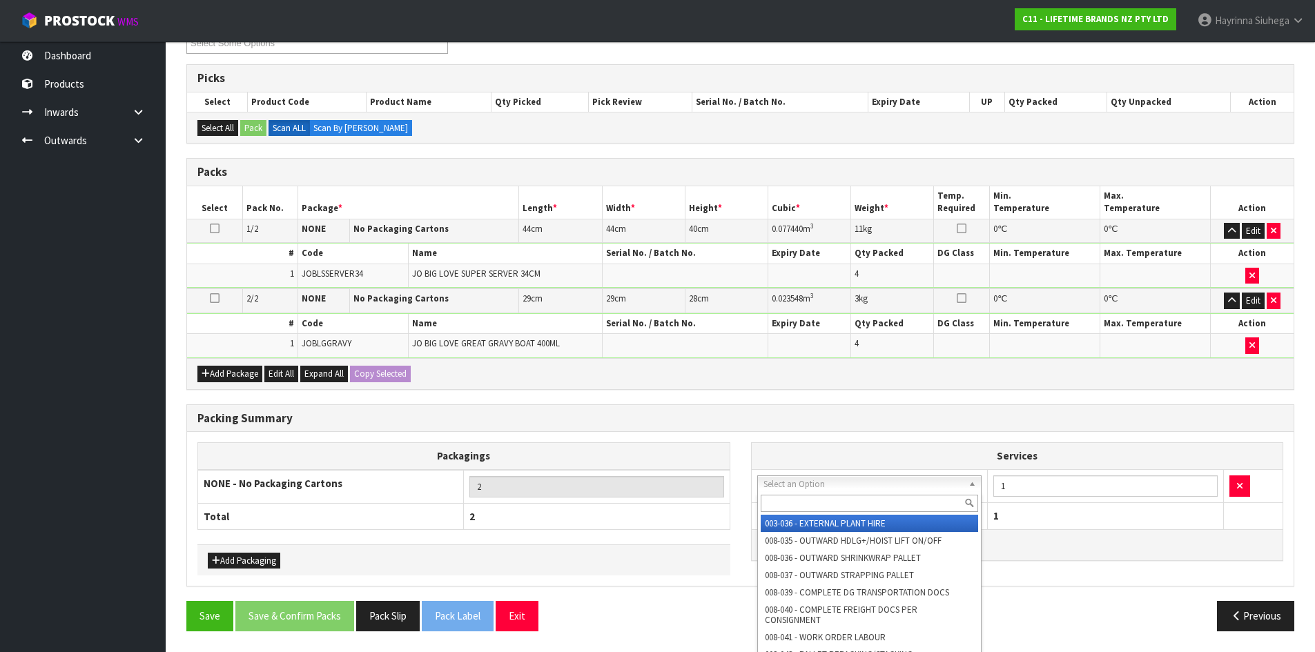
click at [793, 508] on input "text" at bounding box center [870, 503] width 218 height 17
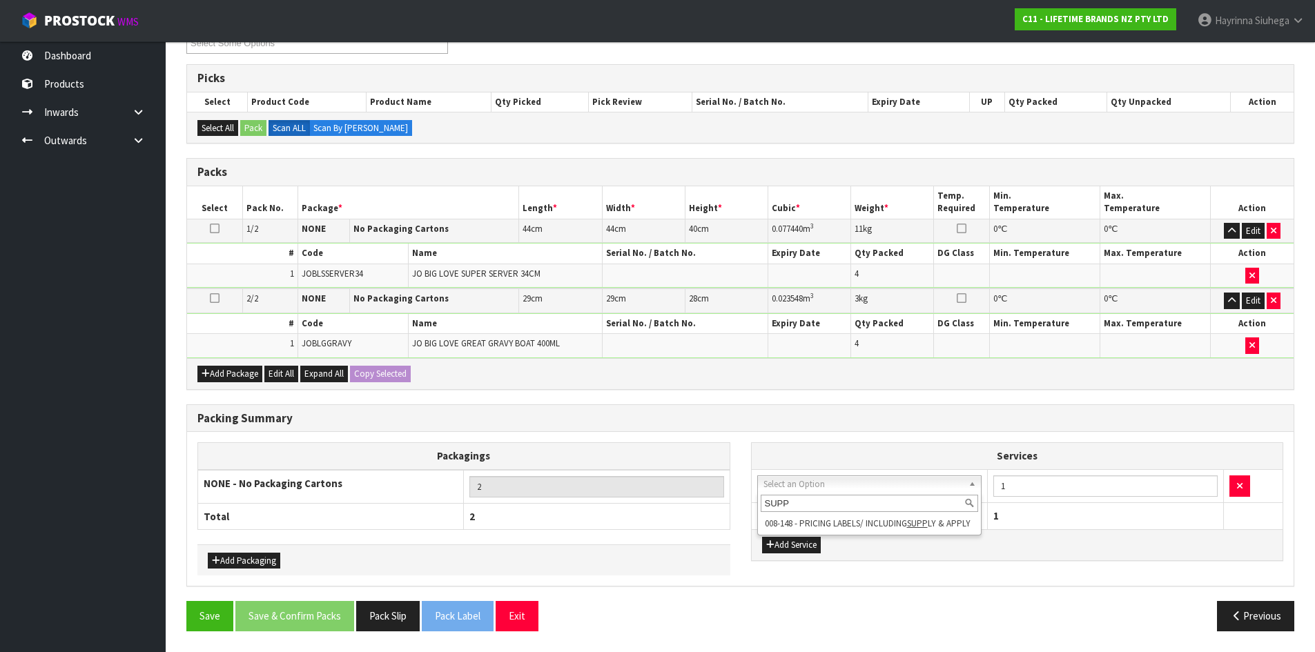
type input "SUPP"
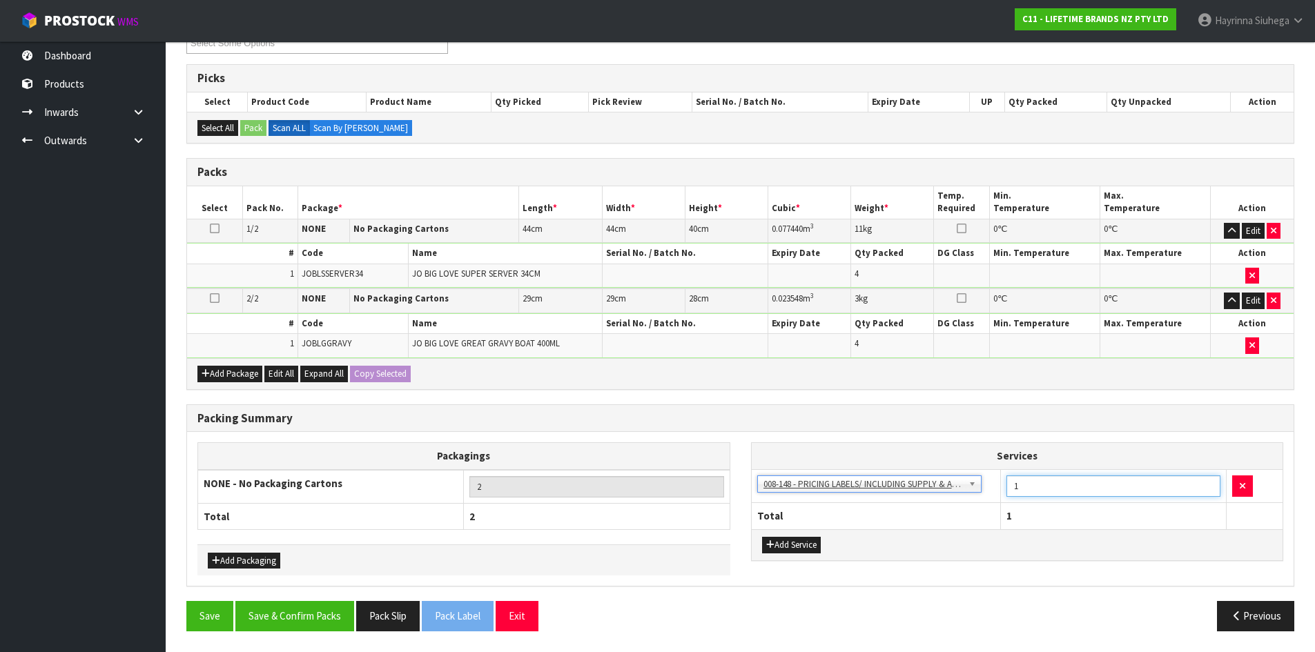
drag, startPoint x: 867, startPoint y: 502, endPoint x: 895, endPoint y: 516, distance: 31.5
click at [777, 502] on tr "003-036 - EXTERNAL PLANT HIRE 008-035 - OUTWARD HDLG+/HOIST LIFT ON/OFF 008-036…" at bounding box center [1018, 486] width 532 height 34
type input "8"
click at [302, 605] on button "Save & Confirm Packs" at bounding box center [294, 616] width 119 height 30
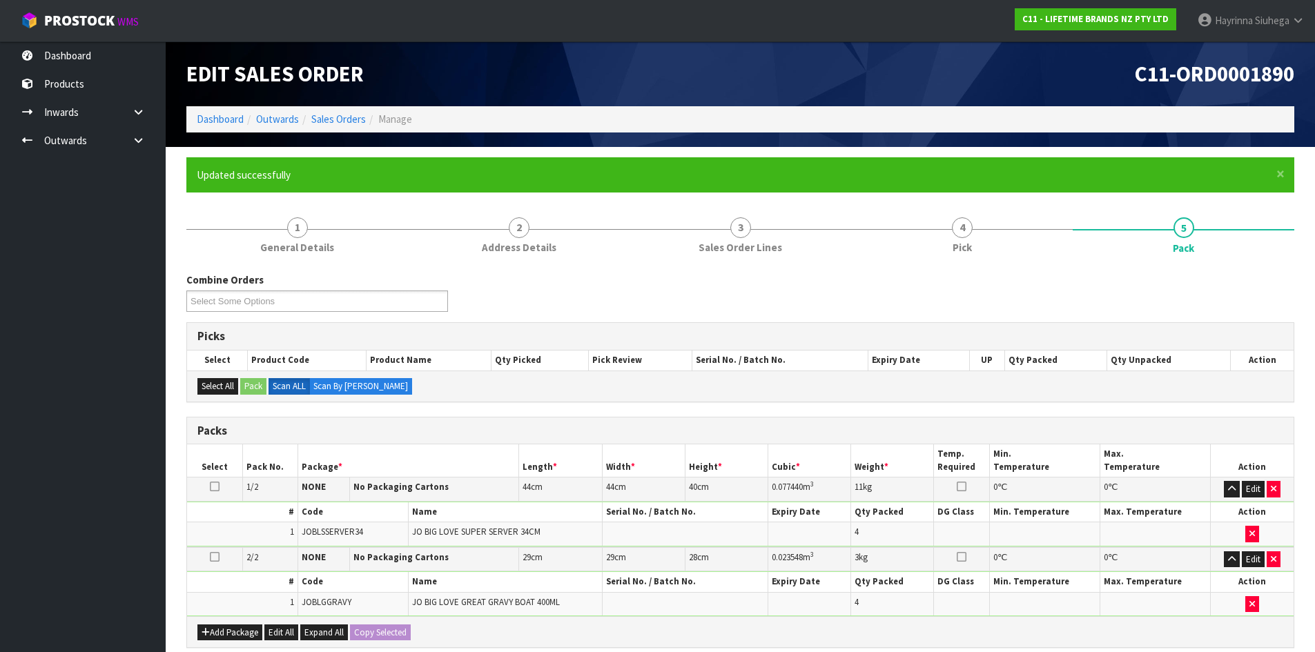
scroll to position [137, 0]
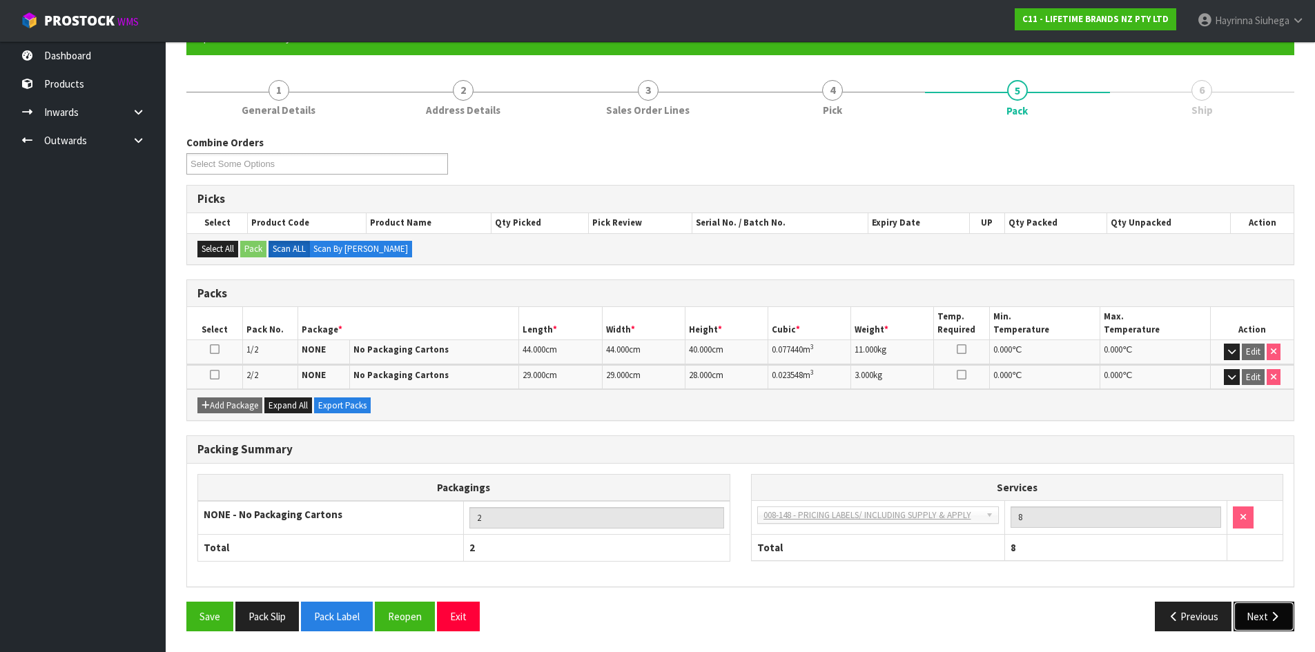
click at [1275, 604] on button "Next" at bounding box center [1264, 617] width 61 height 30
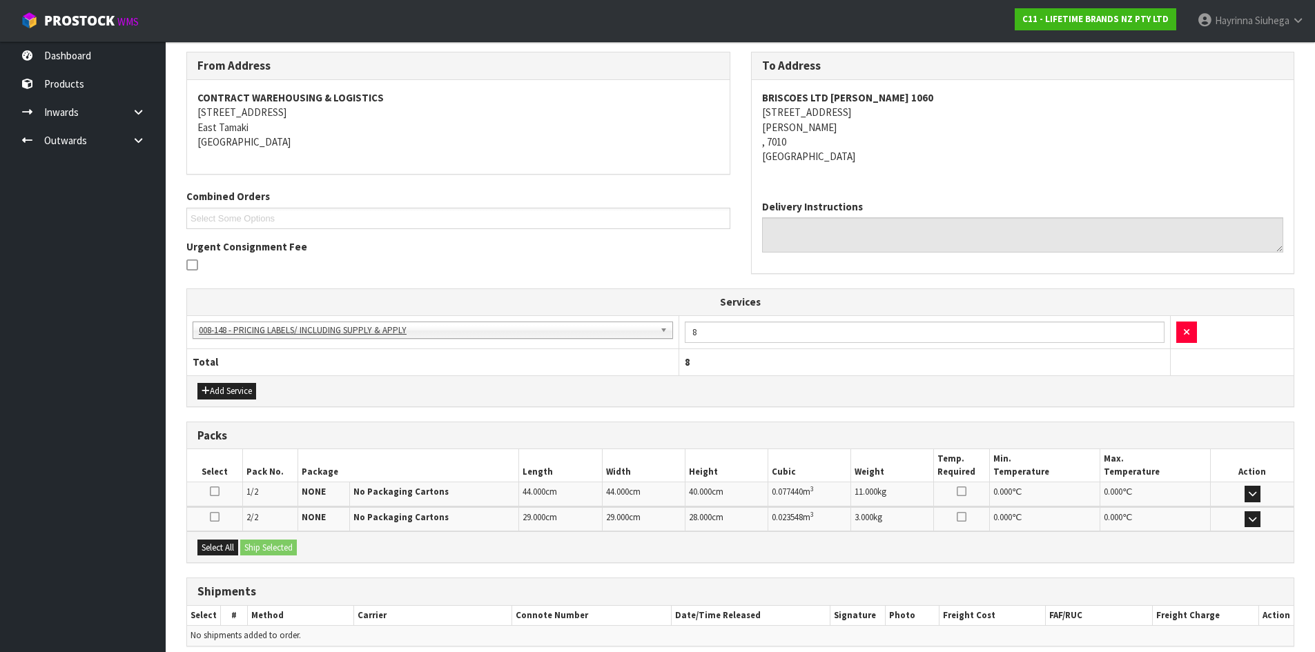
scroll to position [280, 0]
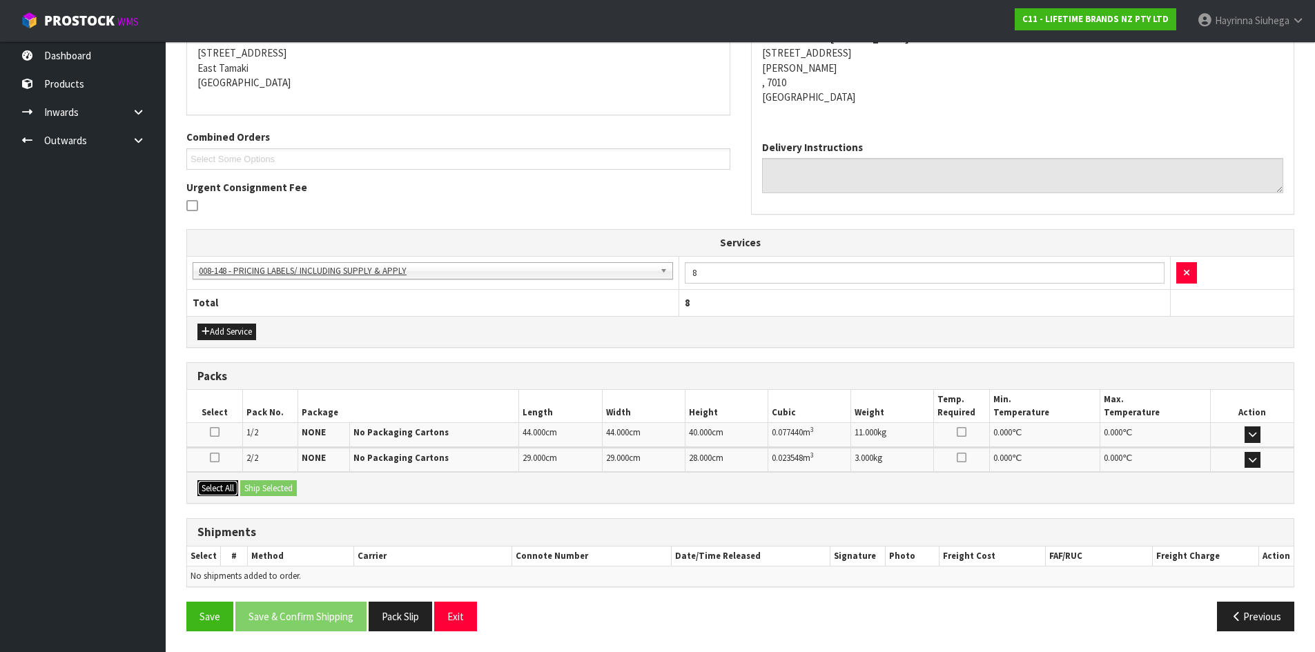
click at [204, 485] on button "Select All" at bounding box center [217, 489] width 41 height 17
click at [257, 481] on button "Ship Selected" at bounding box center [268, 489] width 57 height 17
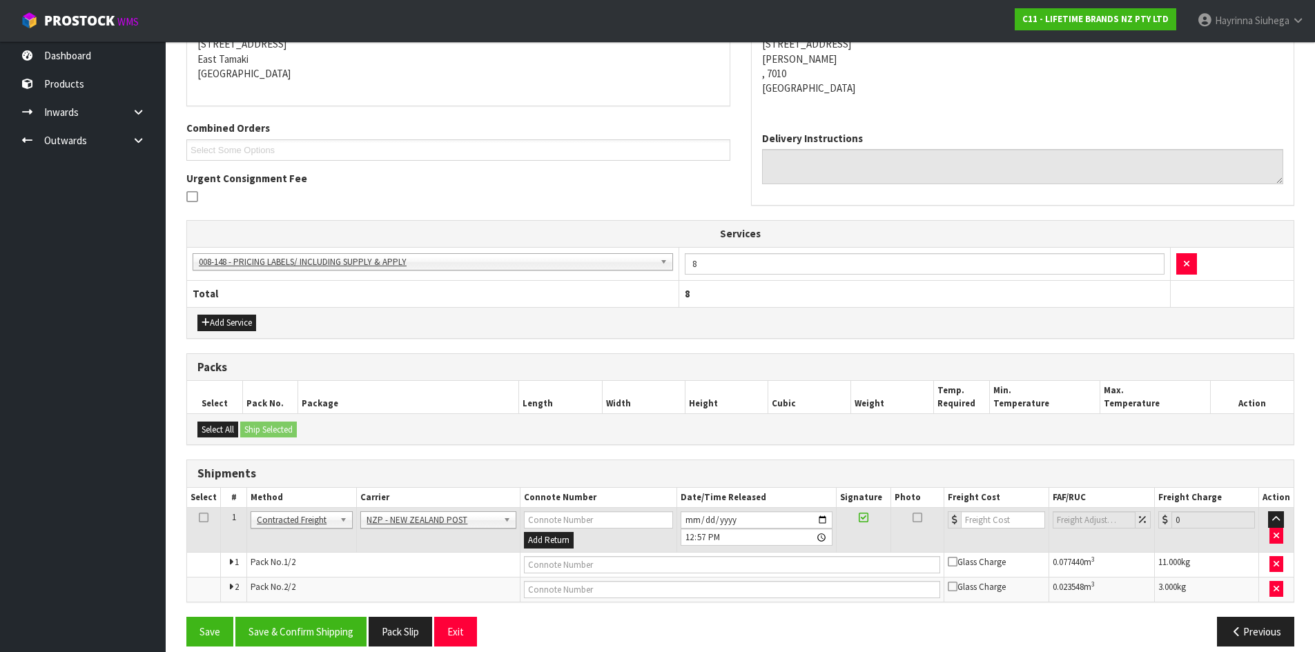
scroll to position [304, 0]
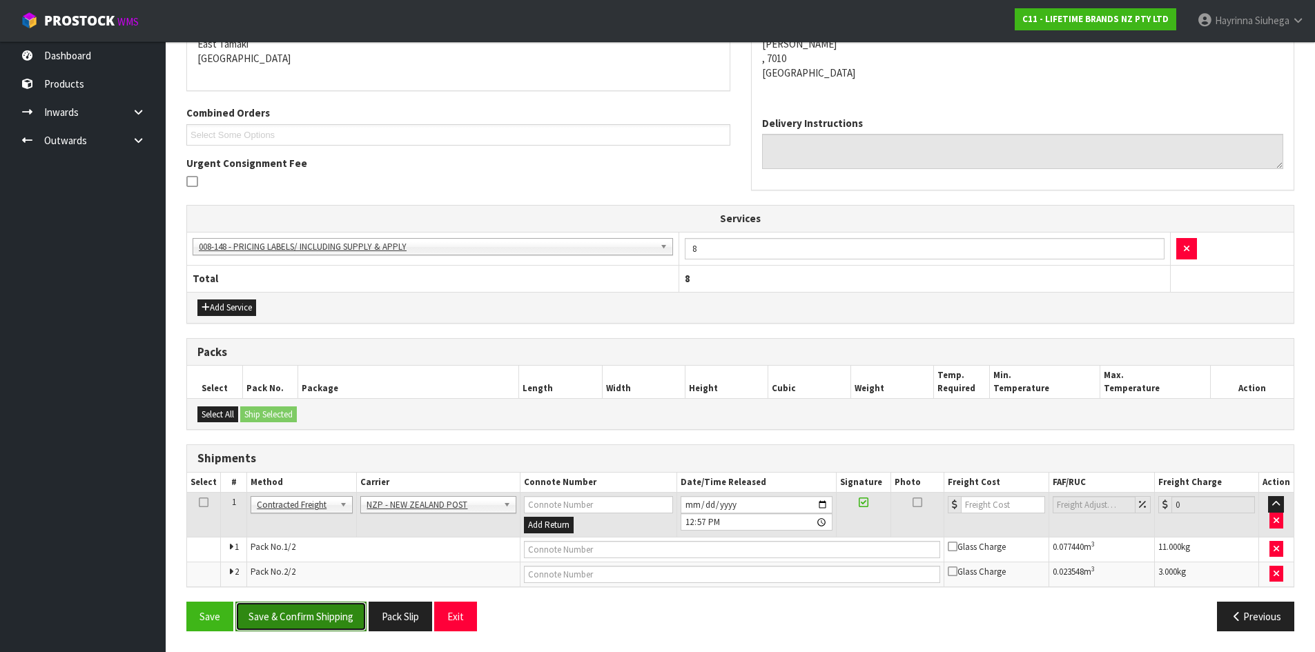
click at [300, 627] on button "Save & Confirm Shipping" at bounding box center [300, 617] width 131 height 30
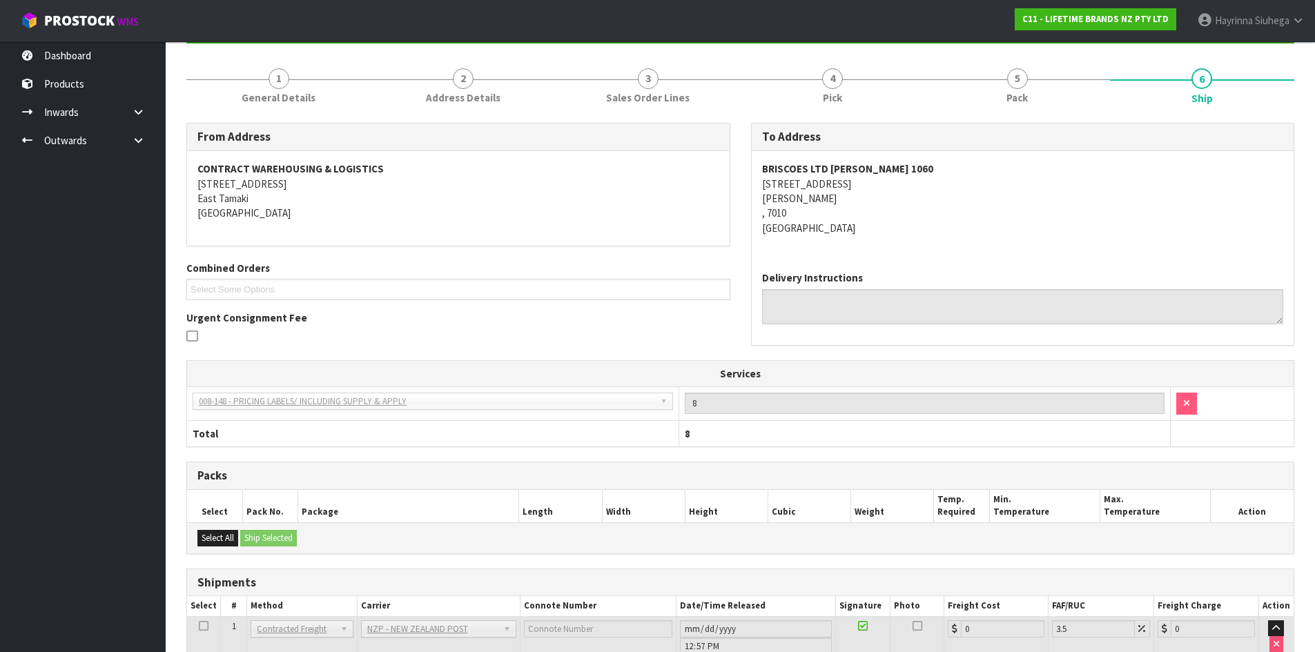
scroll to position [284, 0]
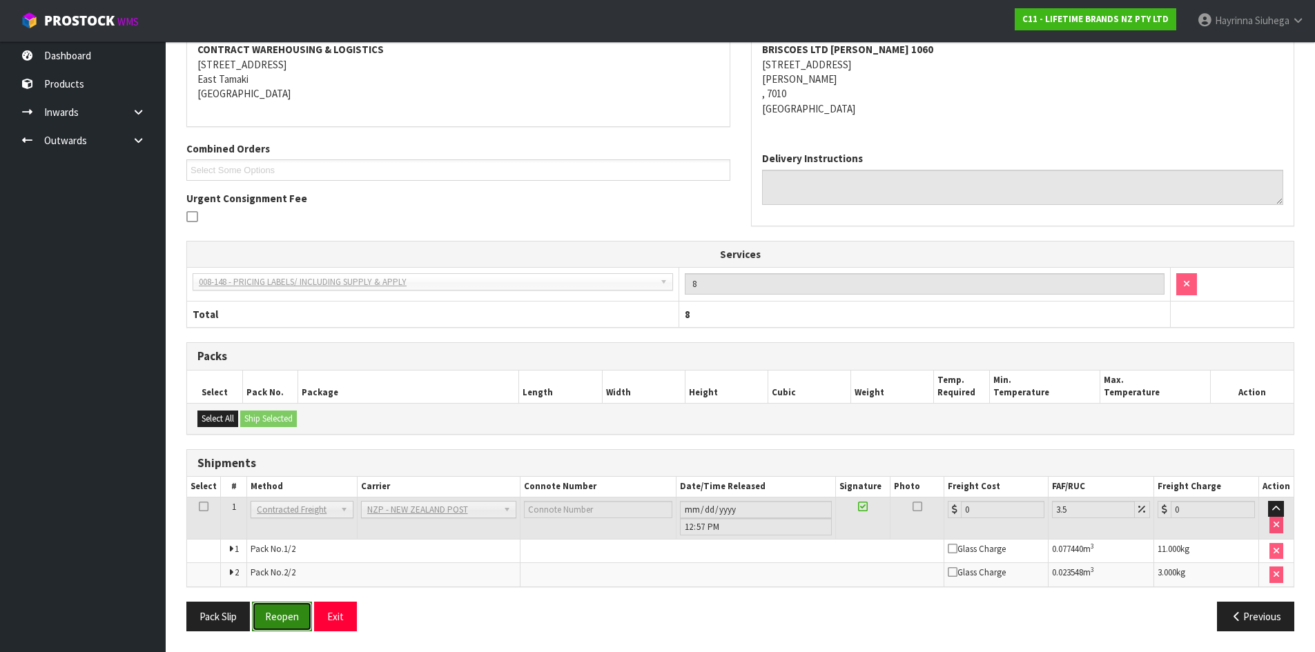
click at [284, 622] on button "Reopen" at bounding box center [282, 617] width 60 height 30
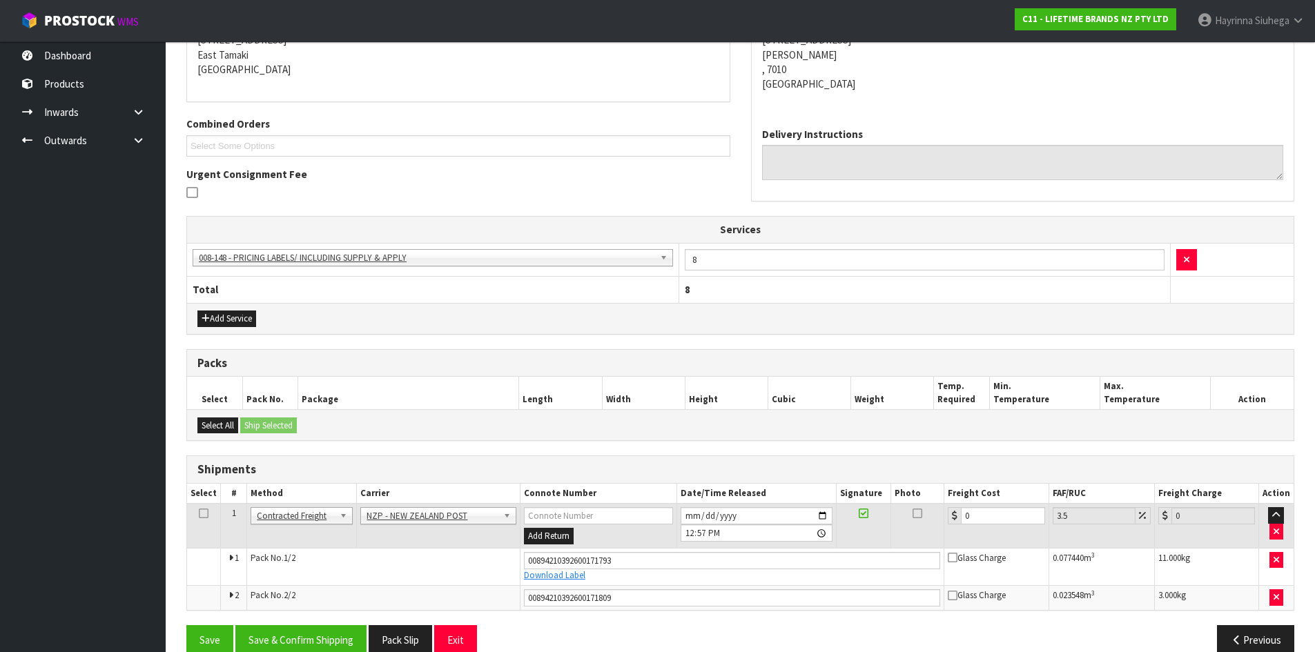
scroll to position [318, 0]
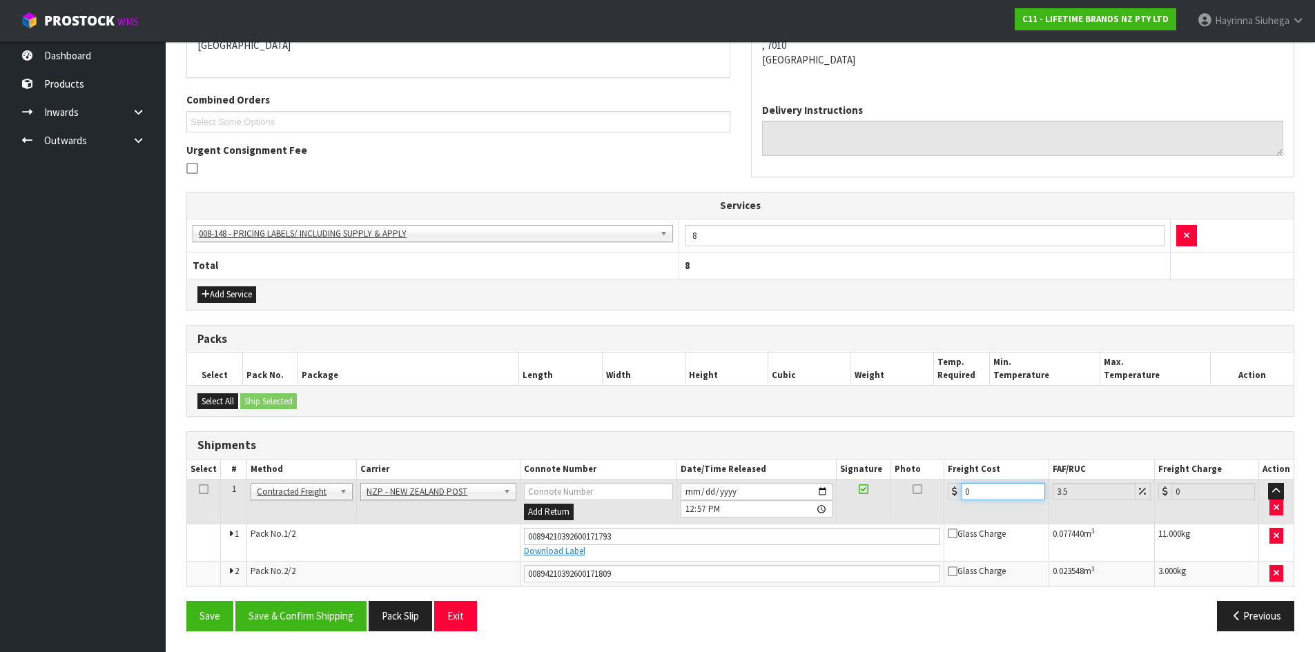
drag, startPoint x: 991, startPoint y: 490, endPoint x: 825, endPoint y: 486, distance: 165.7
click at [831, 486] on tr "1 Client Local Pickup Customer Local Pickup Company Freight Contracted Freight …" at bounding box center [740, 502] width 1107 height 45
type input "3"
type input "3.1"
type input "3.2"
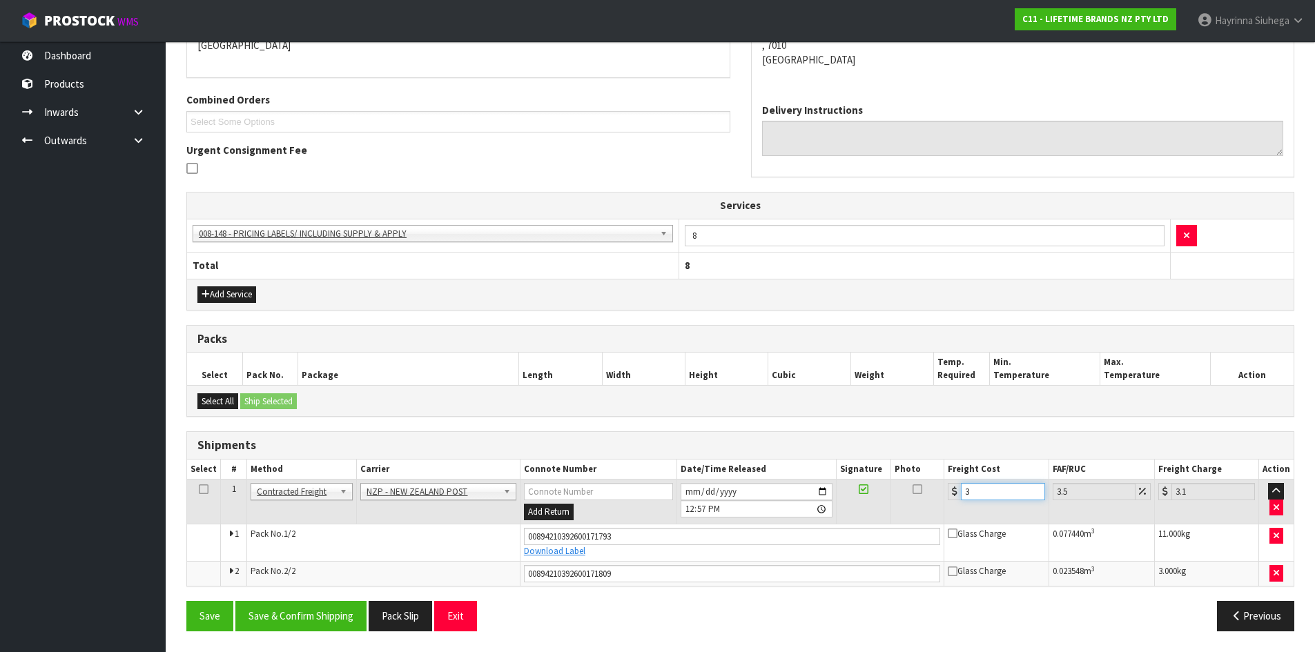
type input "3.31"
type input "3"
type input "3.1"
type input "33"
type input "34.15"
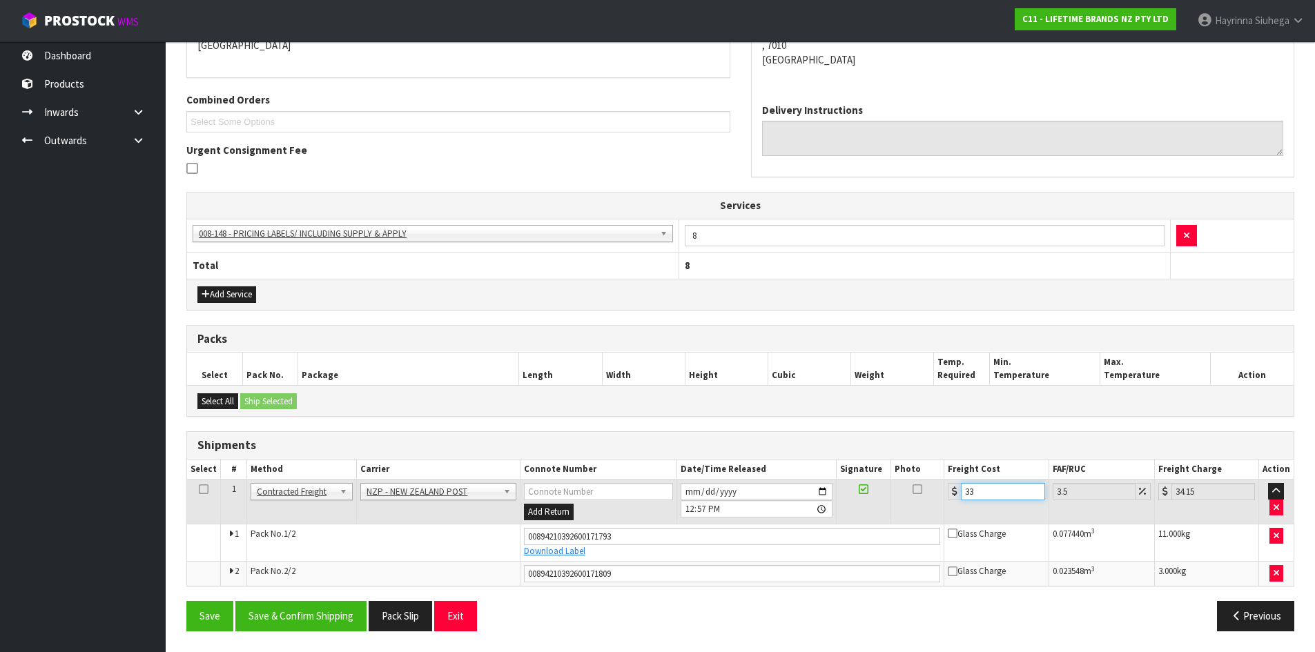
type input "33.2"
type input "34.36"
type input "33.22"
type input "34.38"
type input "33.22"
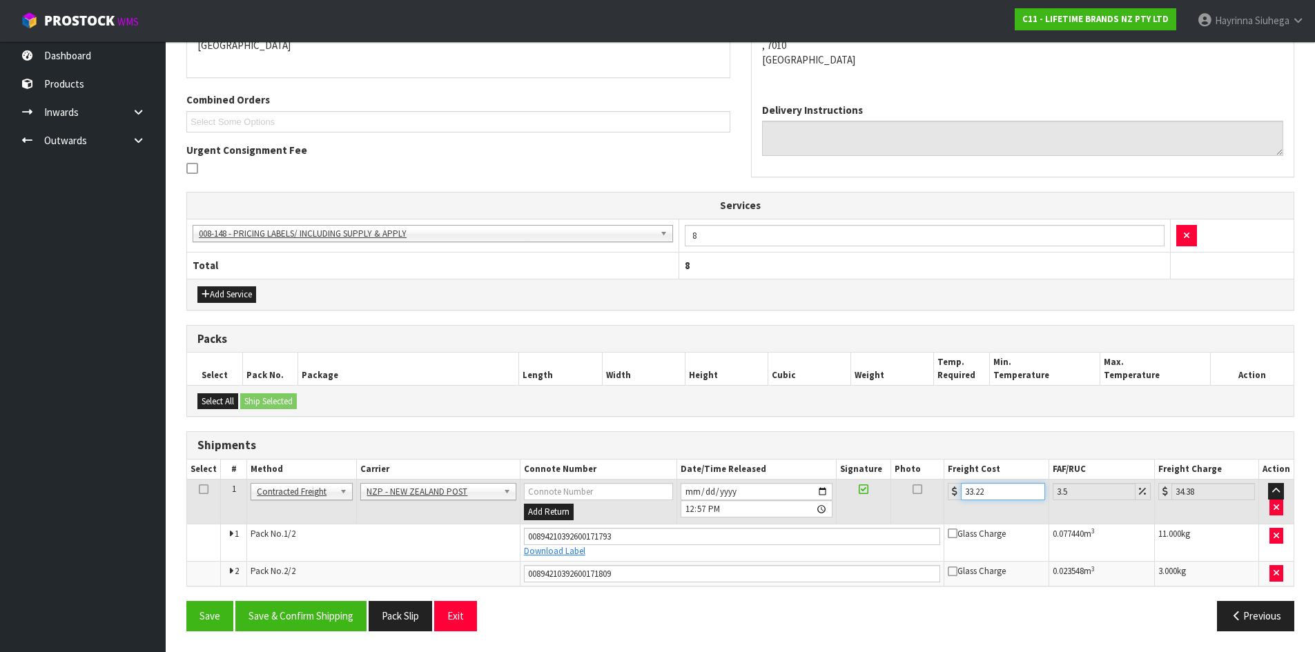
click at [186, 601] on button "Save" at bounding box center [209, 616] width 47 height 30
click at [331, 623] on button "Save & Confirm Shipping" at bounding box center [300, 616] width 131 height 30
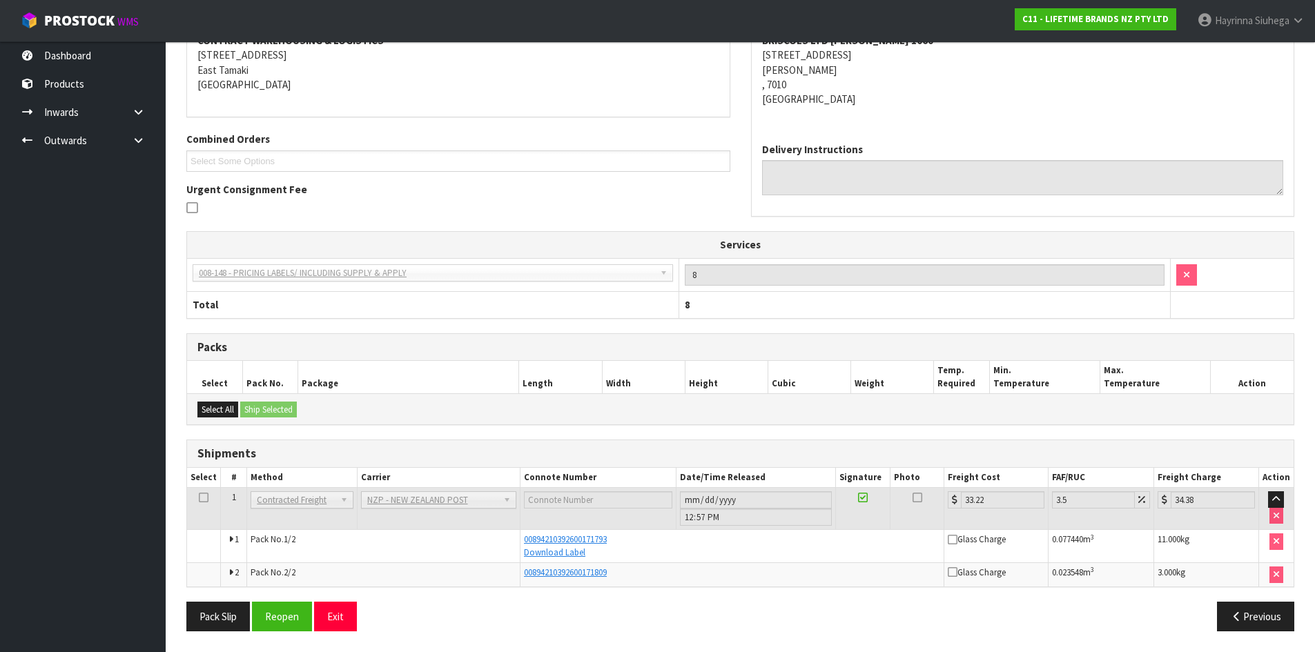
scroll to position [0, 0]
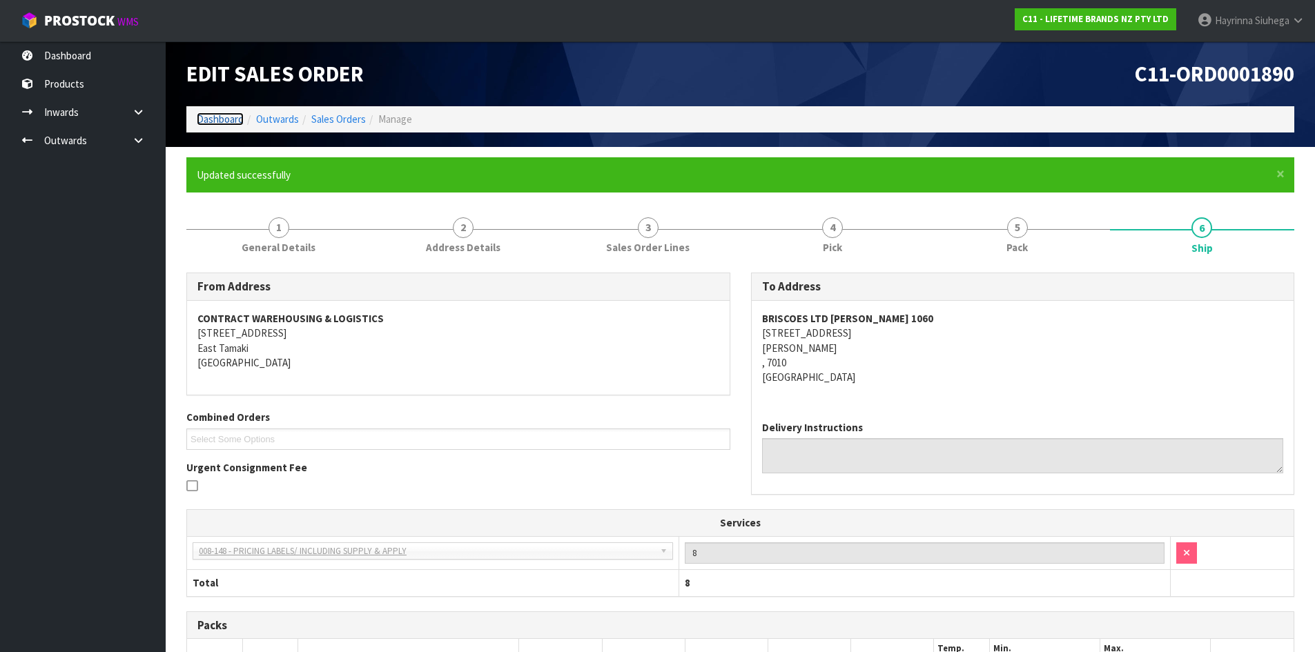
click at [228, 125] on link "Dashboard" at bounding box center [220, 119] width 47 height 13
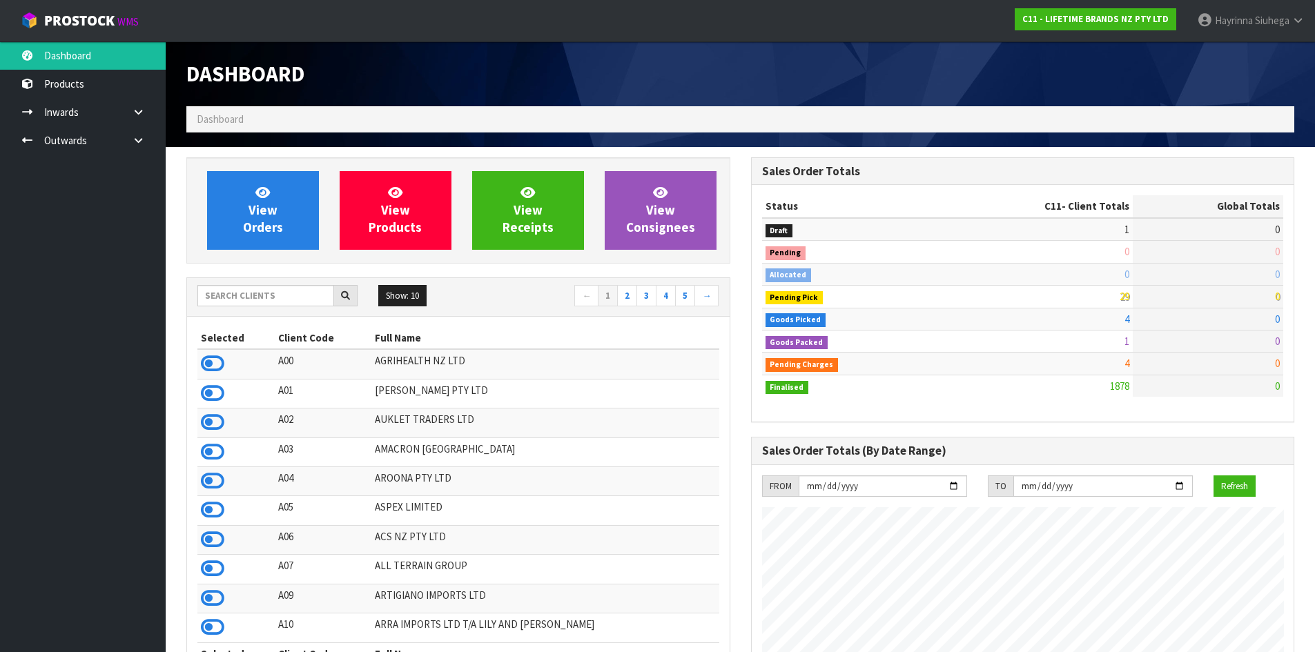
scroll to position [1046, 564]
click at [134, 139] on icon at bounding box center [138, 140] width 13 height 10
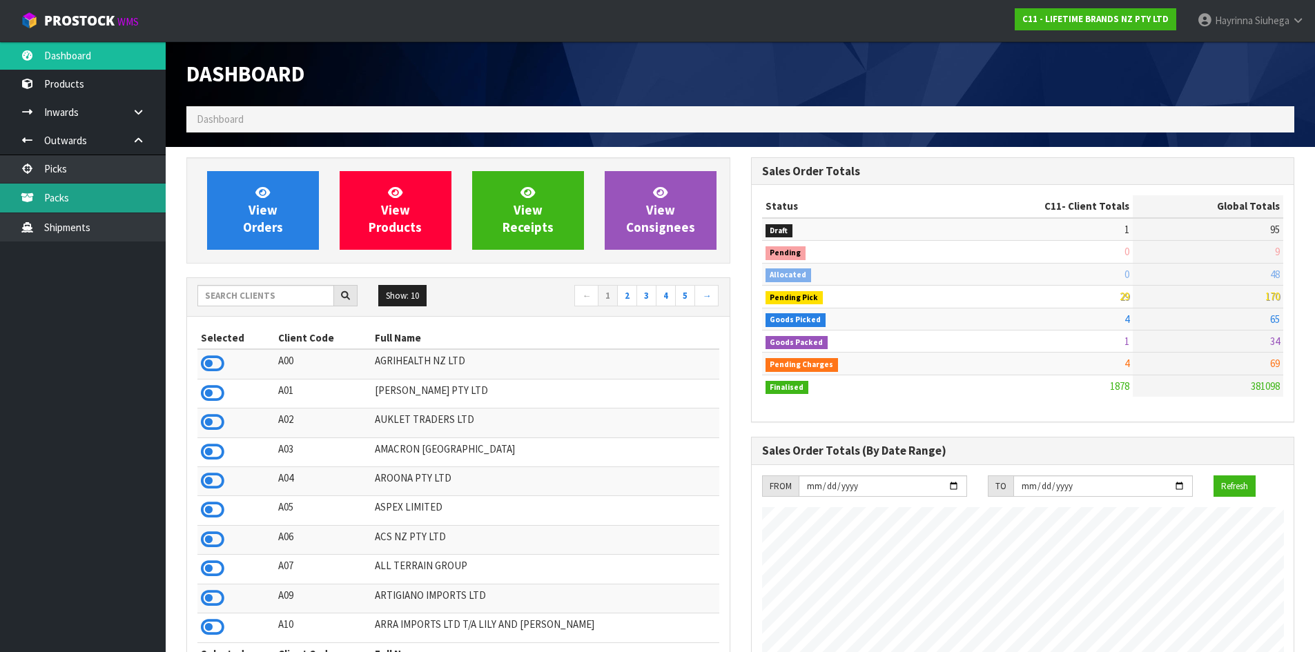
click at [70, 202] on link "Packs" at bounding box center [83, 198] width 166 height 28
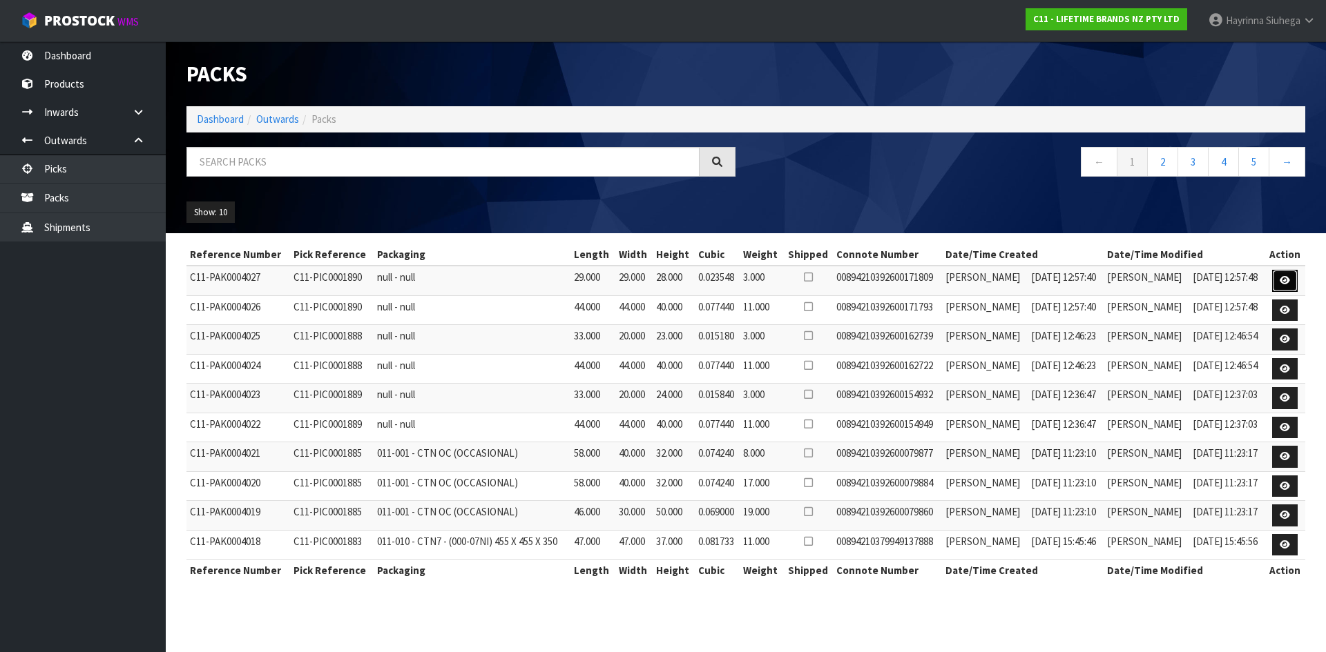
click at [1288, 282] on icon at bounding box center [1284, 280] width 10 height 9
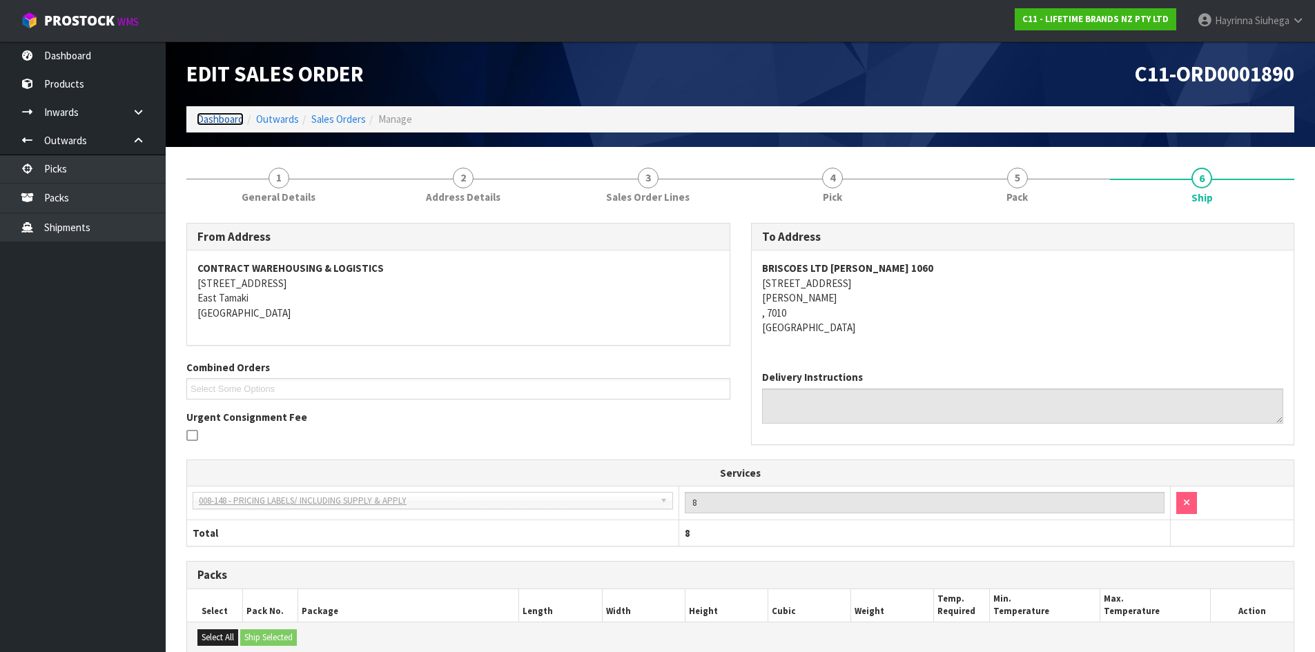
click at [217, 121] on link "Dashboard" at bounding box center [220, 119] width 47 height 13
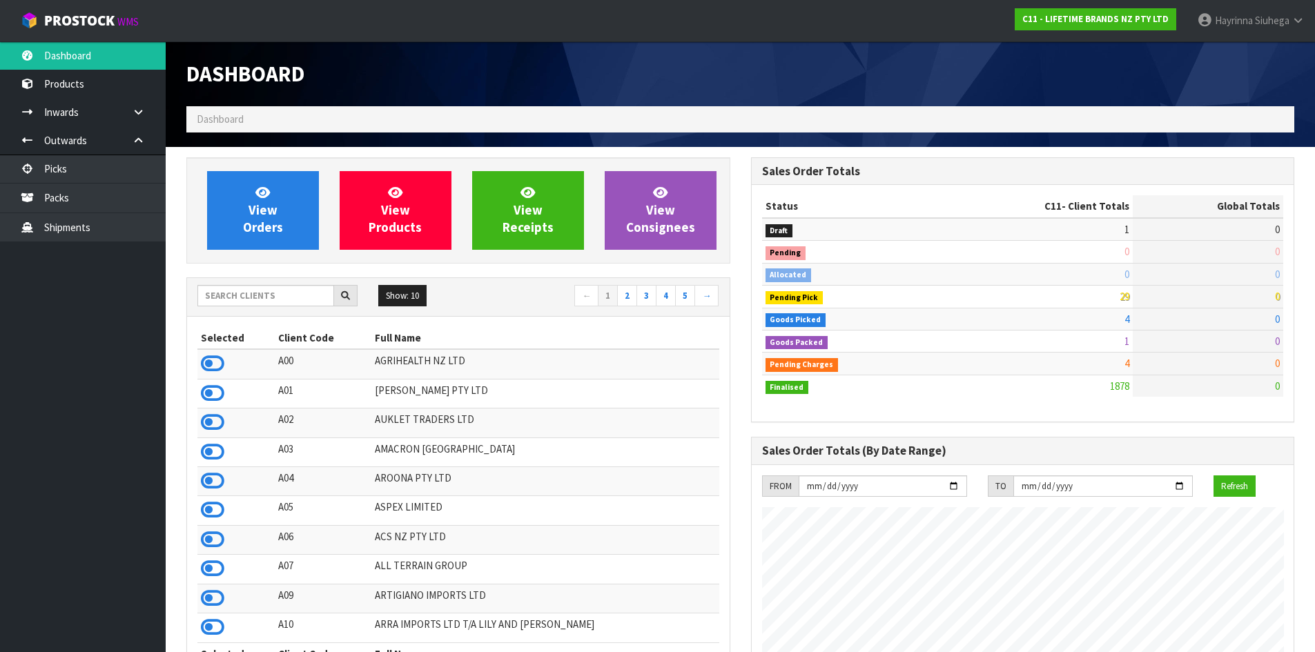
scroll to position [1046, 564]
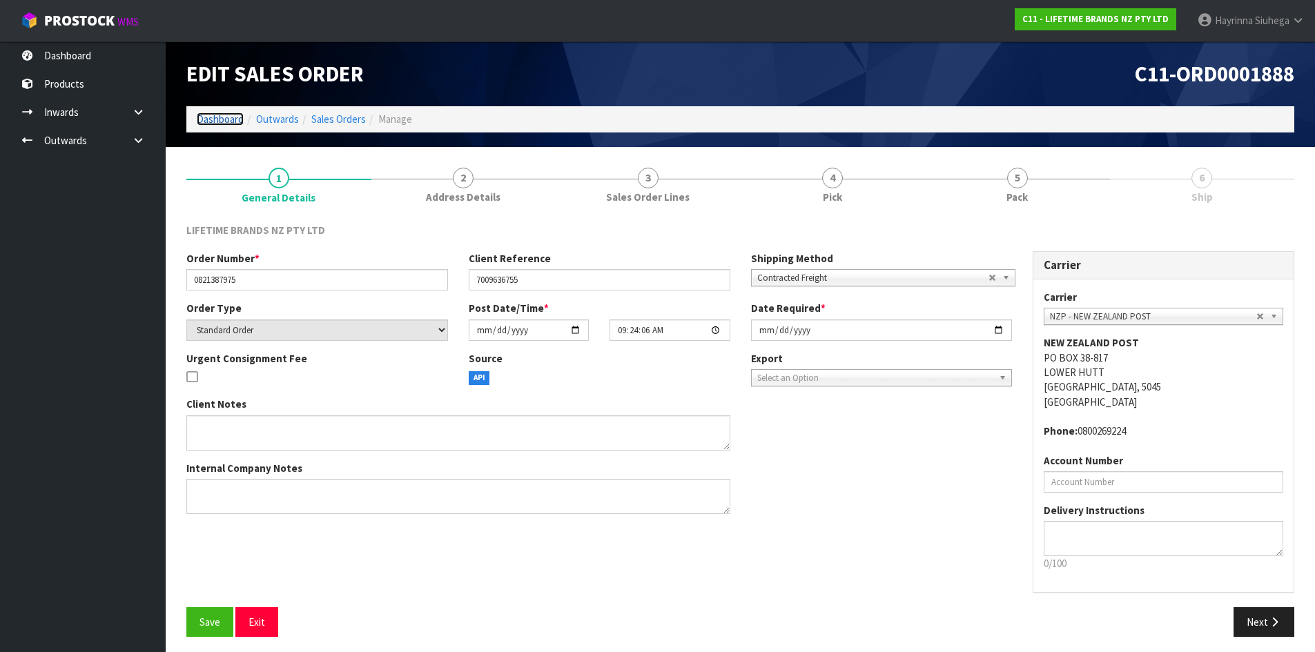
click at [209, 117] on link "Dashboard" at bounding box center [220, 119] width 47 height 13
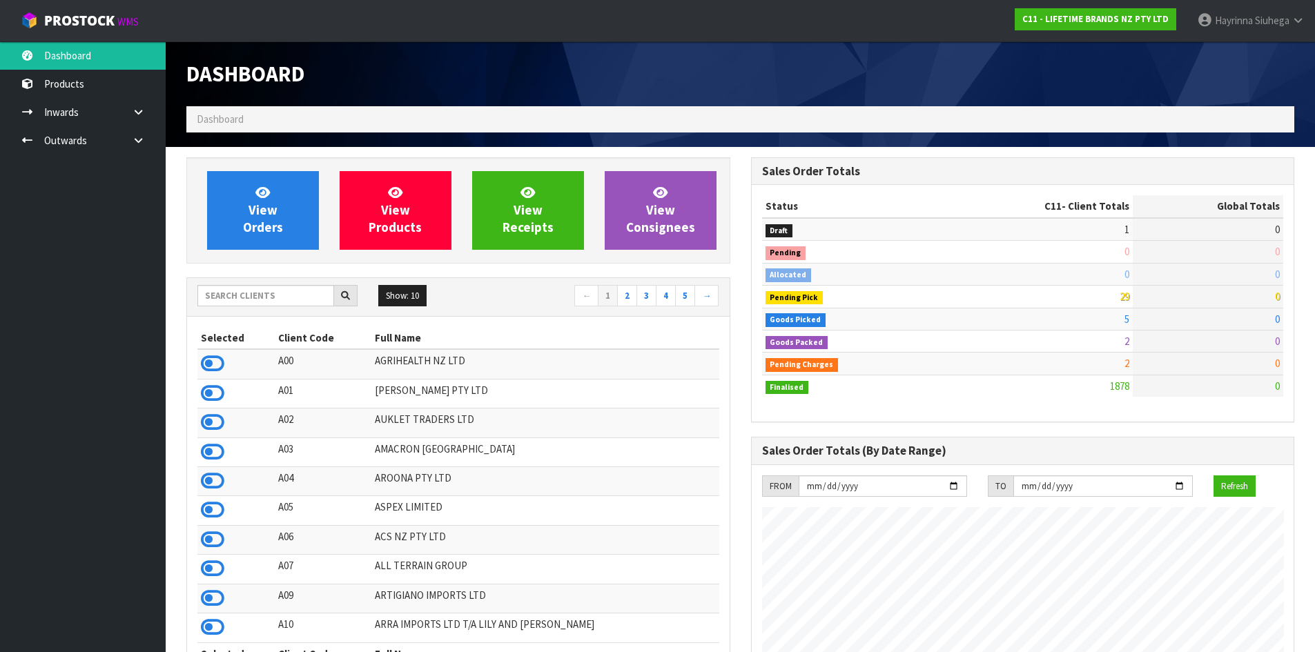
scroll to position [1046, 564]
click at [258, 296] on input "text" at bounding box center [265, 295] width 137 height 21
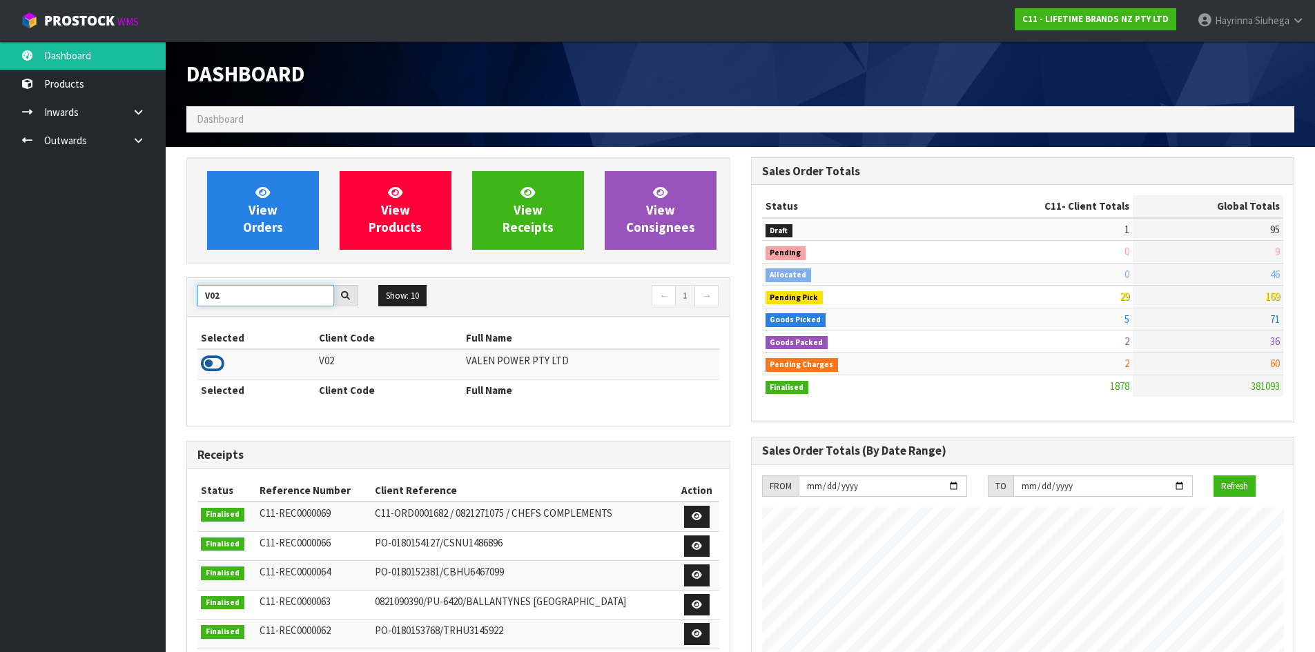
type input "V02"
click at [215, 368] on icon at bounding box center [212, 363] width 23 height 21
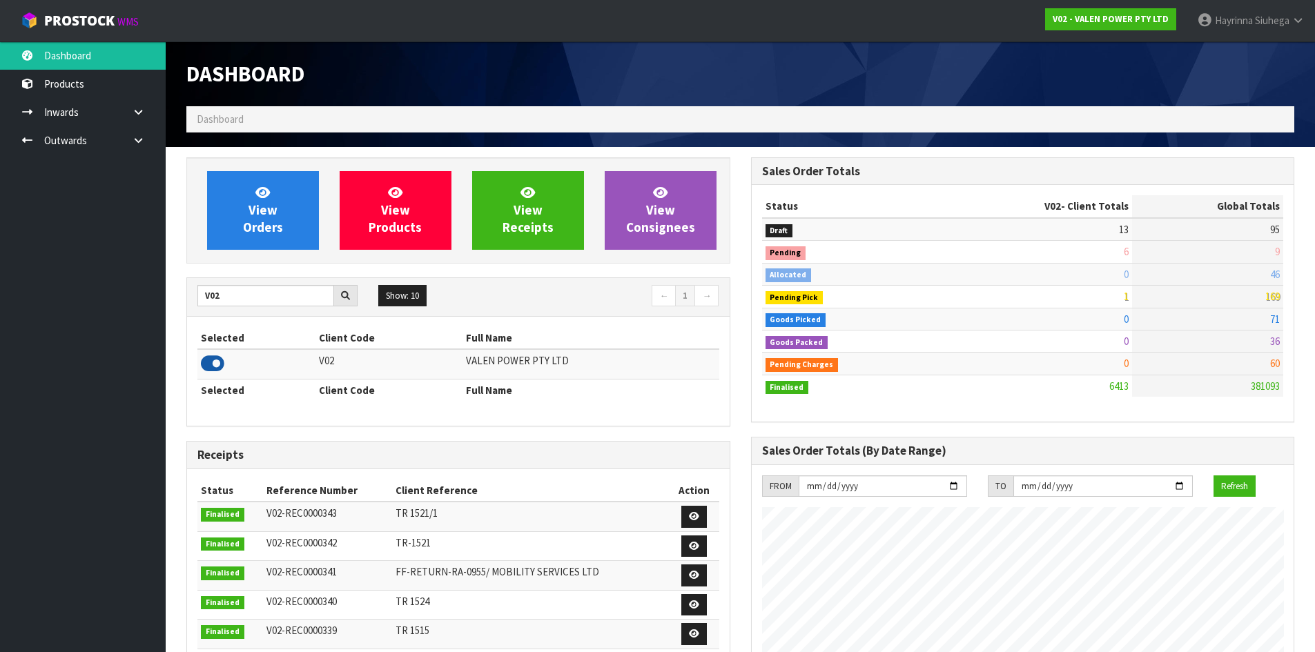
scroll to position [1076, 564]
drag, startPoint x: 227, startPoint y: 293, endPoint x: 0, endPoint y: 301, distance: 227.3
click at [9, 301] on body "Toggle navigation ProStock WMS V02 - VALEN POWER PTY LTD [PERSON_NAME] Logout D…" at bounding box center [657, 326] width 1315 height 652
type input "O01"
click at [210, 361] on icon at bounding box center [212, 363] width 23 height 21
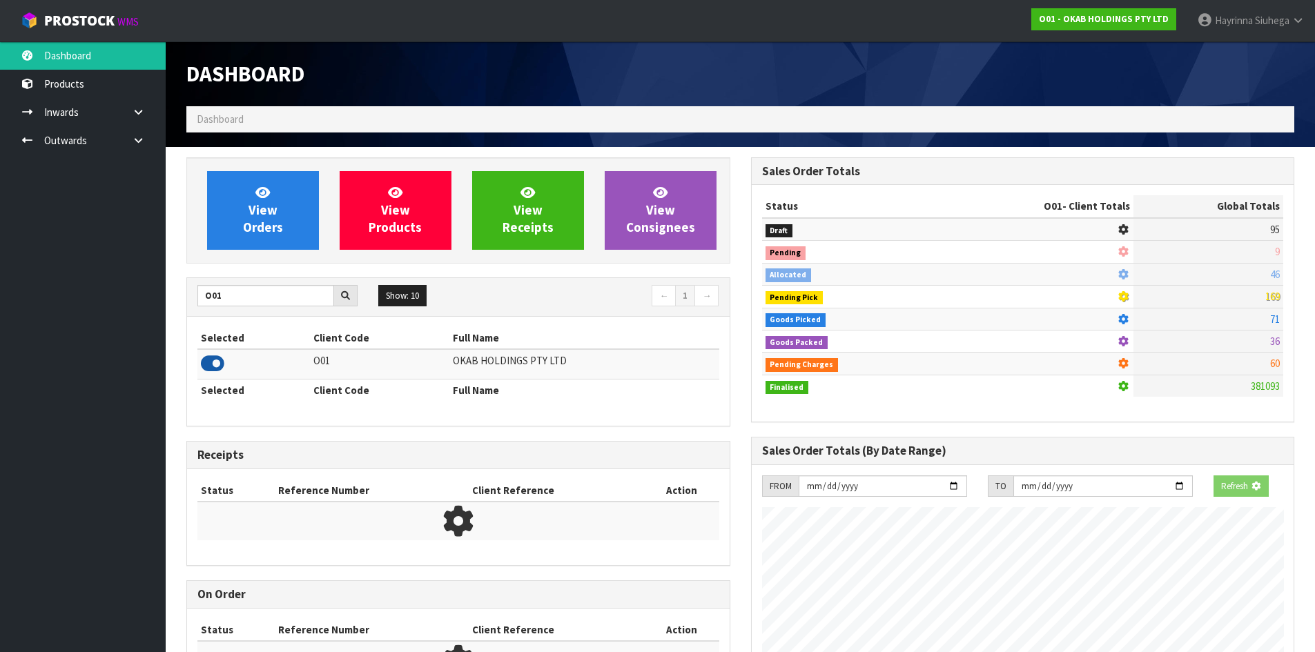
scroll to position [1046, 564]
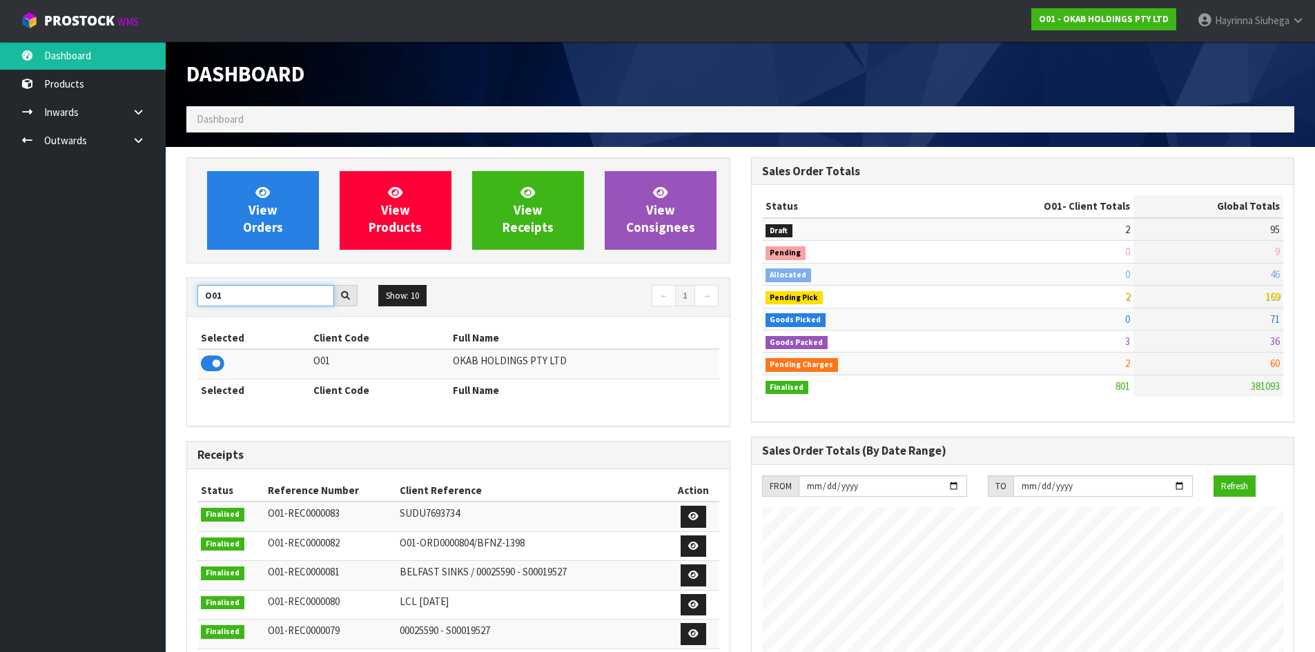
drag, startPoint x: 233, startPoint y: 295, endPoint x: 0, endPoint y: 298, distance: 232.7
click at [0, 298] on body "Toggle navigation ProStock WMS O01 - OKAB HOLDINGS PTY LTD [PERSON_NAME] Logout…" at bounding box center [657, 326] width 1315 height 652
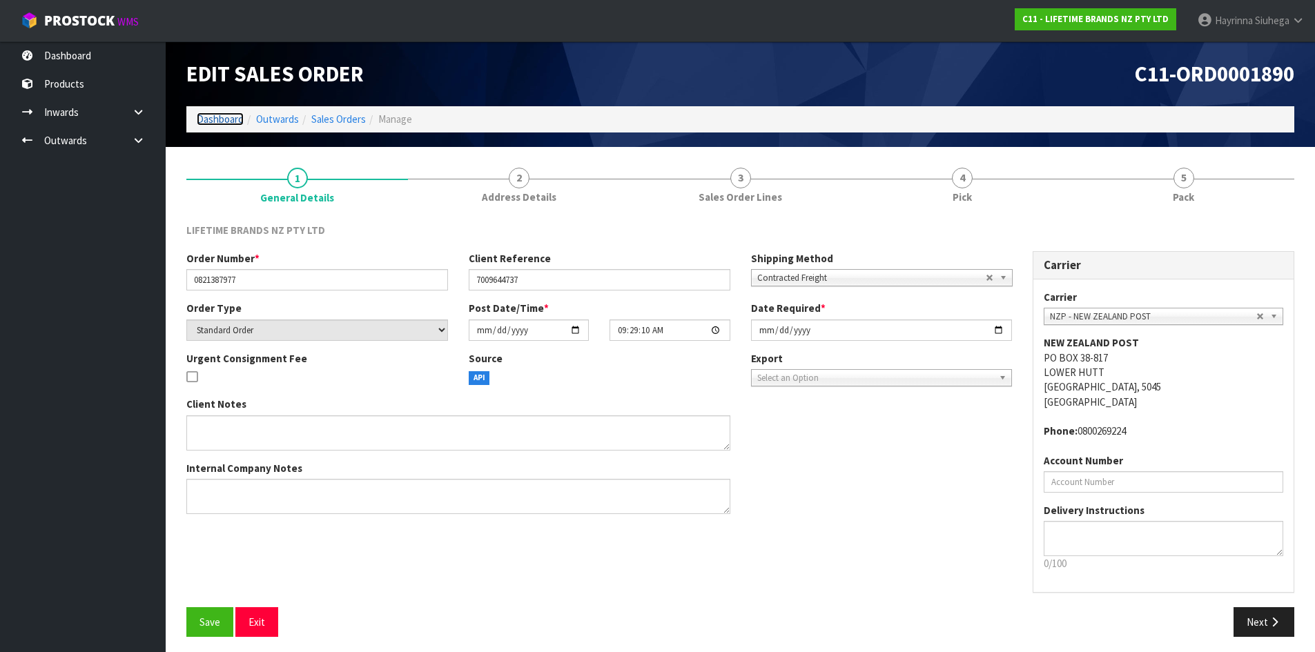
click at [220, 119] on link "Dashboard" at bounding box center [220, 119] width 47 height 13
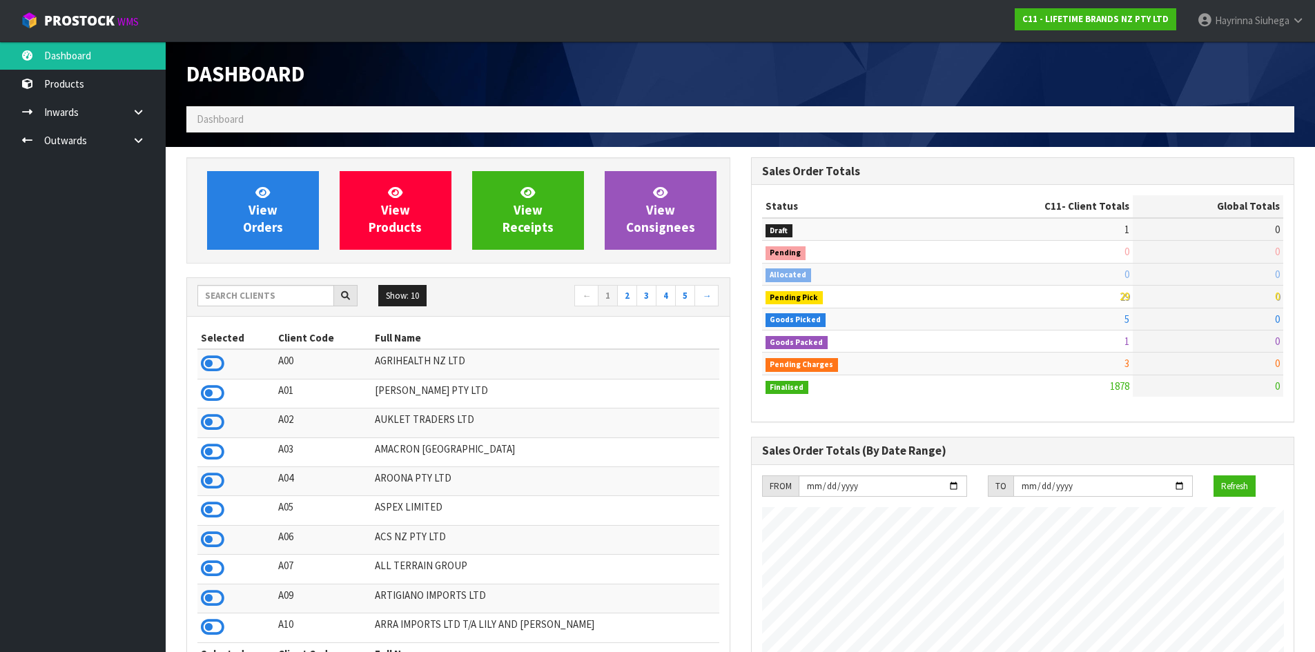
scroll to position [1046, 564]
click at [267, 288] on input "text" at bounding box center [265, 295] width 137 height 21
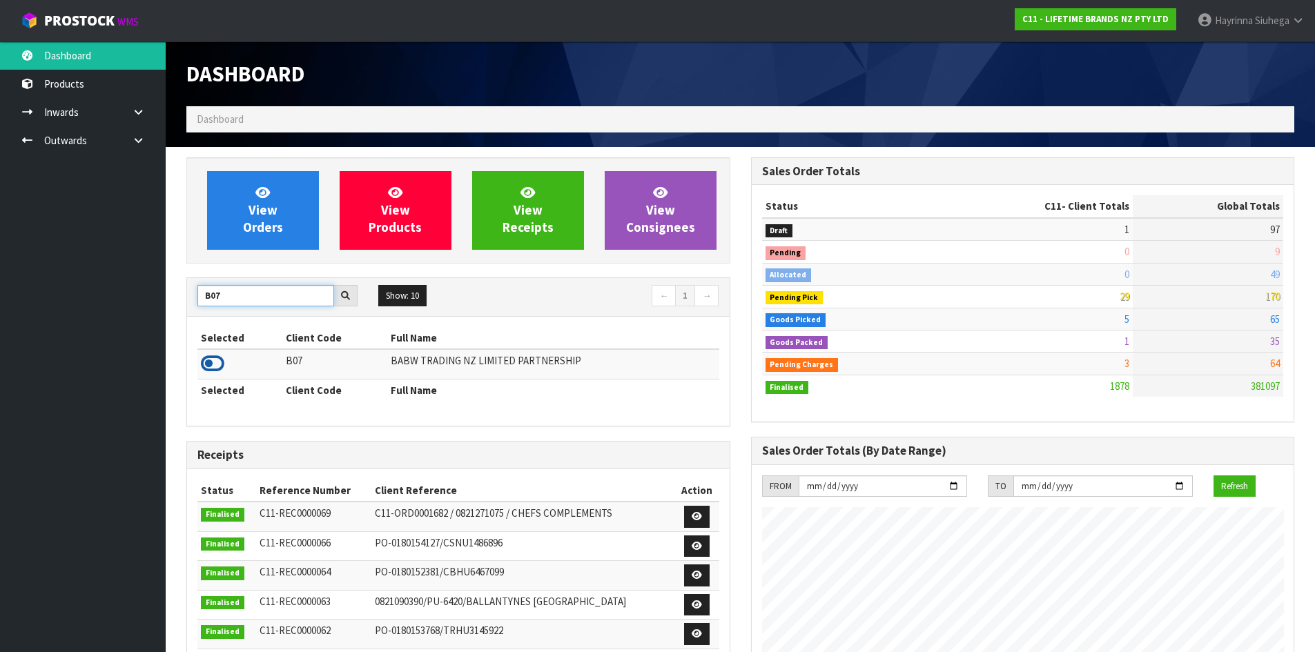
type input "B07"
click at [213, 367] on icon at bounding box center [212, 363] width 23 height 21
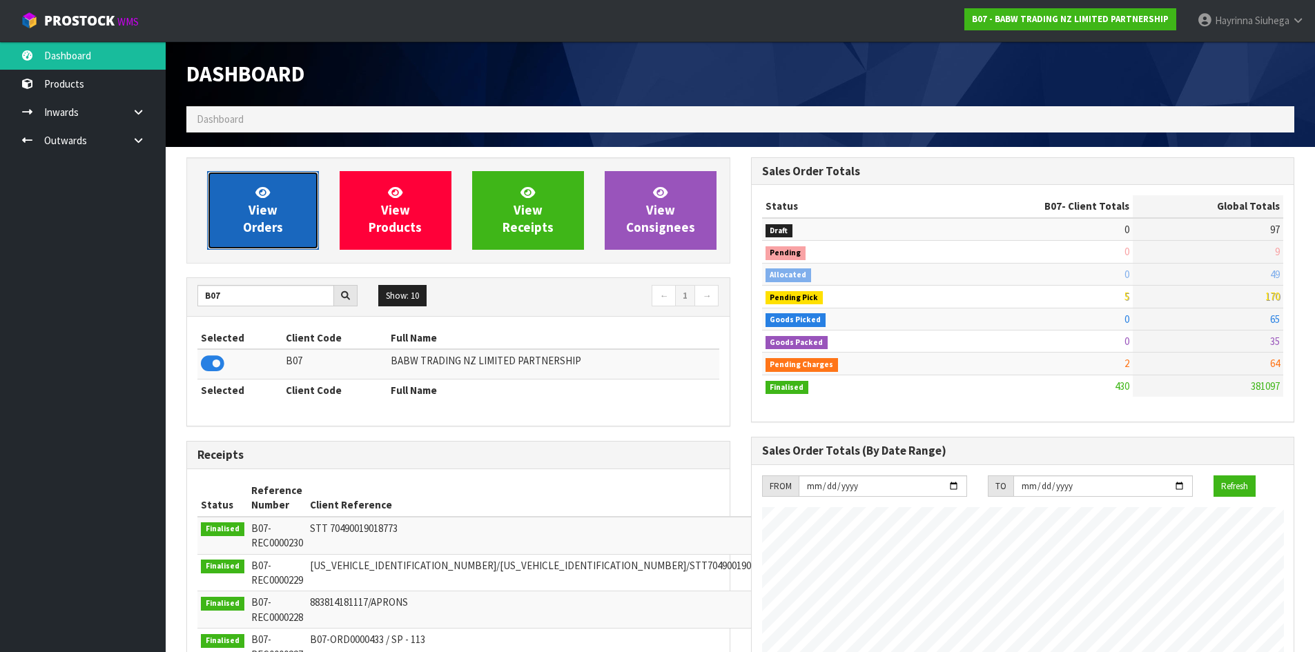
click at [240, 193] on link "View Orders" at bounding box center [263, 210] width 112 height 79
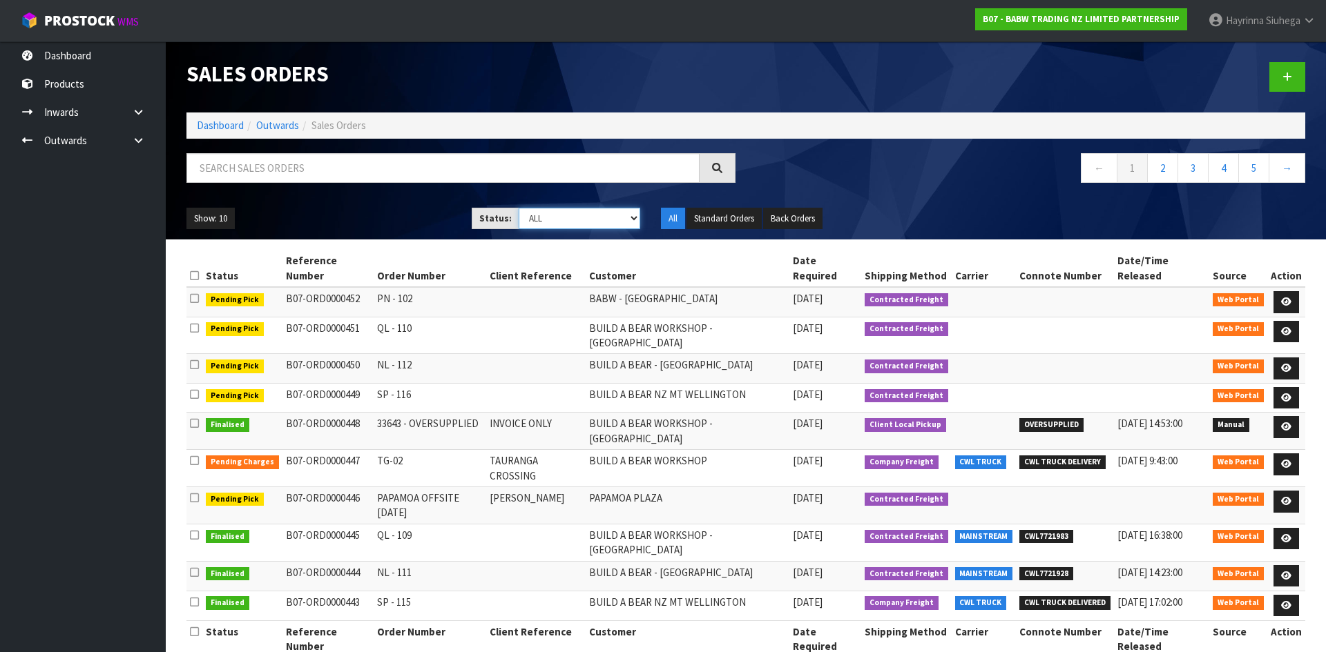
click at [585, 224] on select "Draft Pending Allocated Pending Pick Goods Picked Goods Packed Pending Charges …" at bounding box center [579, 218] width 122 height 21
select select "string:3"
click at [518, 208] on select "Draft Pending Allocated Pending Pick Goods Picked Goods Packed Pending Charges …" at bounding box center [579, 218] width 122 height 21
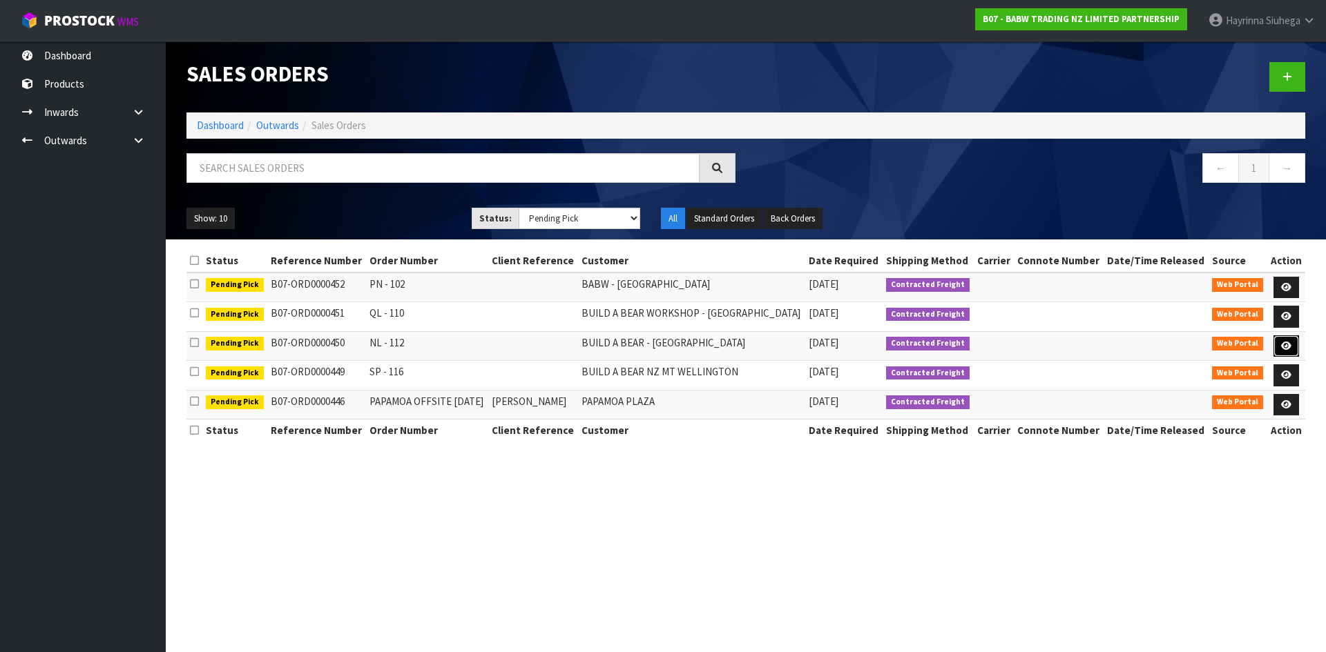
click at [1276, 344] on link at bounding box center [1286, 347] width 26 height 22
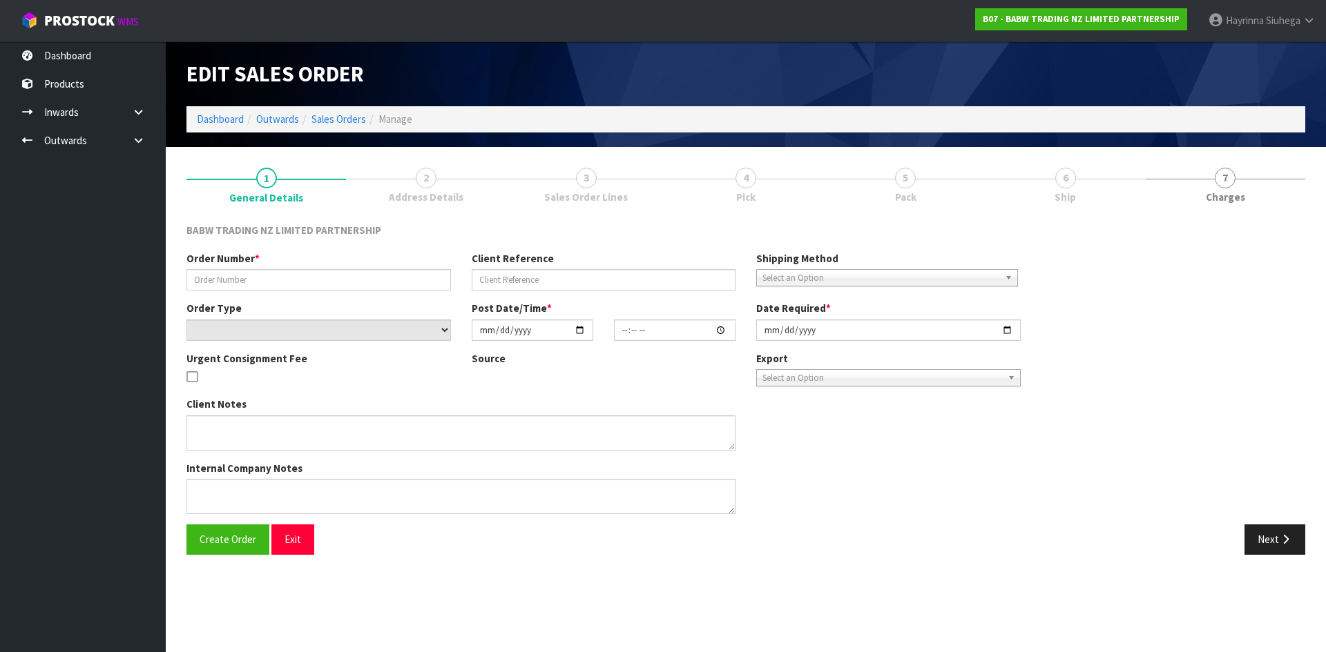
type input "NL - 112"
select select "number:0"
type input "[DATE]"
type input "12:05:00.000"
type input "[DATE]"
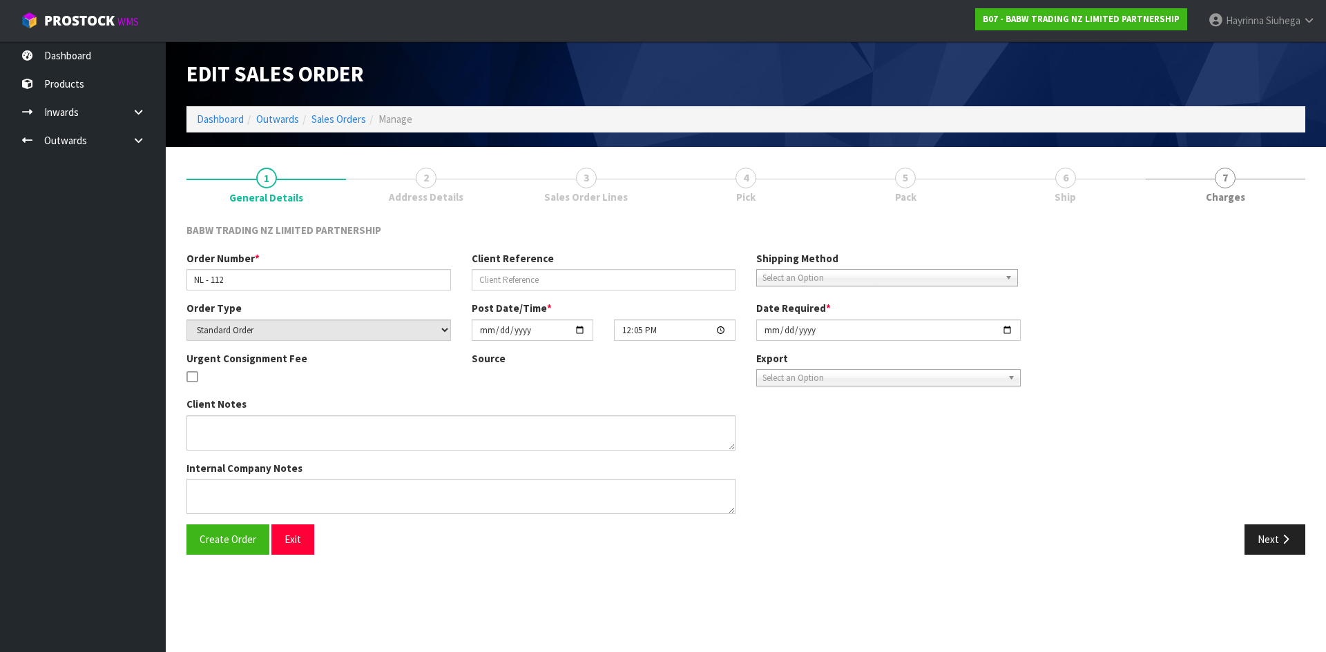
type textarea "DELIVER BETWEEN 8AM AND 8.30AM CALL - SANTANA ON 0221550016 AFTERNOON PRIOR TO …"
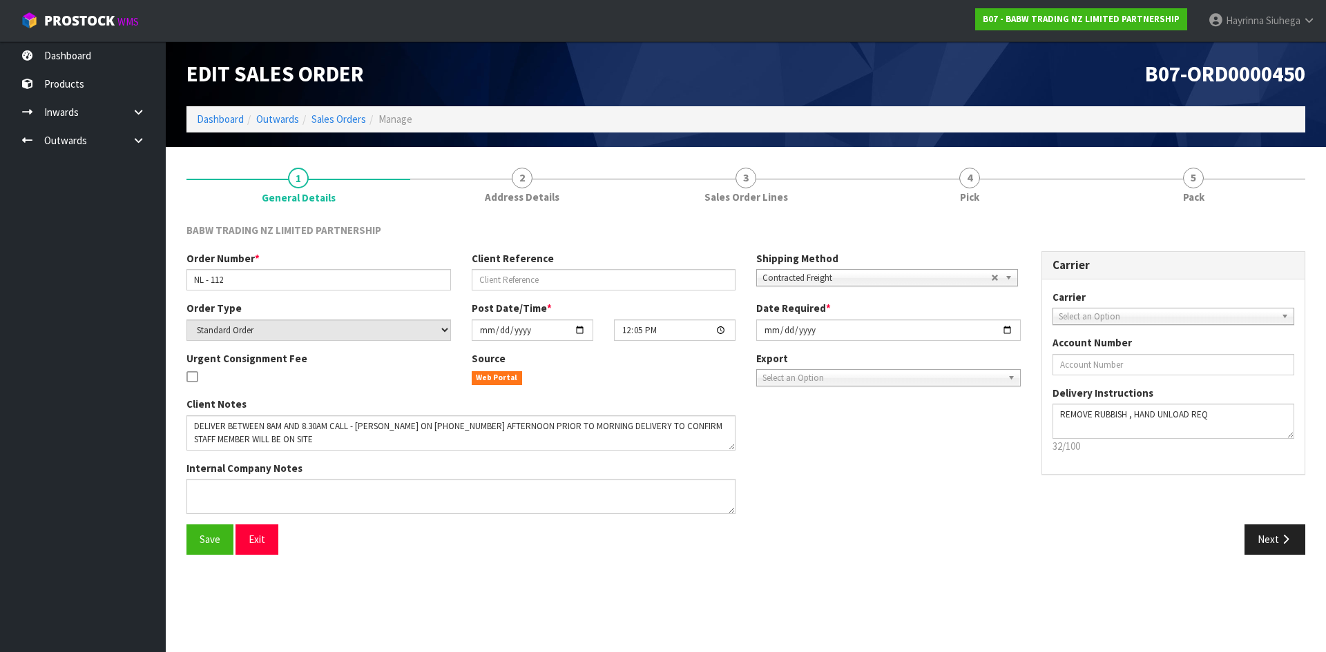
click at [1026, 176] on link "4 Pick" at bounding box center [969, 184] width 224 height 55
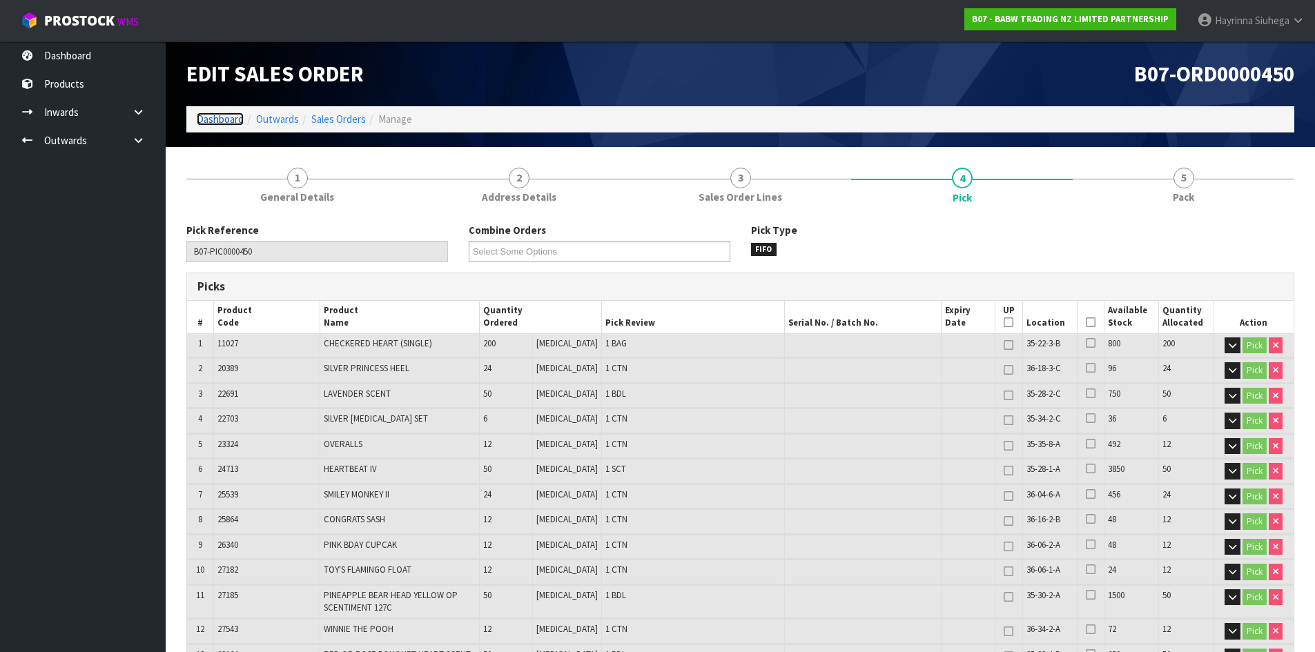
click at [217, 117] on link "Dashboard" at bounding box center [220, 119] width 47 height 13
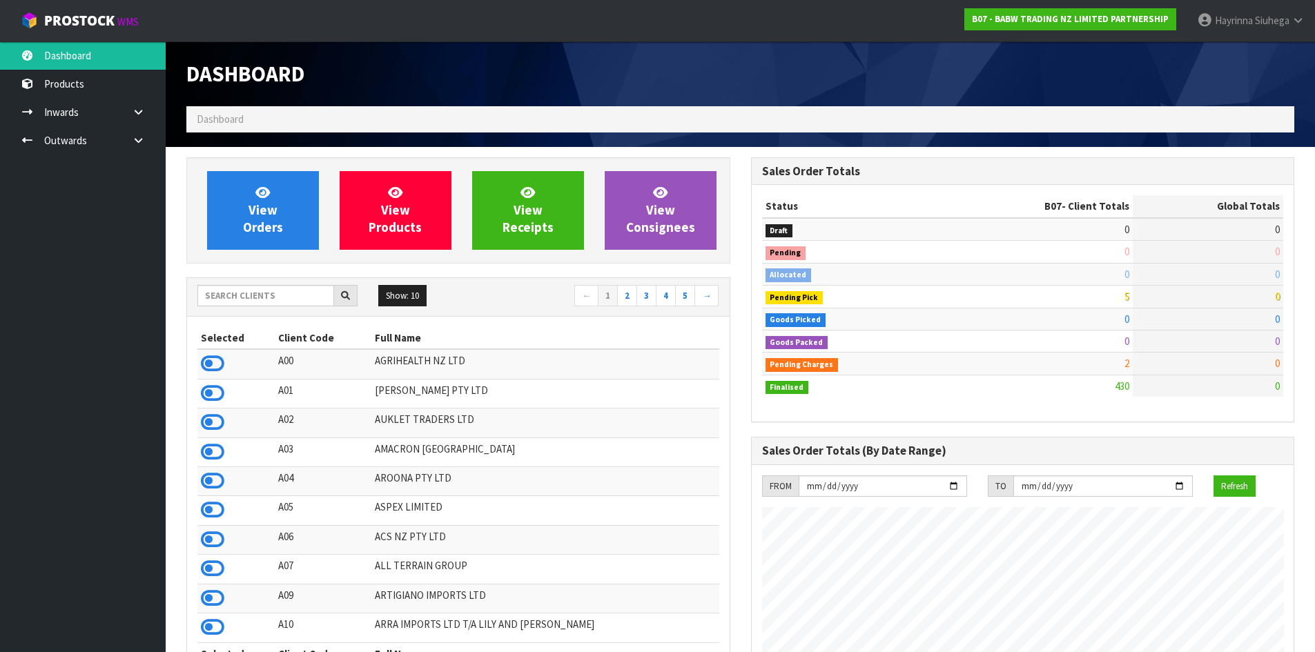
scroll to position [1046, 564]
